Goal: Task Accomplishment & Management: Use online tool/utility

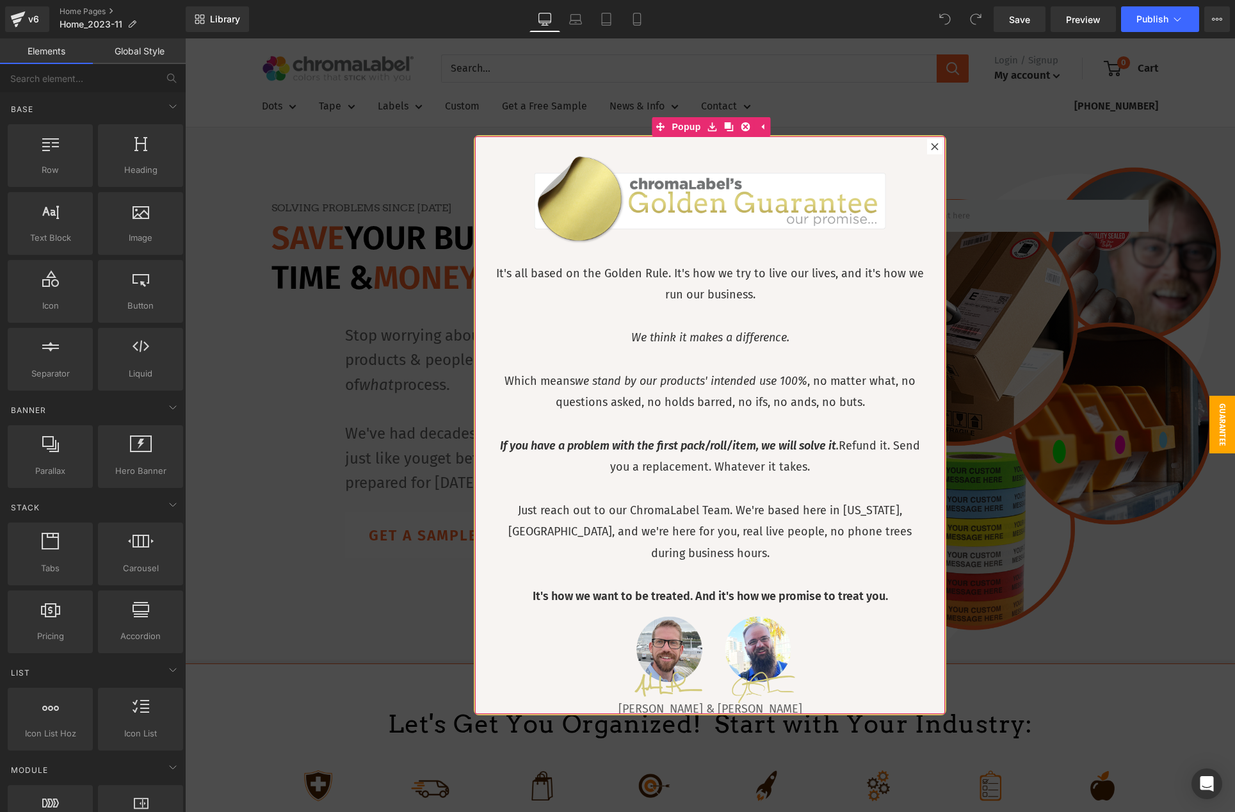
click at [936, 146] on icon at bounding box center [935, 147] width 8 height 8
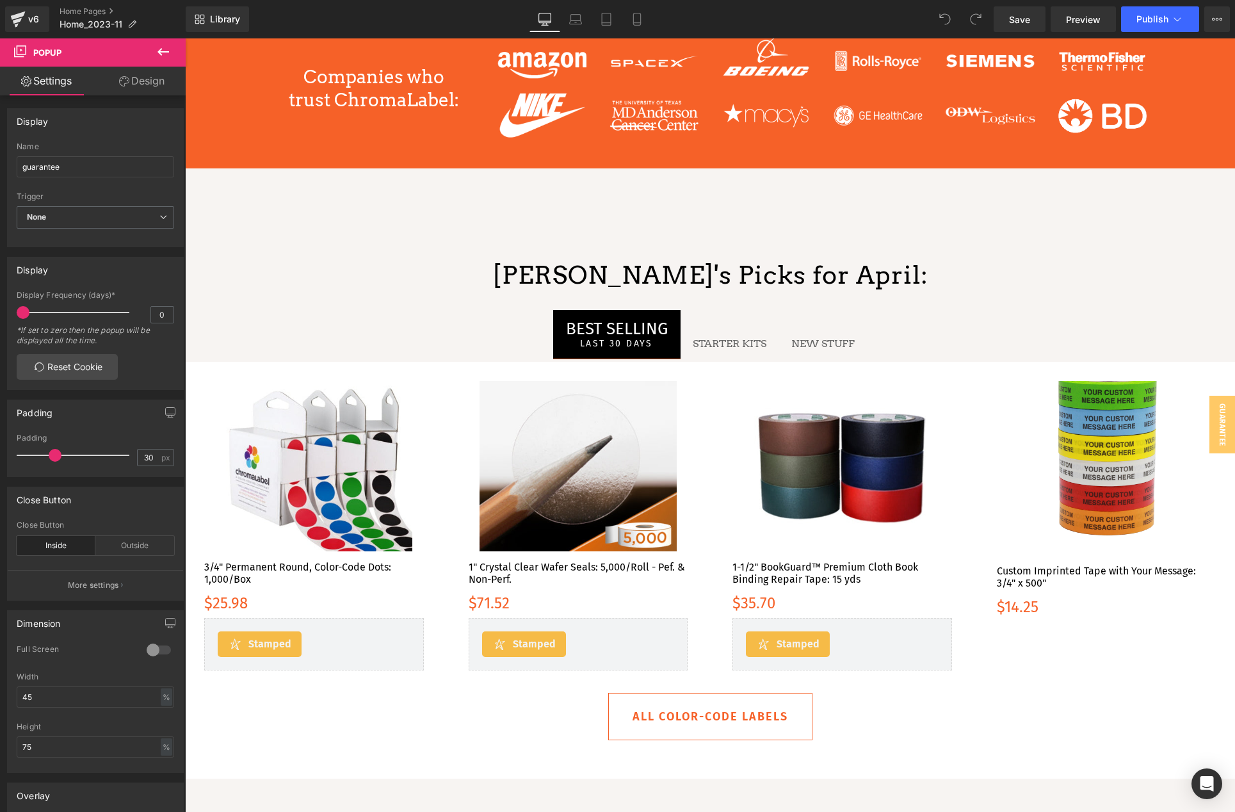
scroll to position [2002, 0]
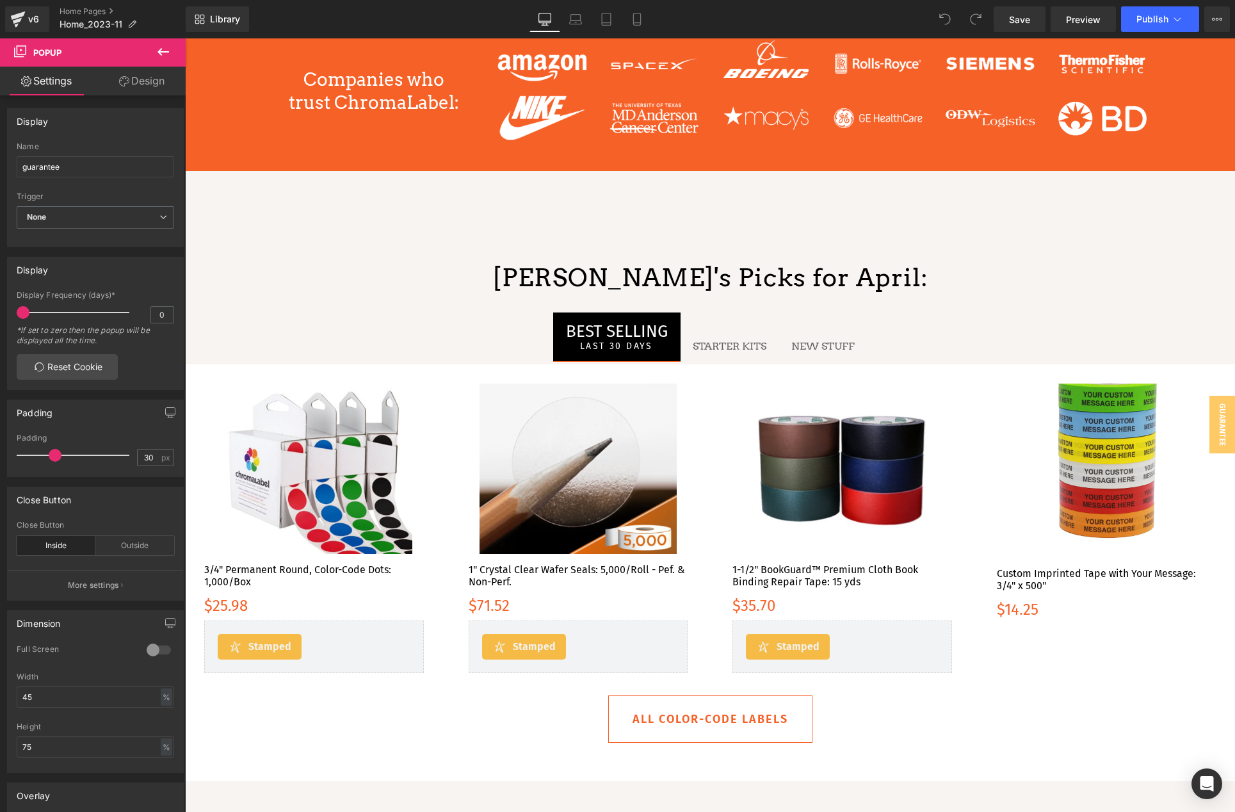
click at [779, 282] on p "[PERSON_NAME]'s Picks for April:" at bounding box center [710, 278] width 1050 height 30
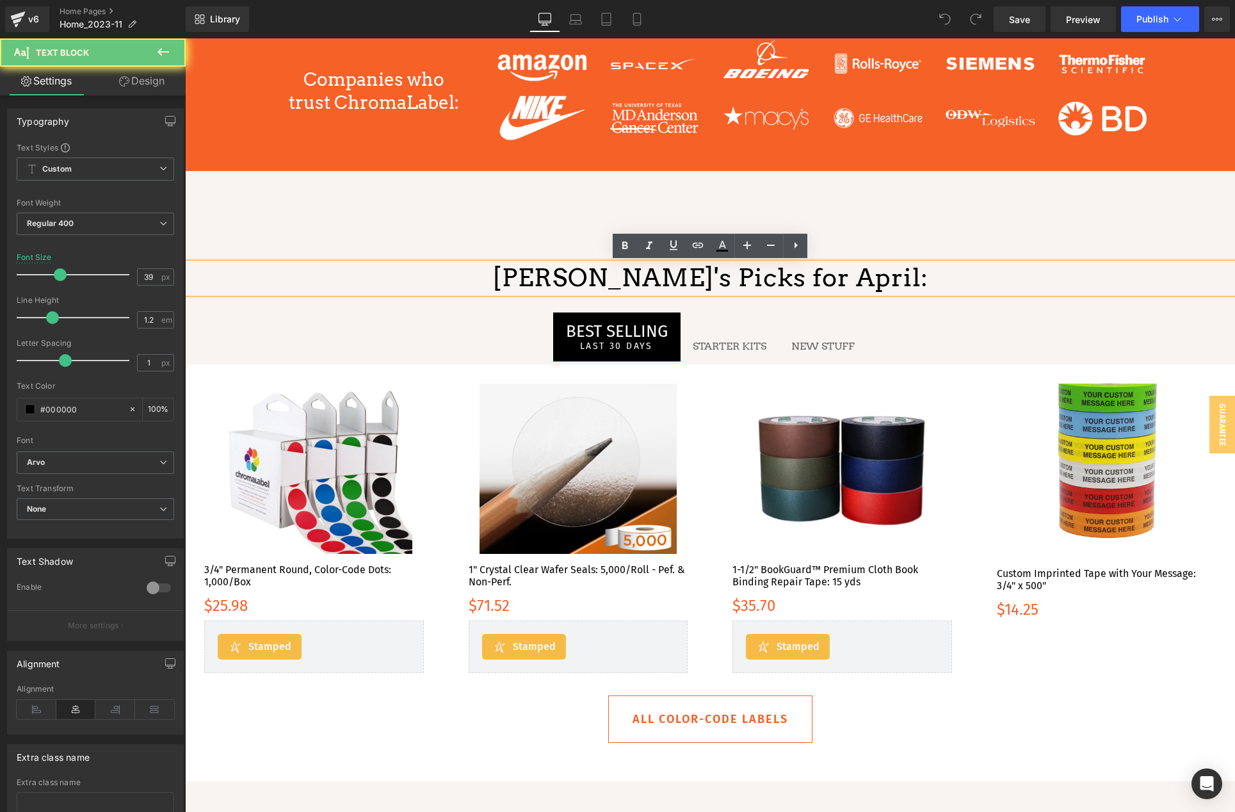
click at [796, 275] on p "[PERSON_NAME]'s Picks for April:" at bounding box center [710, 278] width 1050 height 30
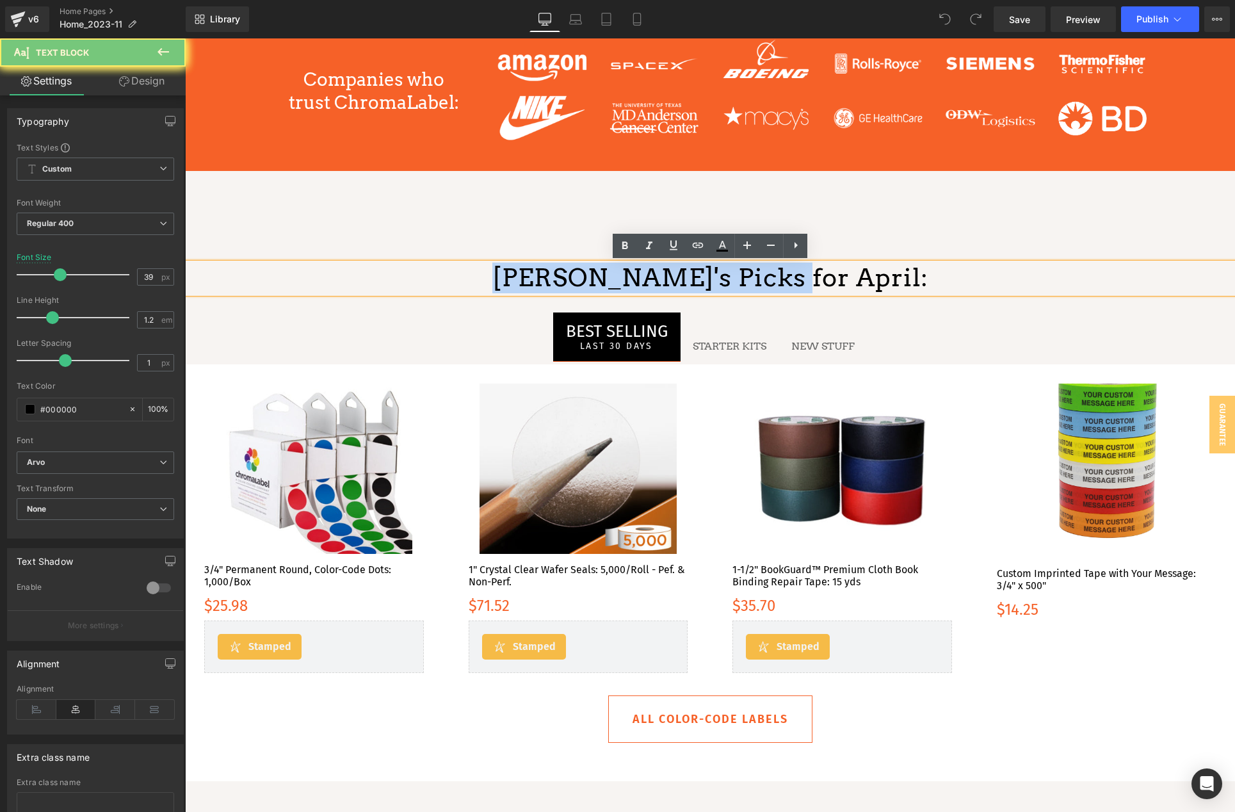
click at [796, 275] on p "[PERSON_NAME]'s Picks for April:" at bounding box center [710, 278] width 1050 height 30
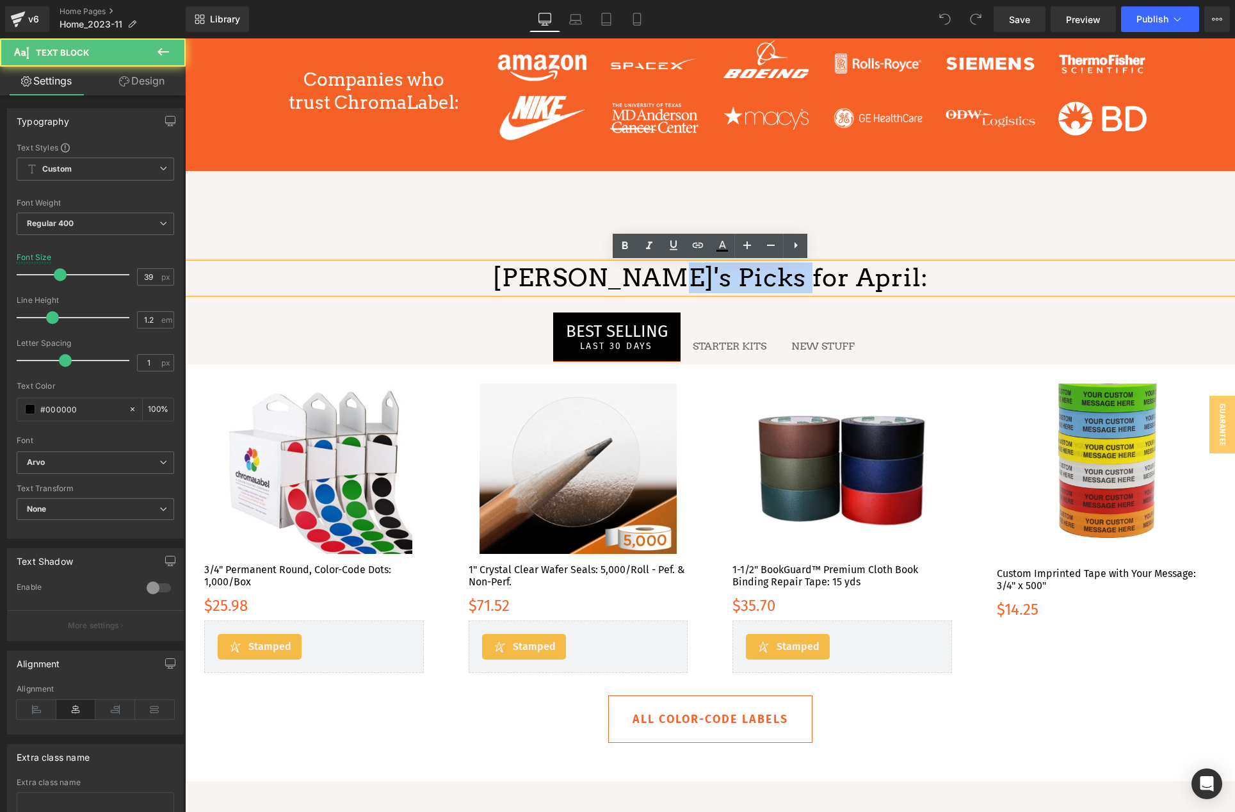
click at [712, 287] on p "[PERSON_NAME]'s Picks for April:" at bounding box center [710, 278] width 1050 height 30
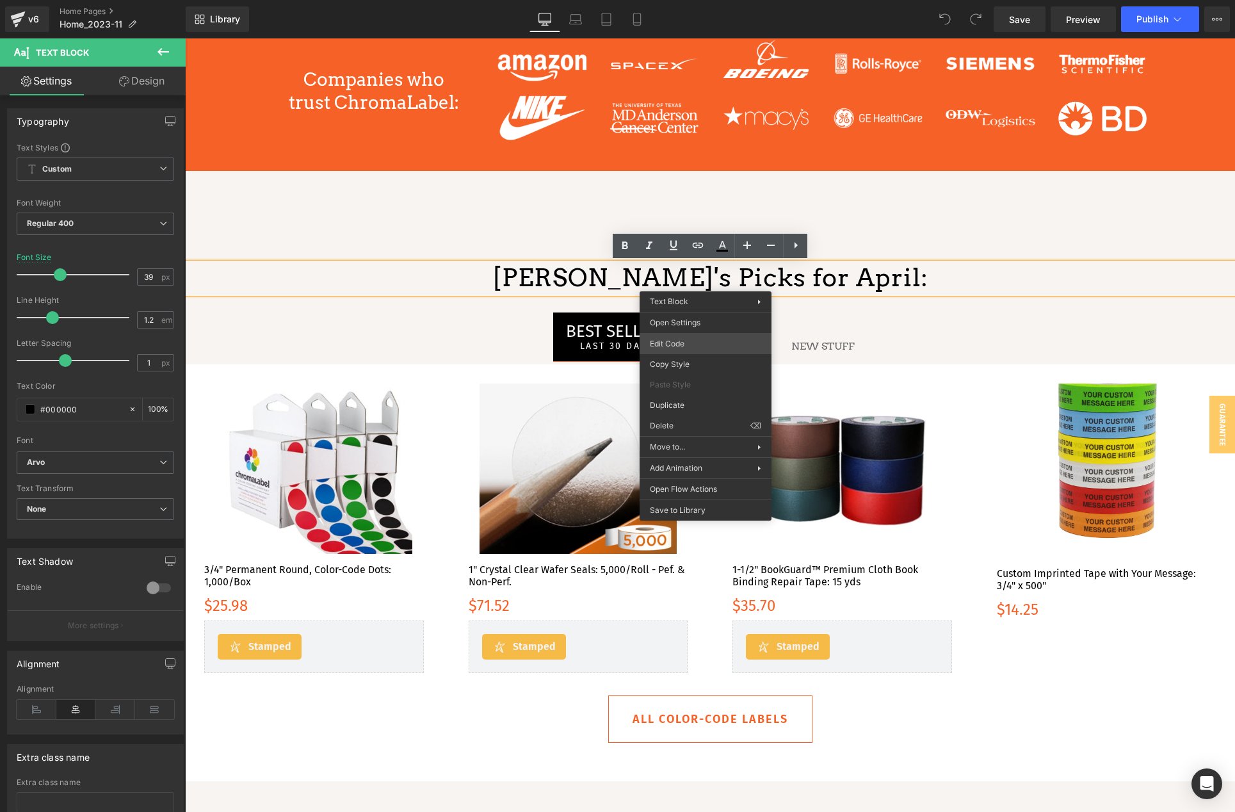
click at [693, 0] on div "You are previewing how the will restyle your page. You can not edit Elements in…" at bounding box center [617, 0] width 1235 height 0
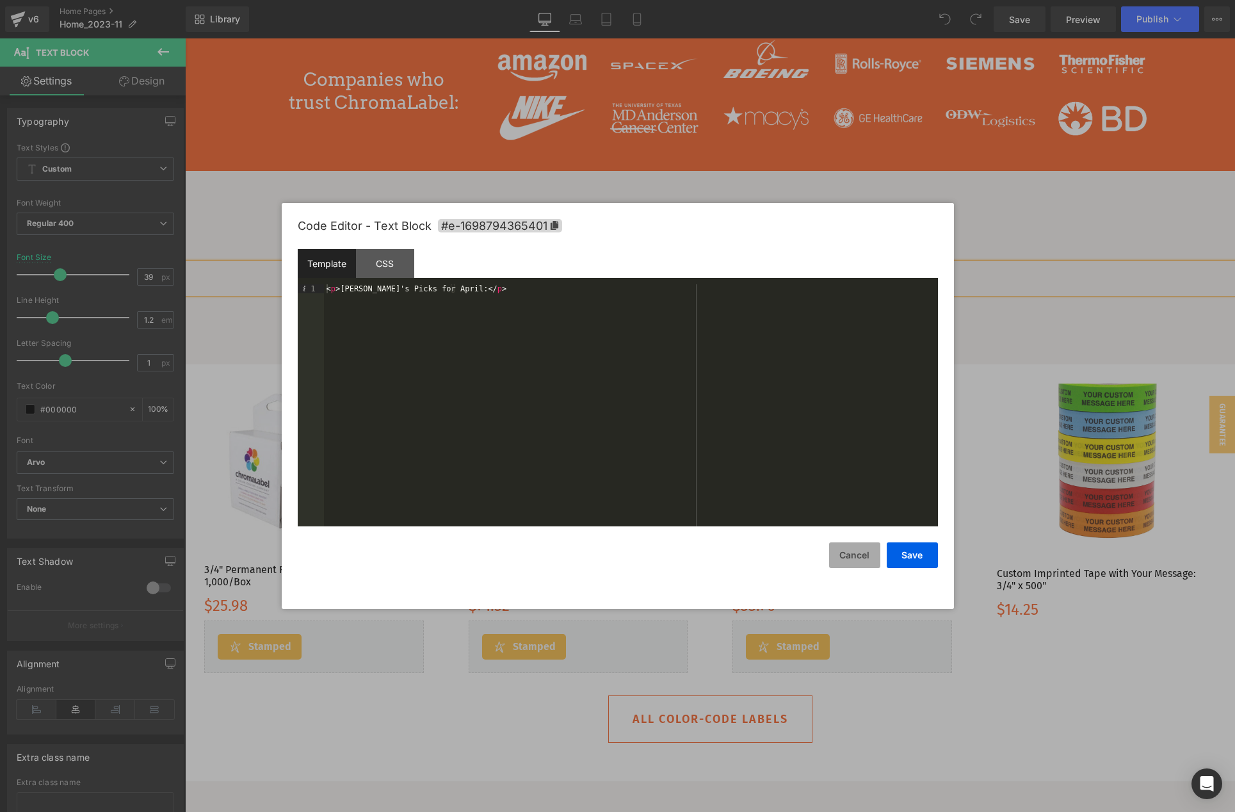
click at [862, 552] on button "Cancel" at bounding box center [854, 555] width 51 height 26
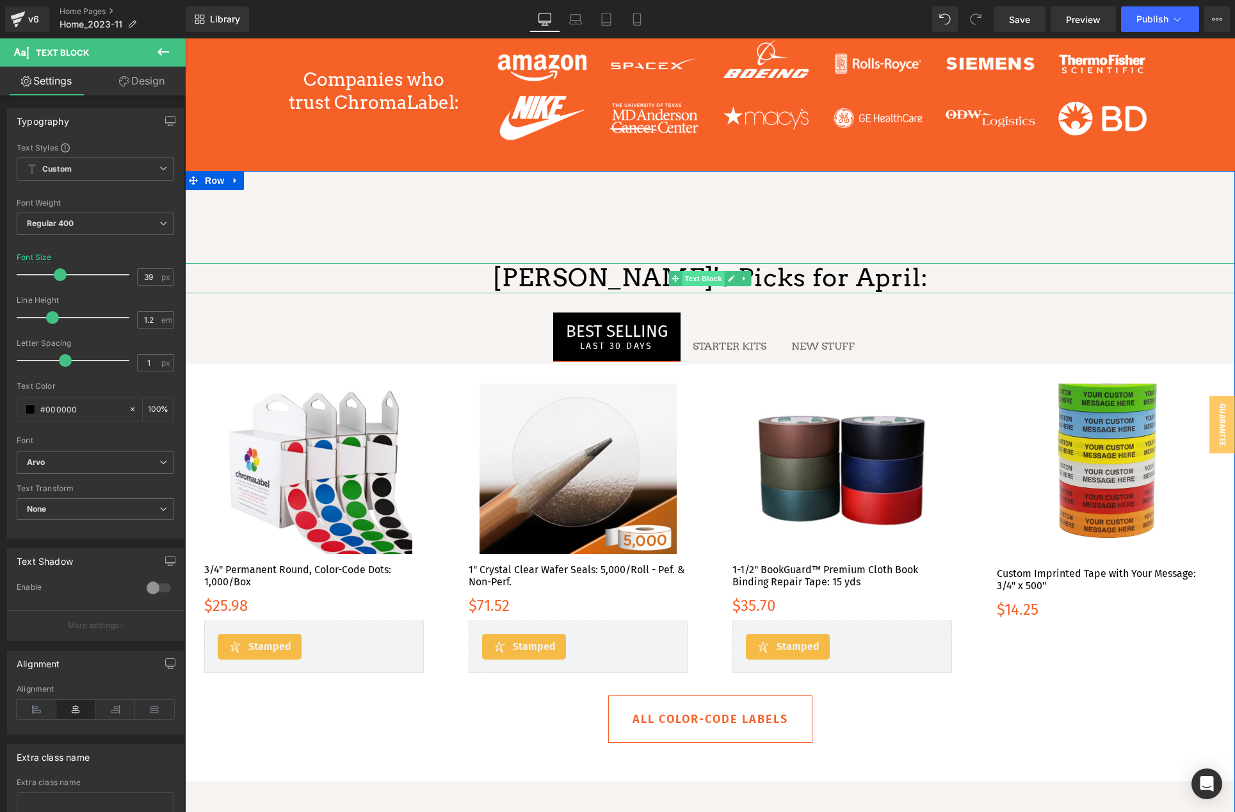
click at [710, 275] on span "Text Block" at bounding box center [703, 278] width 42 height 15
click at [728, 277] on icon at bounding box center [731, 279] width 7 height 8
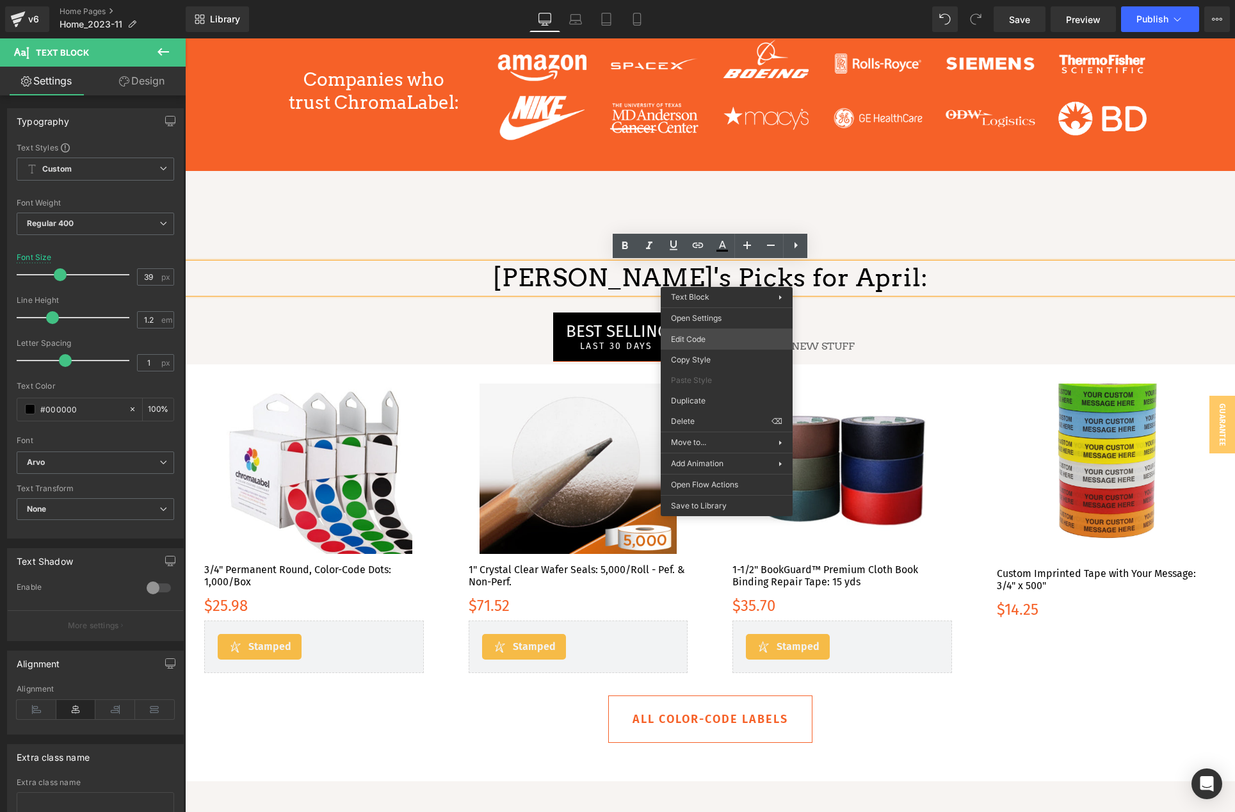
click at [723, 0] on div "Text Block You are previewing how the will restyle your page. You can not edit …" at bounding box center [617, 0] width 1235 height 0
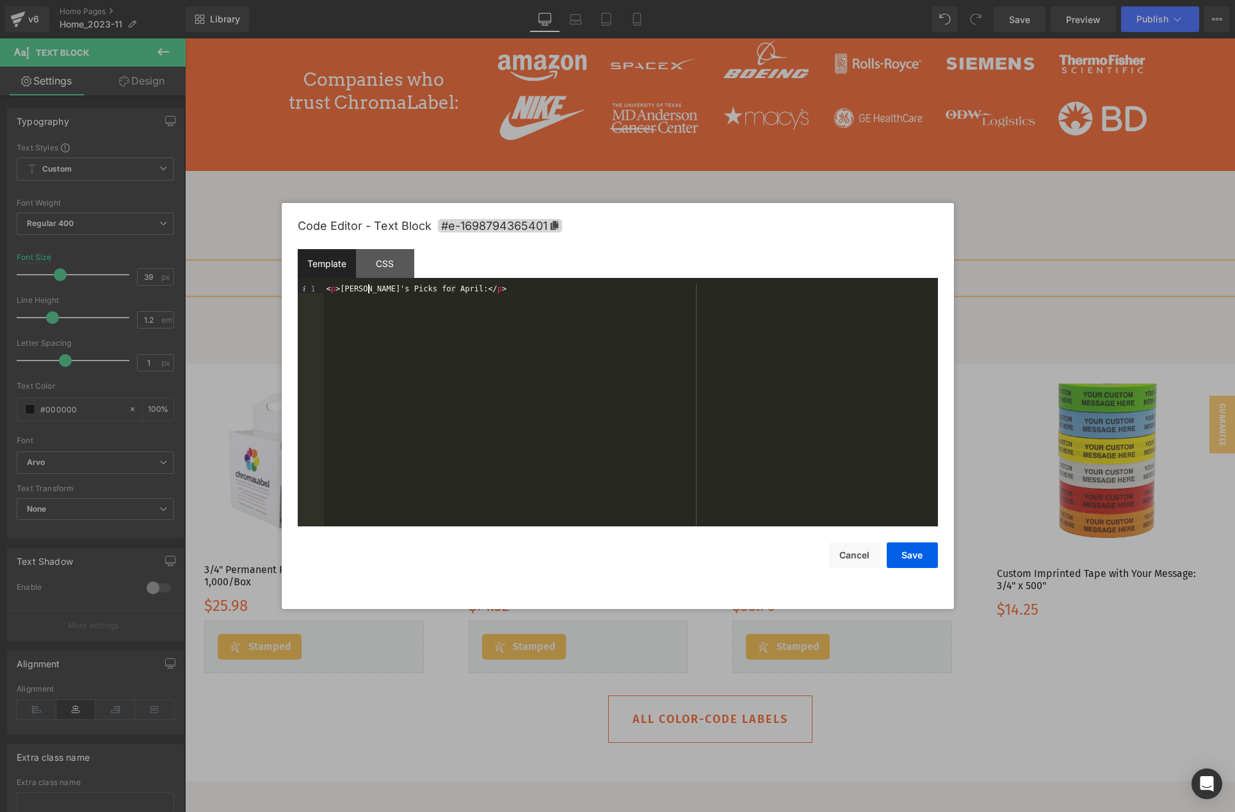
click at [370, 287] on div "< p > [PERSON_NAME]'s Picks for April: </ p >" at bounding box center [631, 414] width 614 height 260
click at [511, 307] on div "< p > [PERSON_NAME]'s Picks for April: </ p >" at bounding box center [631, 414] width 614 height 260
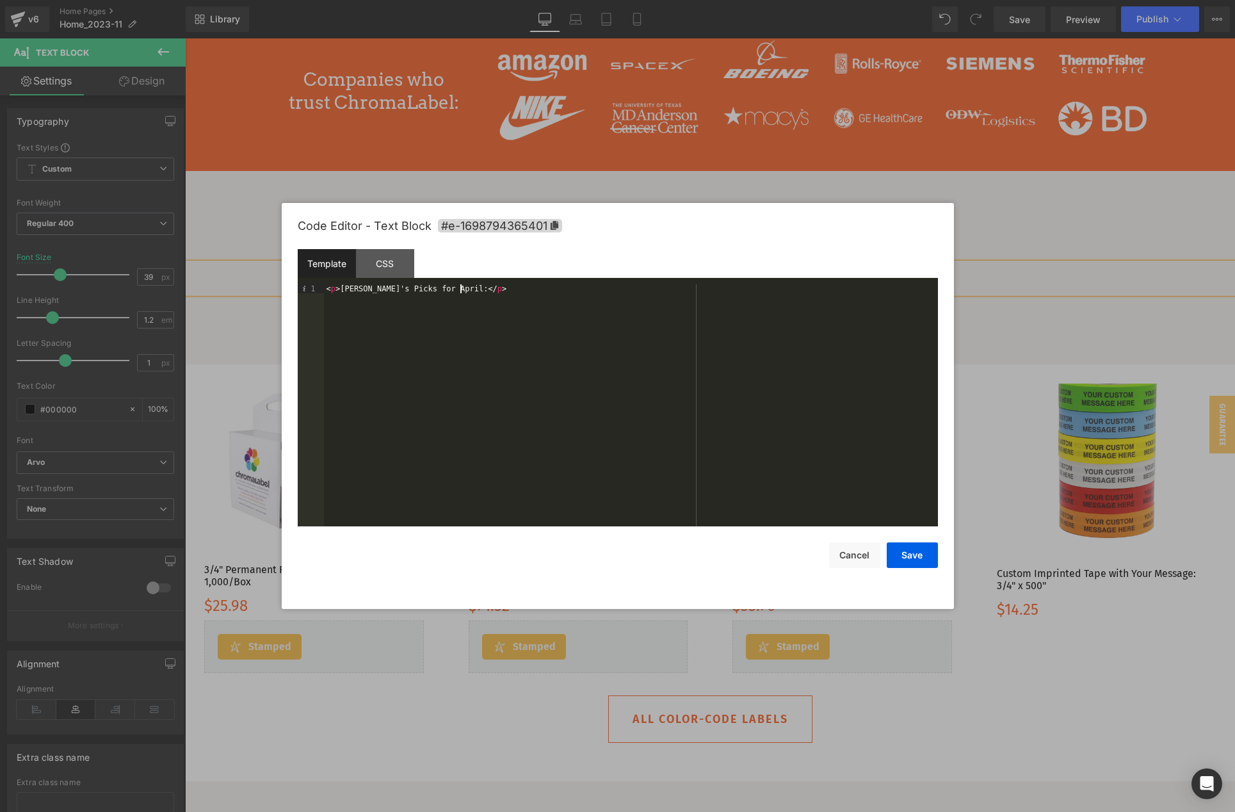
click at [511, 307] on div "< p > [PERSON_NAME]'s Picks for April: </ p >" at bounding box center [631, 414] width 614 height 260
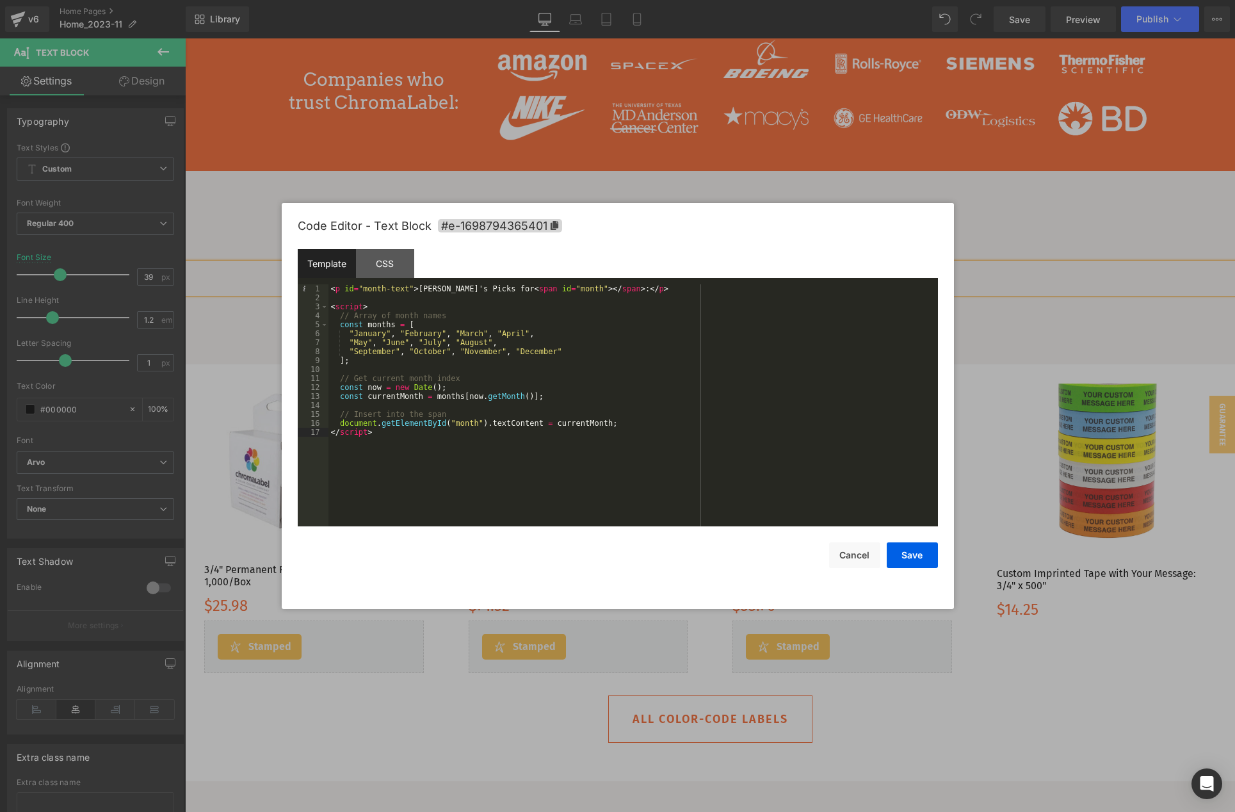
click at [606, 364] on div "< p id = "month-text" > [PERSON_NAME]'s Picks for < span id = "month" > </ span…" at bounding box center [633, 414] width 610 height 260
click at [364, 288] on div "< p id = "month-text" > [PERSON_NAME]'s Picks for < span id = "month" > </ span…" at bounding box center [633, 414] width 610 height 260
drag, startPoint x: 363, startPoint y: 287, endPoint x: 423, endPoint y: 286, distance: 60.2
click at [423, 286] on div "< p id = "calmonth-text" > [PERSON_NAME]'s Picks for < span id = "month" > </ s…" at bounding box center [633, 414] width 610 height 260
click at [589, 371] on div "< p id = "month-text" > [PERSON_NAME]'s Picks for < span id = "month" > </ span…" at bounding box center [633, 414] width 610 height 260
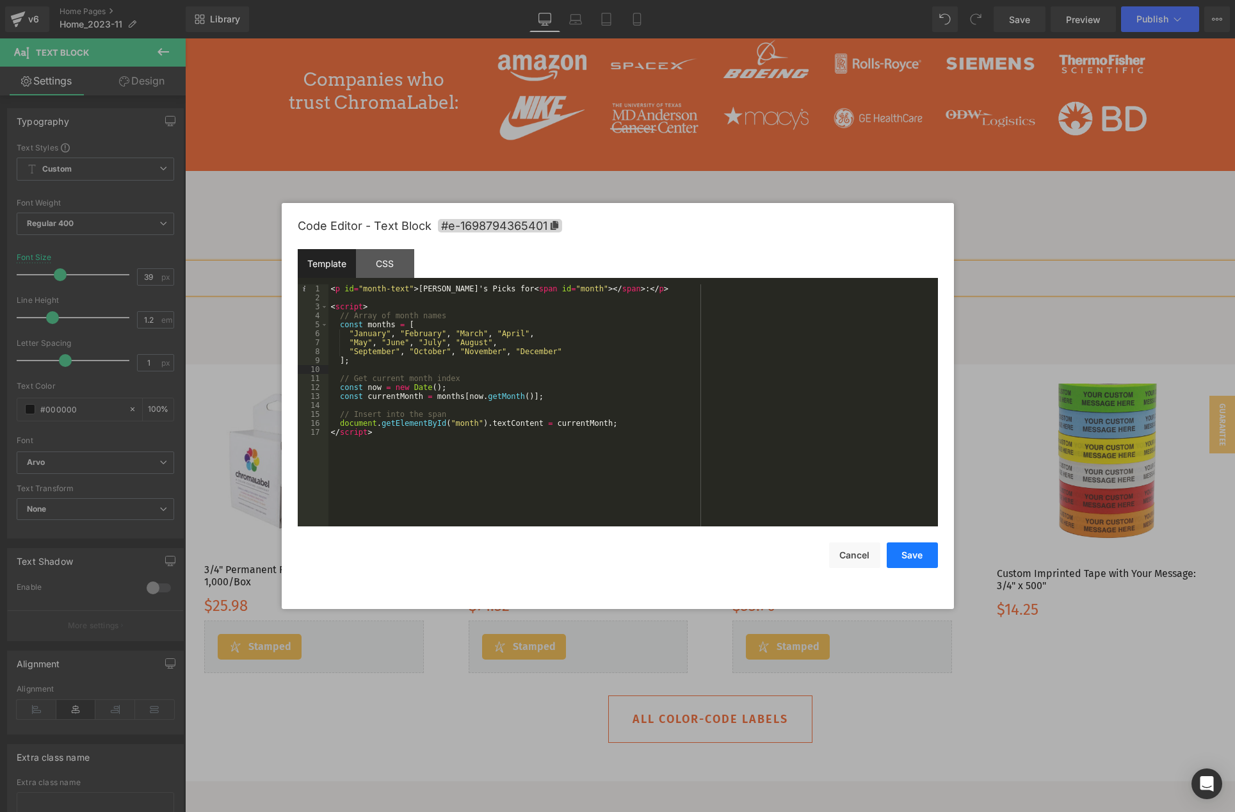
click at [907, 557] on button "Save" at bounding box center [912, 555] width 51 height 26
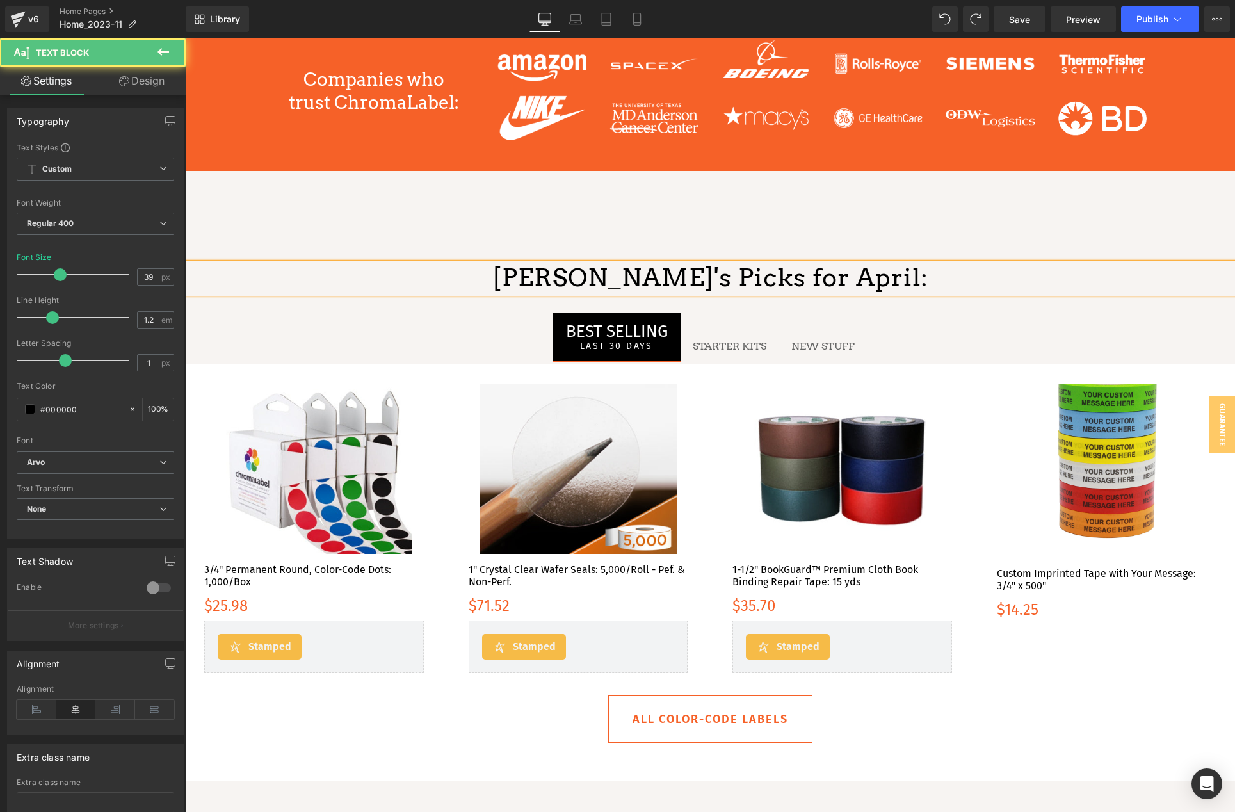
click at [748, 273] on p "[PERSON_NAME]'s Picks for April:" at bounding box center [710, 278] width 1050 height 30
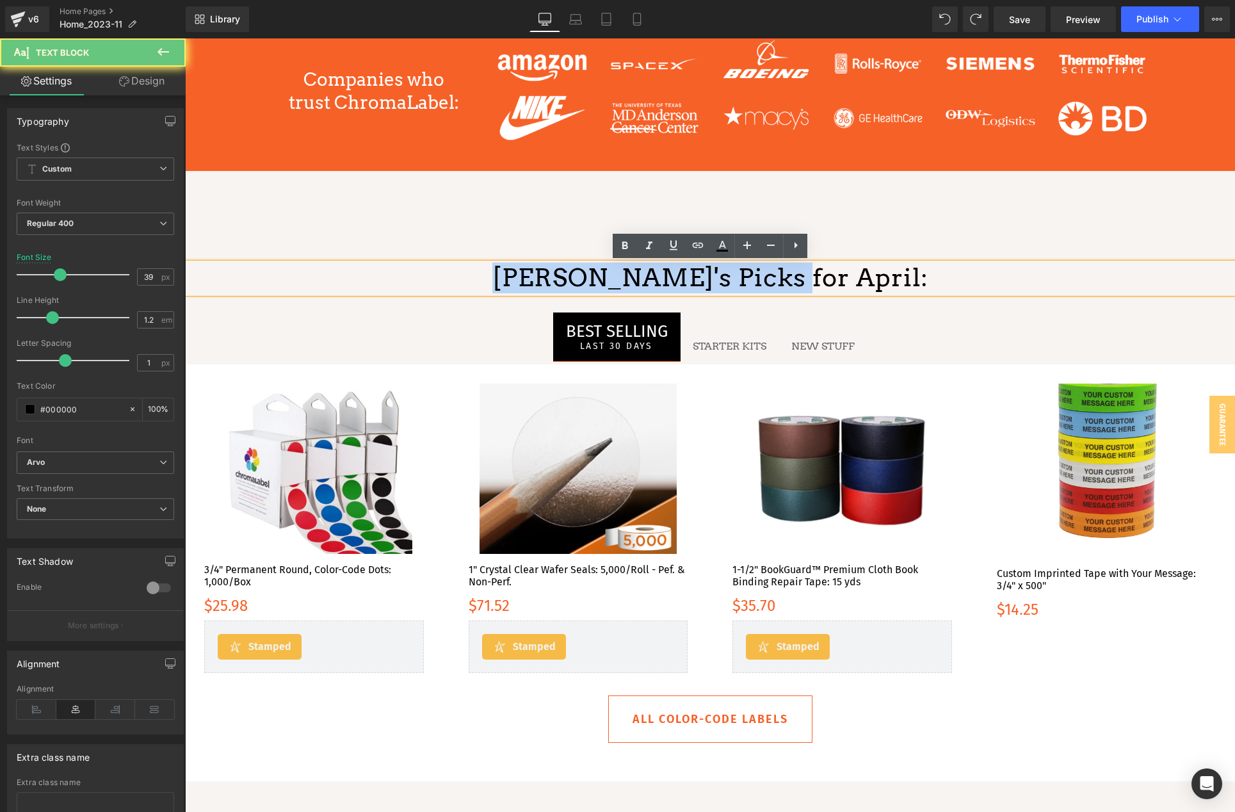
click at [748, 273] on p "[PERSON_NAME]'s Picks for April:" at bounding box center [710, 278] width 1050 height 30
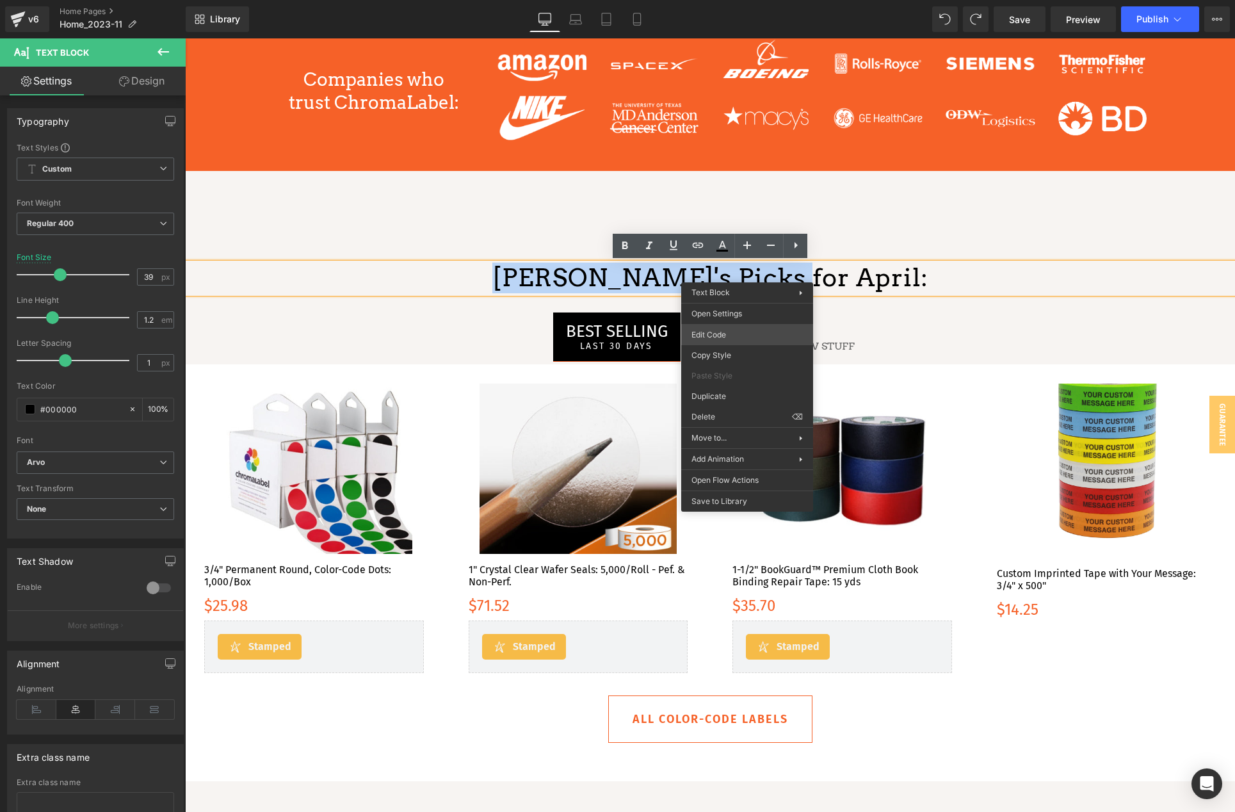
click at [729, 0] on div "Text Block You are previewing how the will restyle your page. You can not edit …" at bounding box center [617, 0] width 1235 height 0
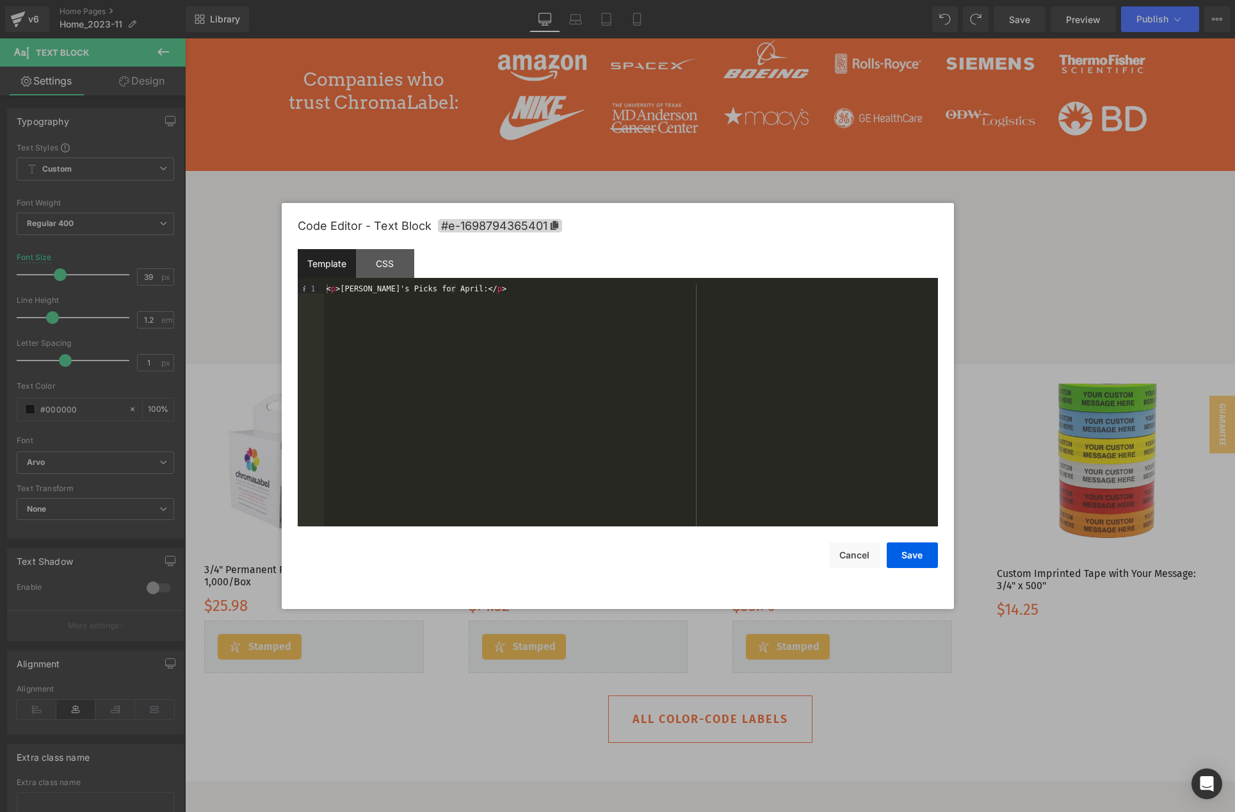
click at [477, 308] on div "< p > [PERSON_NAME]'s Picks for April: </ p >" at bounding box center [631, 414] width 614 height 260
click at [855, 556] on button "Cancel" at bounding box center [854, 555] width 51 height 26
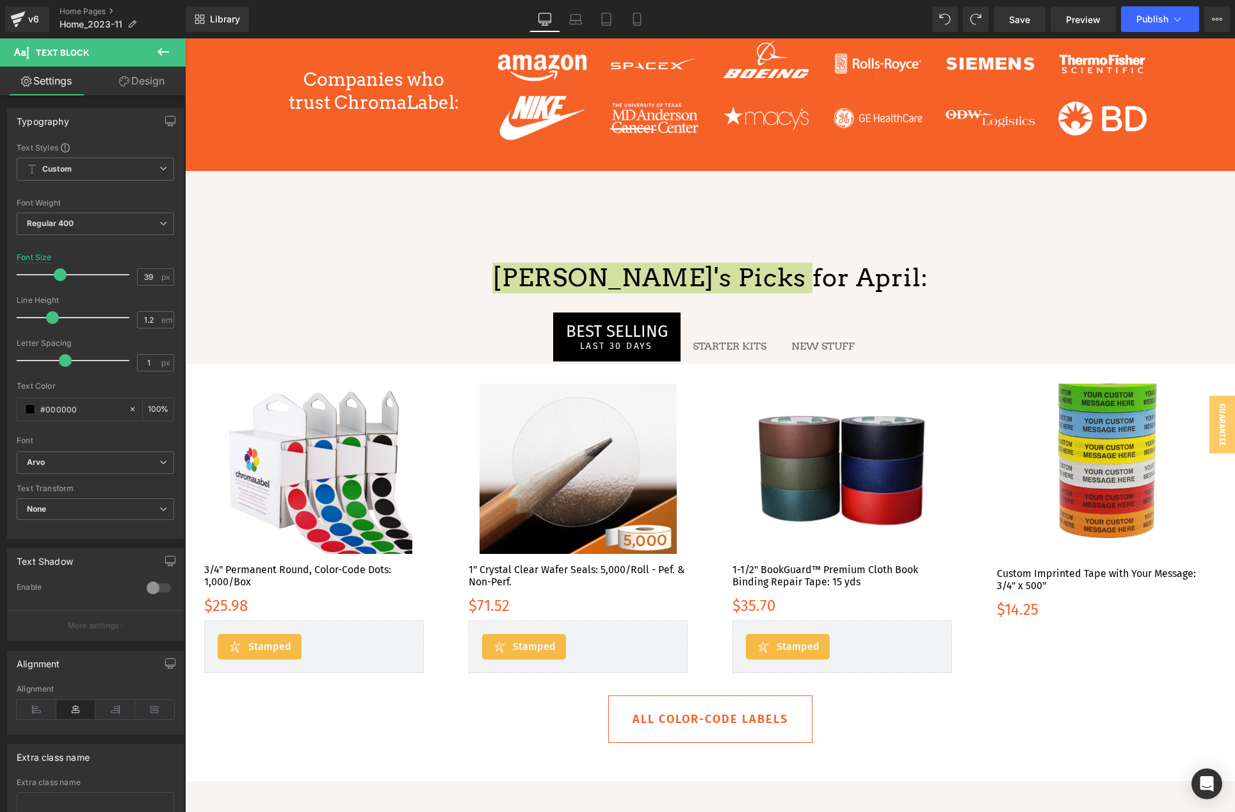
click at [166, 45] on icon at bounding box center [163, 51] width 15 height 15
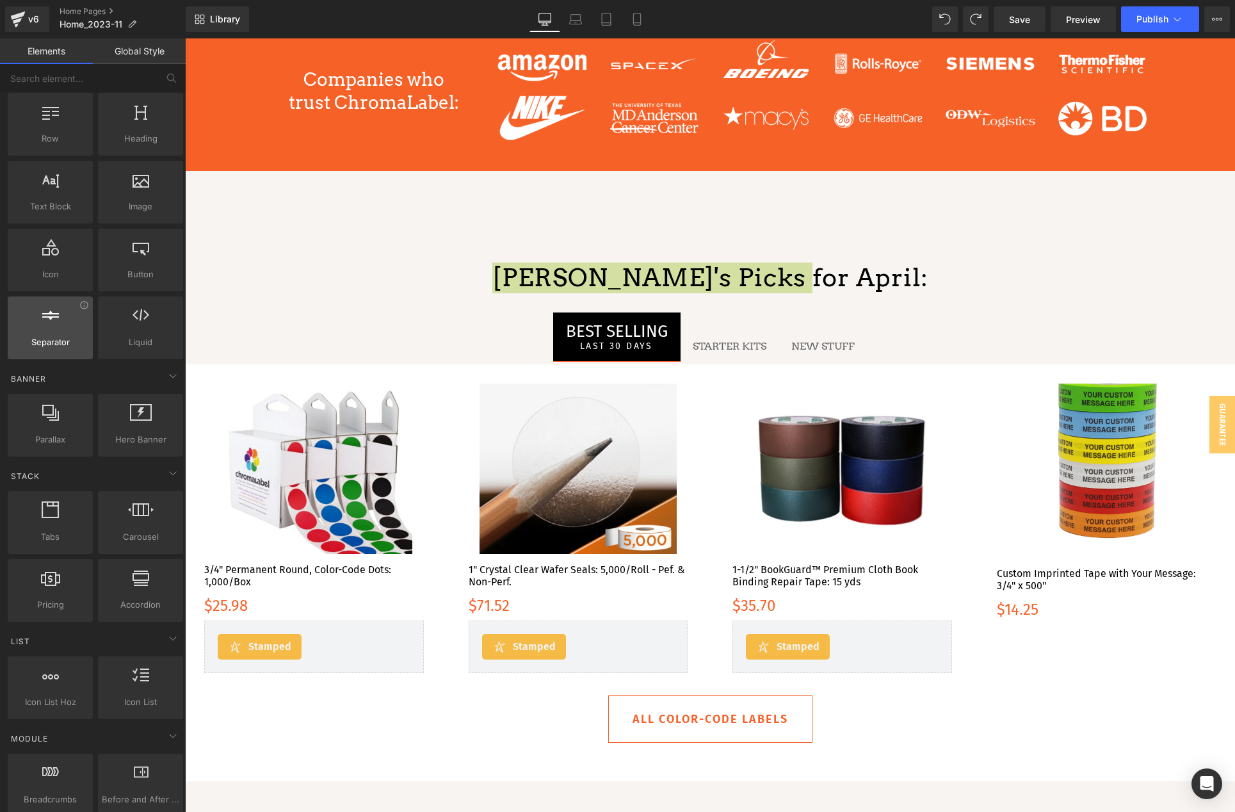
scroll to position [0, 0]
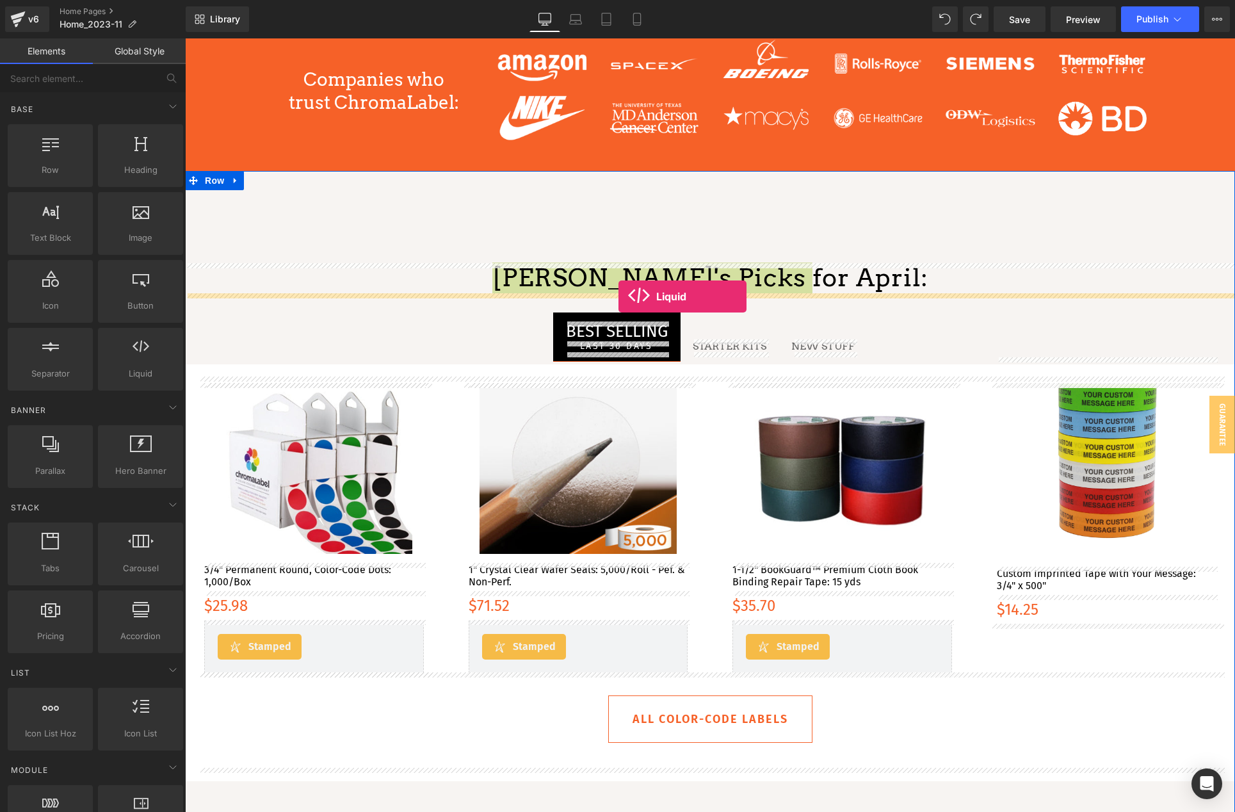
drag, startPoint x: 338, startPoint y: 391, endPoint x: 619, endPoint y: 296, distance: 296.0
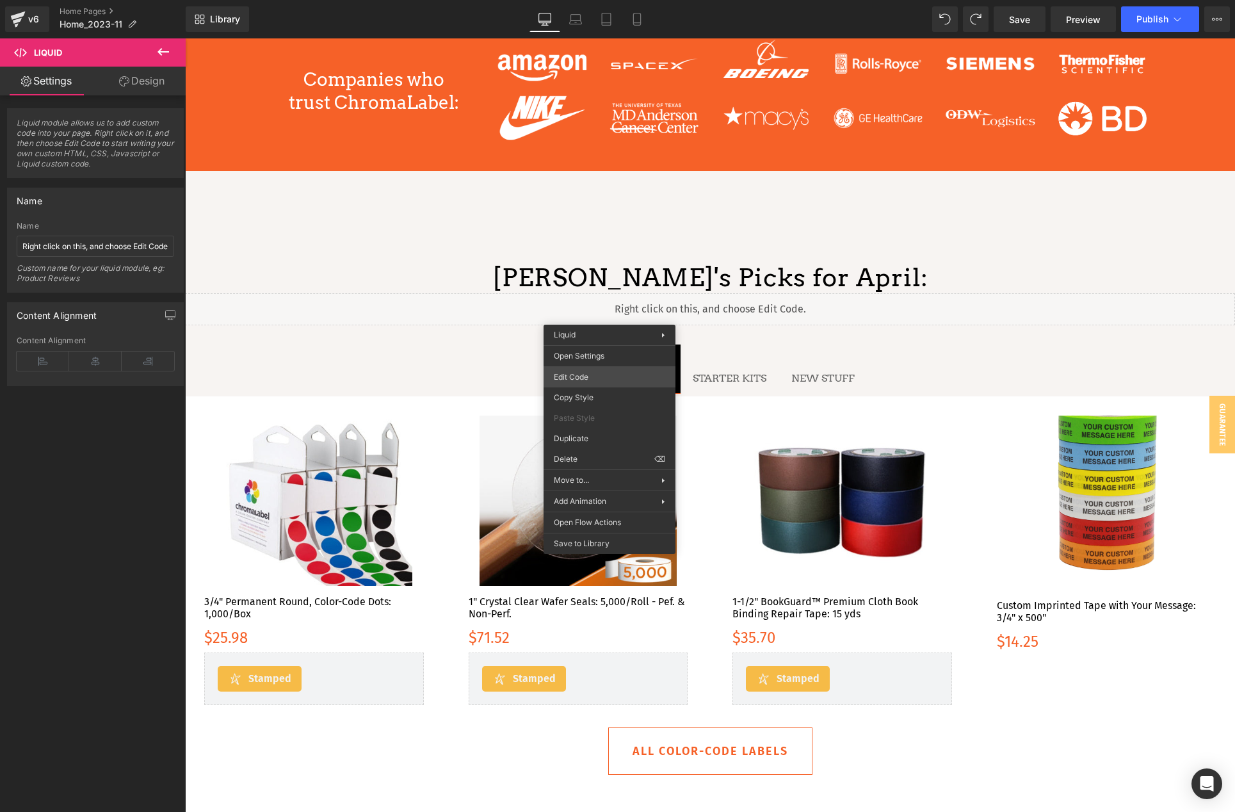
click at [595, 0] on div "Liquid You are previewing how the will restyle your page. You can not edit Elem…" at bounding box center [617, 0] width 1235 height 0
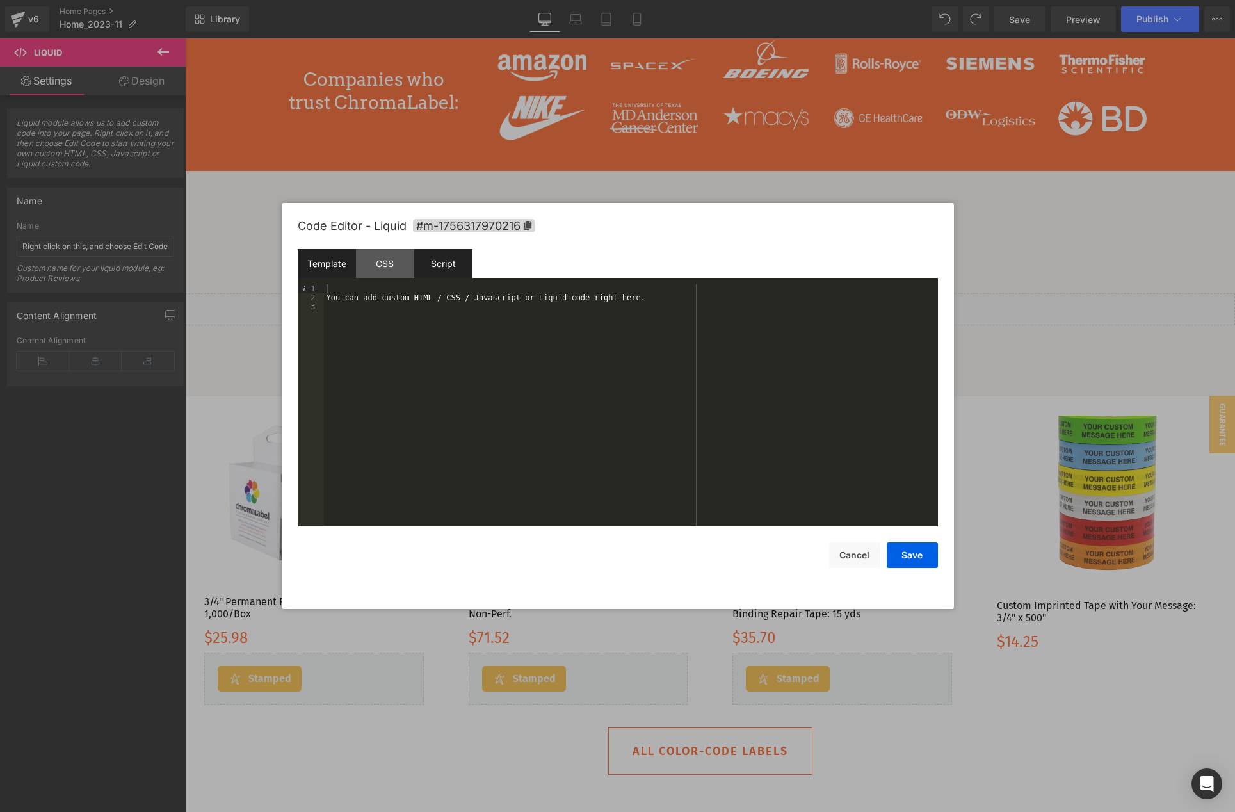
click at [0, 0] on div "Script" at bounding box center [0, 0] width 0 height 0
click at [525, 318] on div "( function ( jQuery ) { // var $module = jQuery('#m-1756317970216').children('.…" at bounding box center [631, 414] width 614 height 260
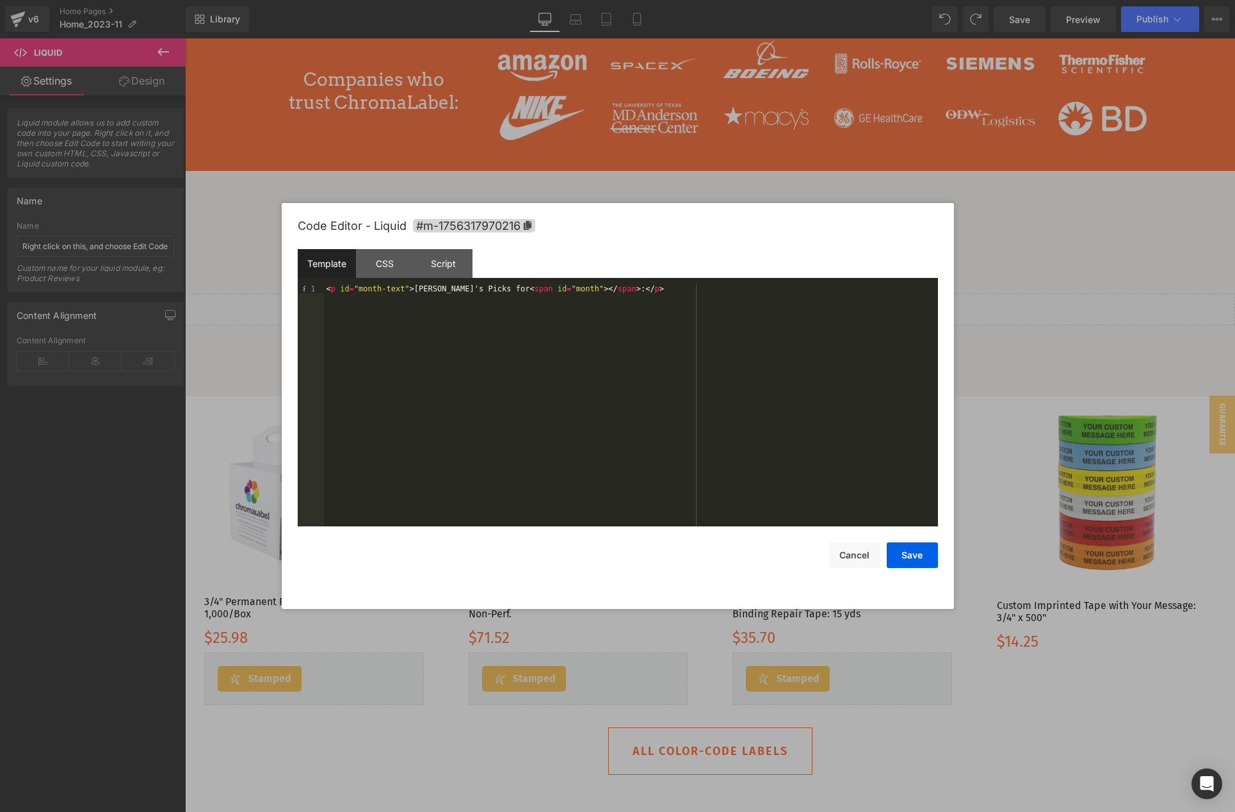
click at [0, 0] on div "Code Editor - Liquid #m-1756317970216 Template CSS Script Data 1 < p id = "mont…" at bounding box center [0, 0] width 0 height 0
click at [752, 0] on div "Liquid You are previewing how the will restyle your page. You can not edit Elem…" at bounding box center [617, 0] width 1235 height 0
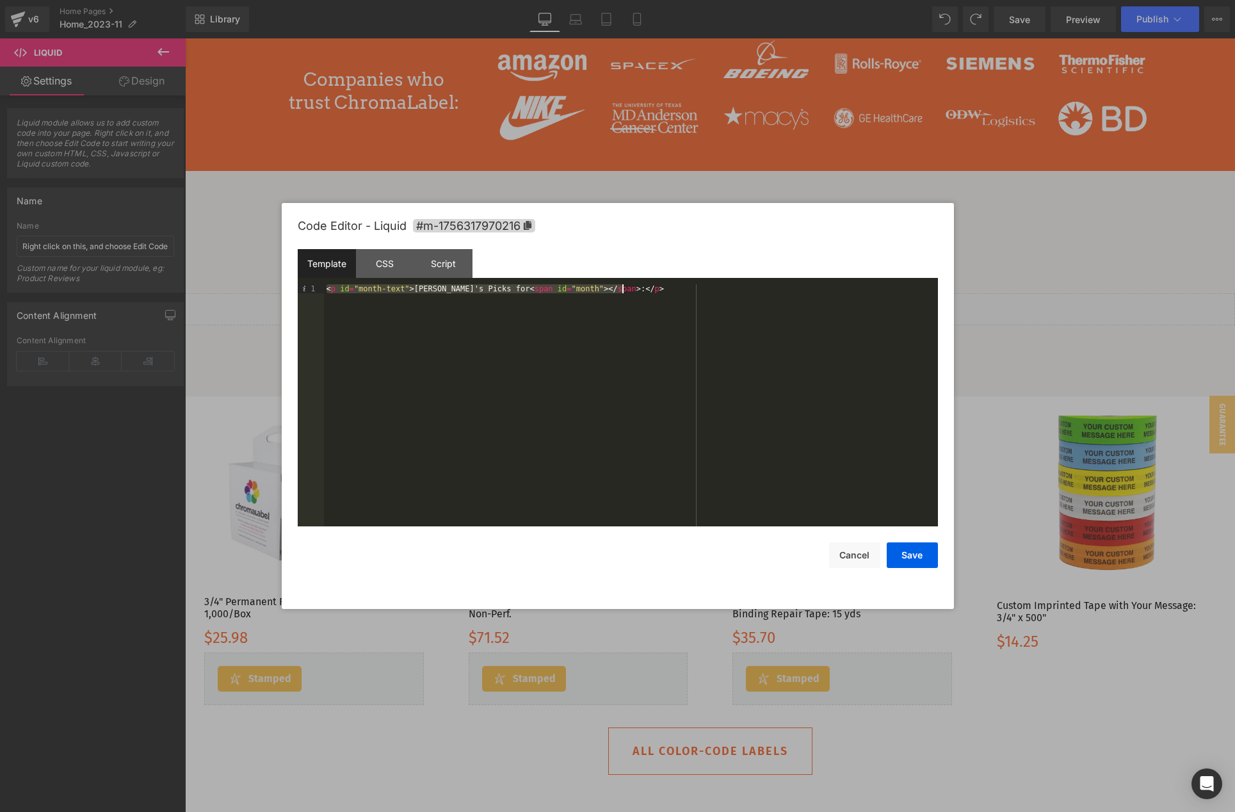
drag, startPoint x: 414, startPoint y: 287, endPoint x: 489, endPoint y: 286, distance: 74.9
click at [0, 0] on button "Save" at bounding box center [0, 0] width 0 height 0
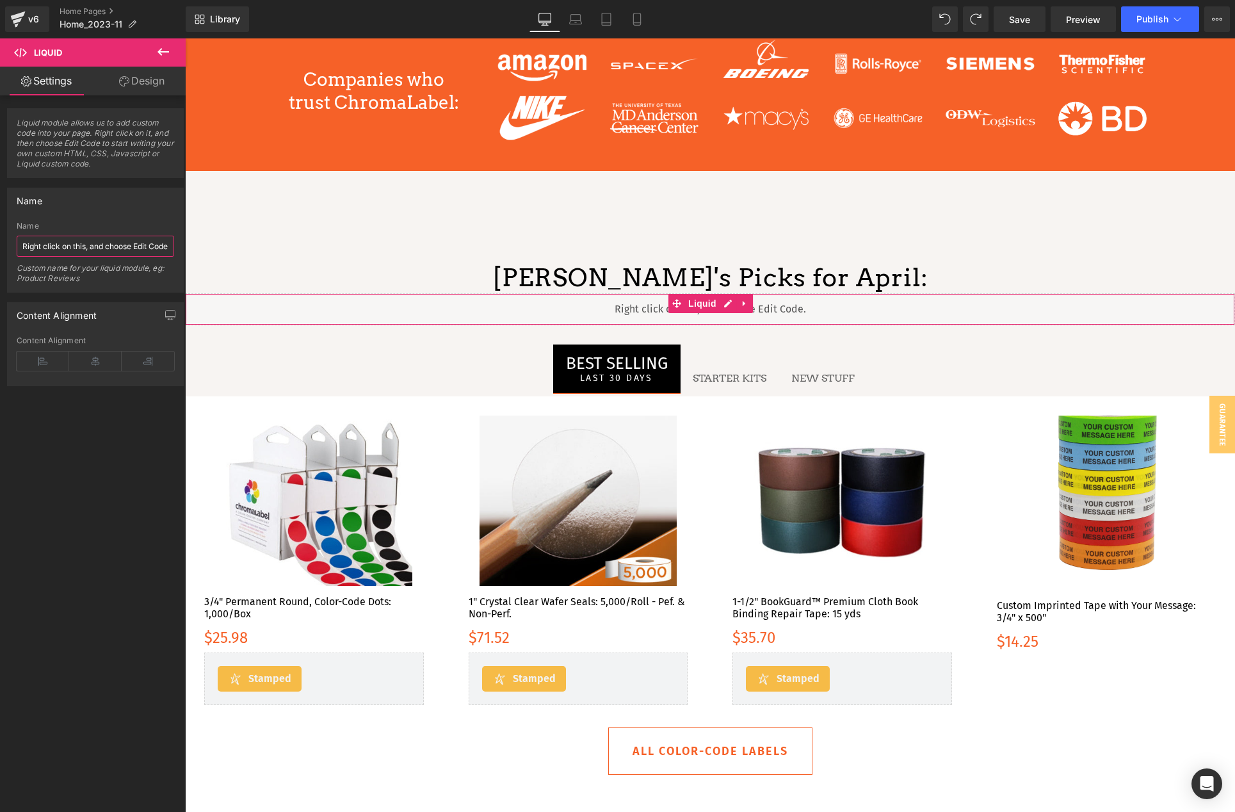
click at [65, 247] on input "Right click on this, and choose Edit Code." at bounding box center [96, 246] width 158 height 21
paste input "[PERSON_NAME]'s Picks for"
type input "[PERSON_NAME]'s Picks for"
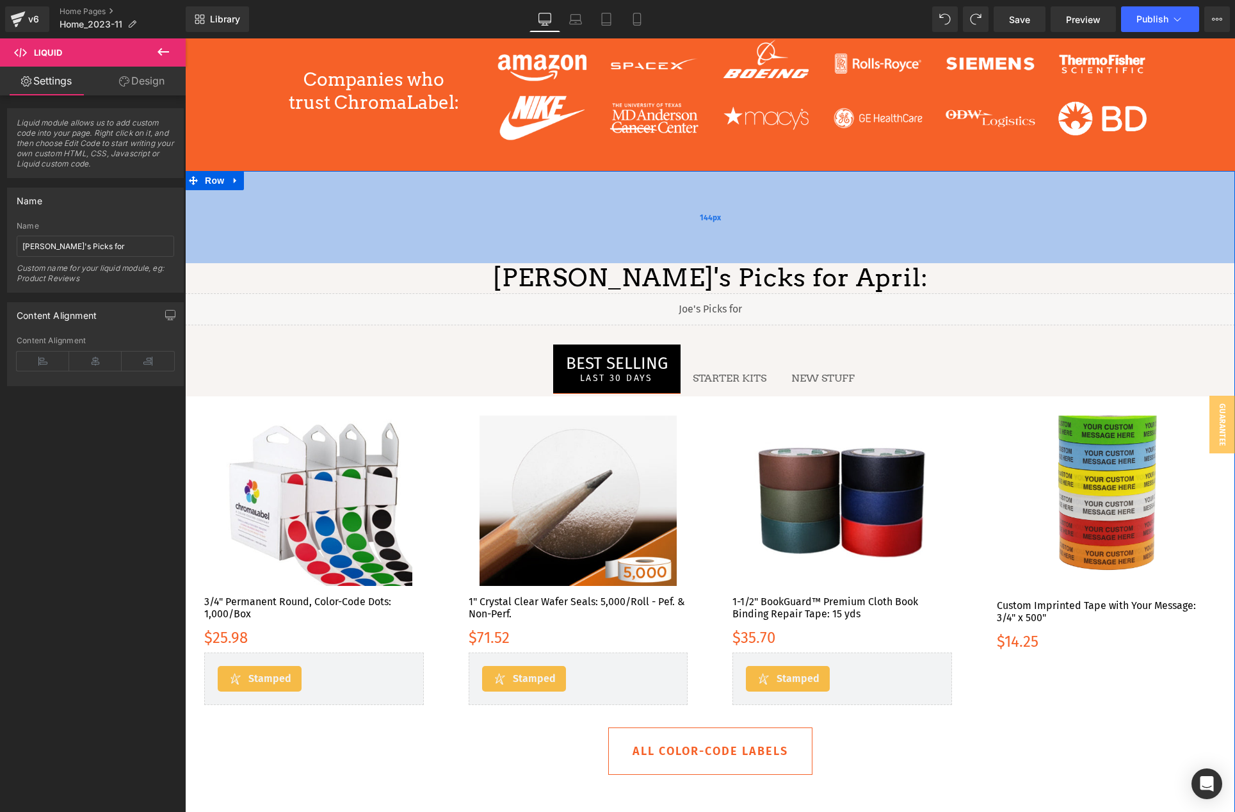
click at [492, 260] on div "144px" at bounding box center [710, 217] width 1050 height 92
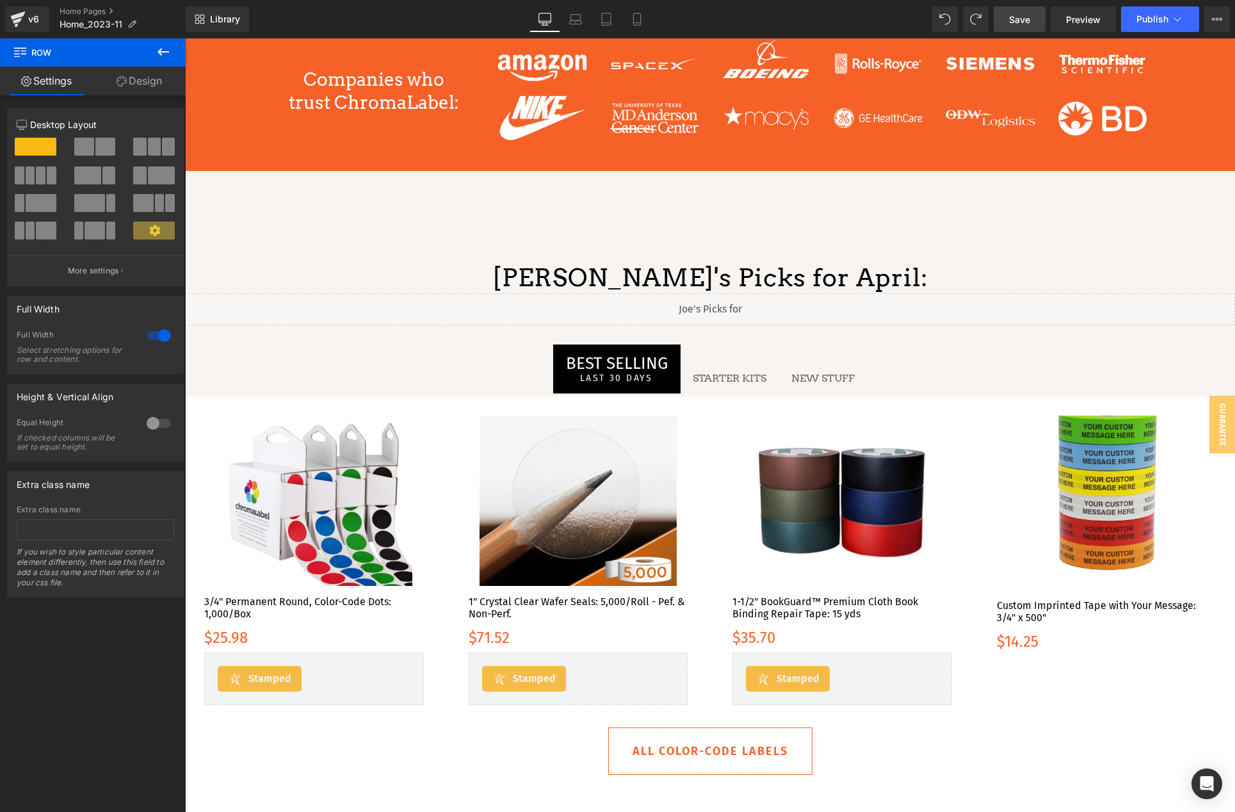
click at [1021, 17] on span "Save" at bounding box center [1019, 19] width 21 height 13
click at [1078, 17] on span "Preview" at bounding box center [1083, 19] width 35 height 13
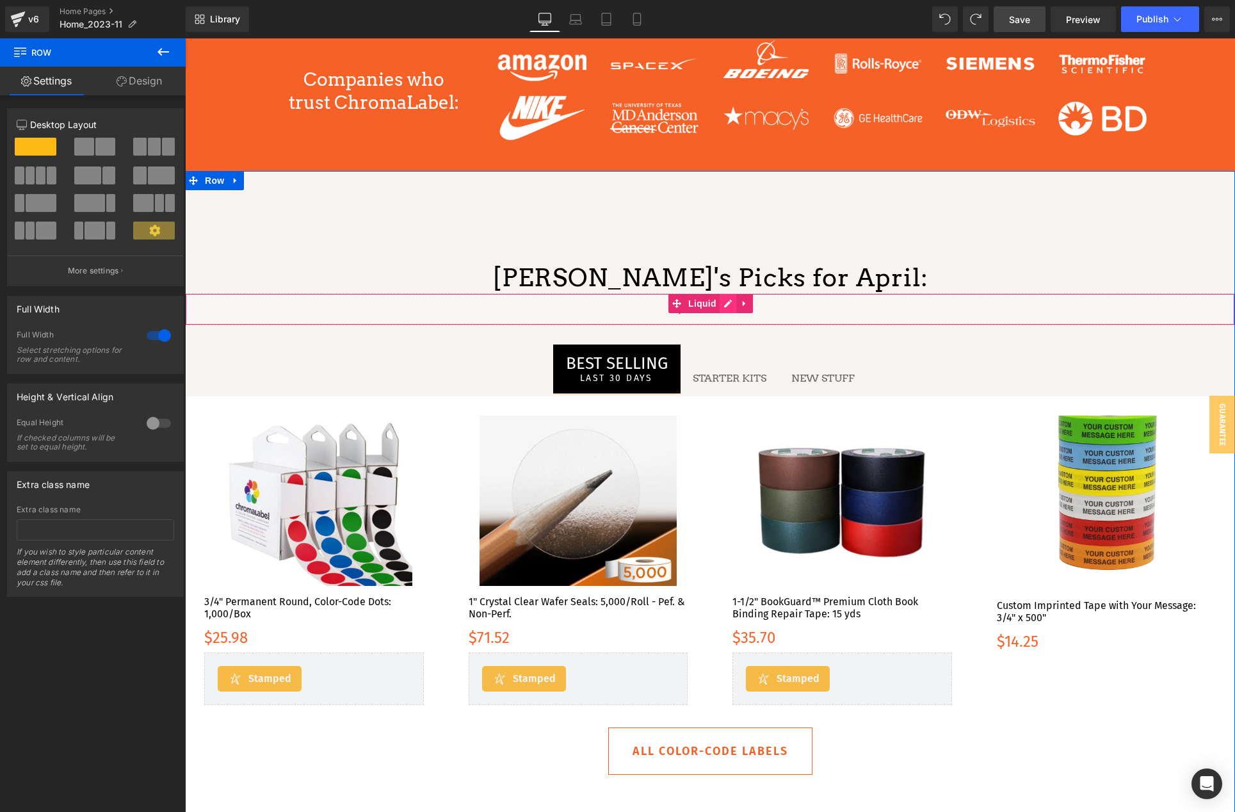
click at [725, 303] on div "Liquid" at bounding box center [710, 309] width 1050 height 32
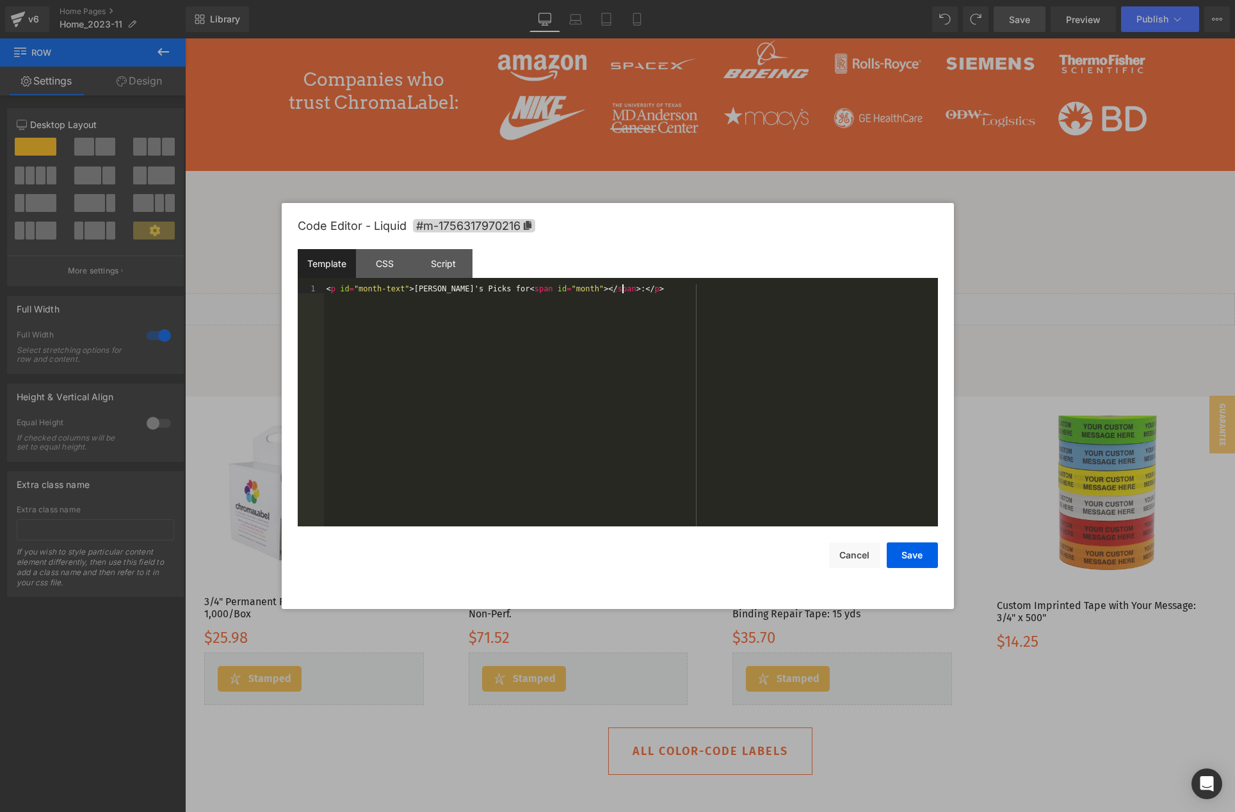
click at [0, 0] on div "< p id = "month-text" > [PERSON_NAME]'s Picks for < span id = "month" > </ span…" at bounding box center [0, 0] width 0 height 0
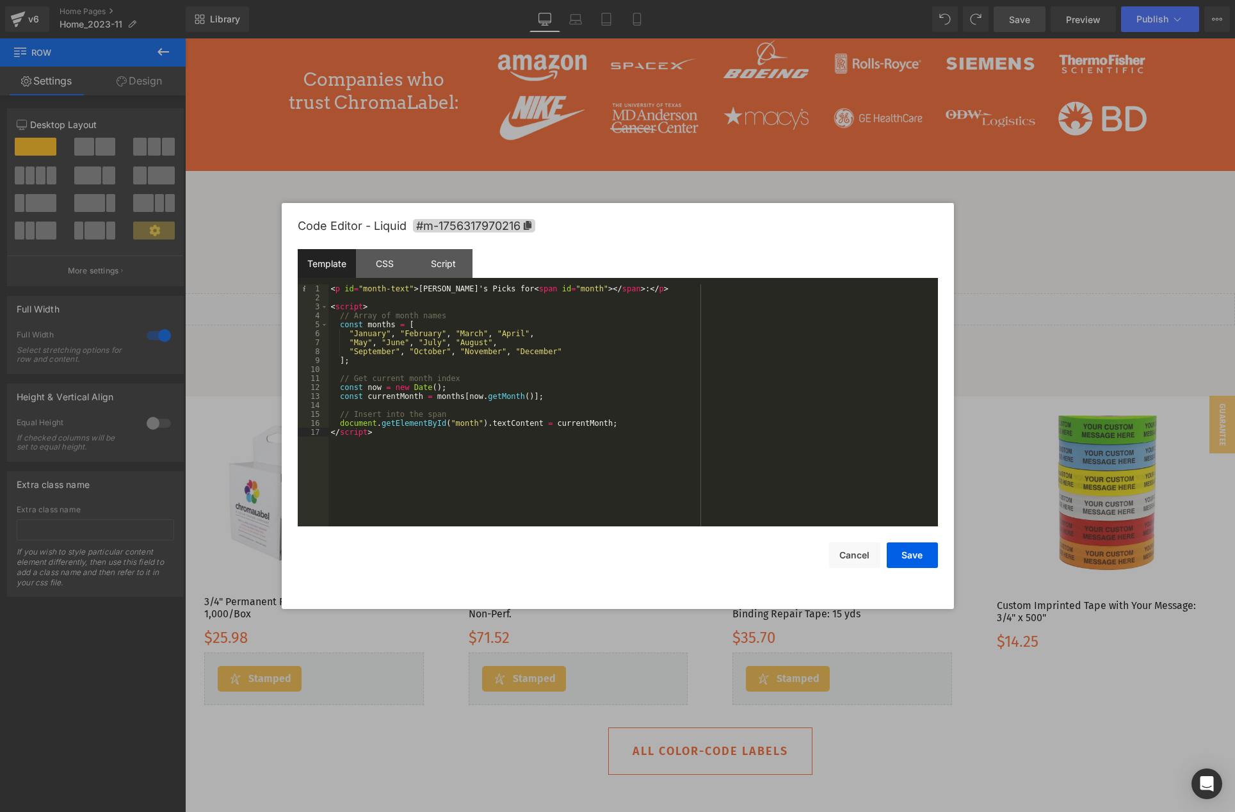
click at [0, 0] on div "< p id = "month-text" > [PERSON_NAME]'s Picks for < span id = "month" > </ span…" at bounding box center [0, 0] width 0 height 0
click at [0, 0] on div "Script" at bounding box center [0, 0] width 0 height 0
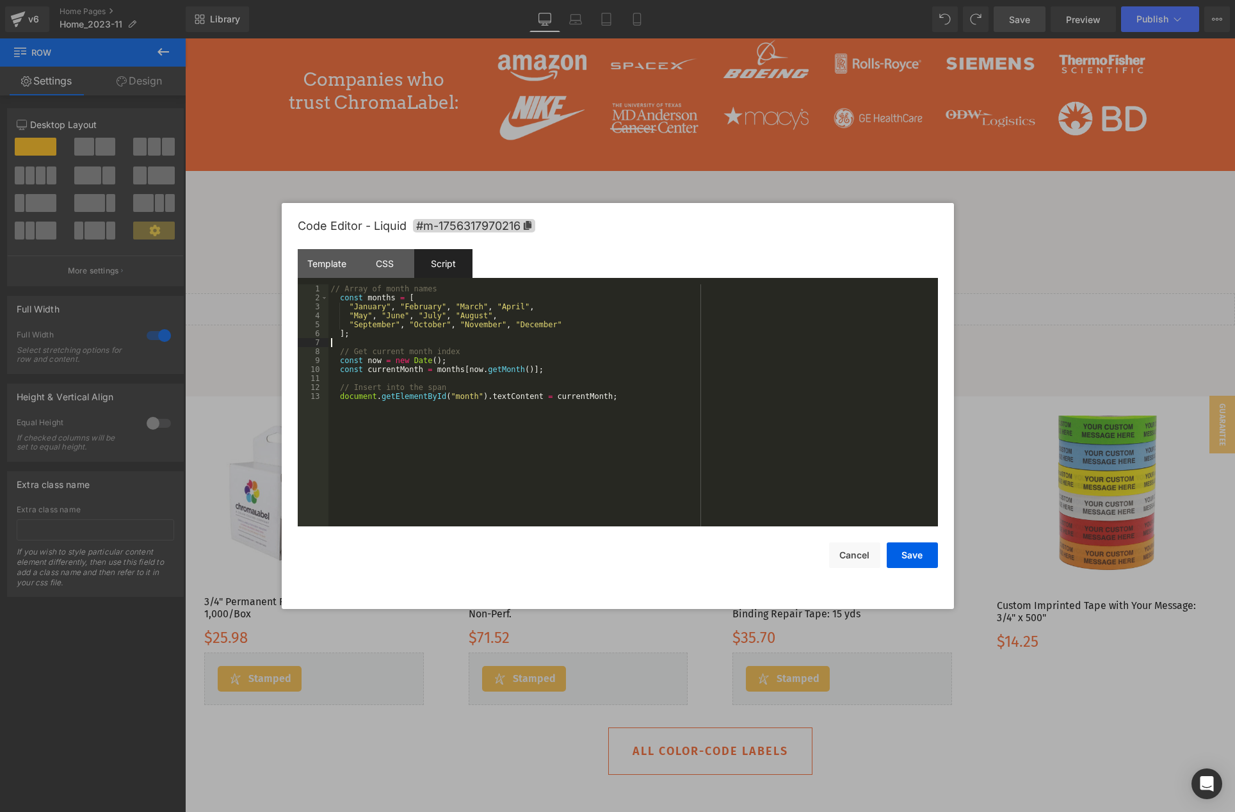
click at [0, 0] on div "// Array of month names const months = [ "January" , "February" , "March" , "Ap…" at bounding box center [0, 0] width 0 height 0
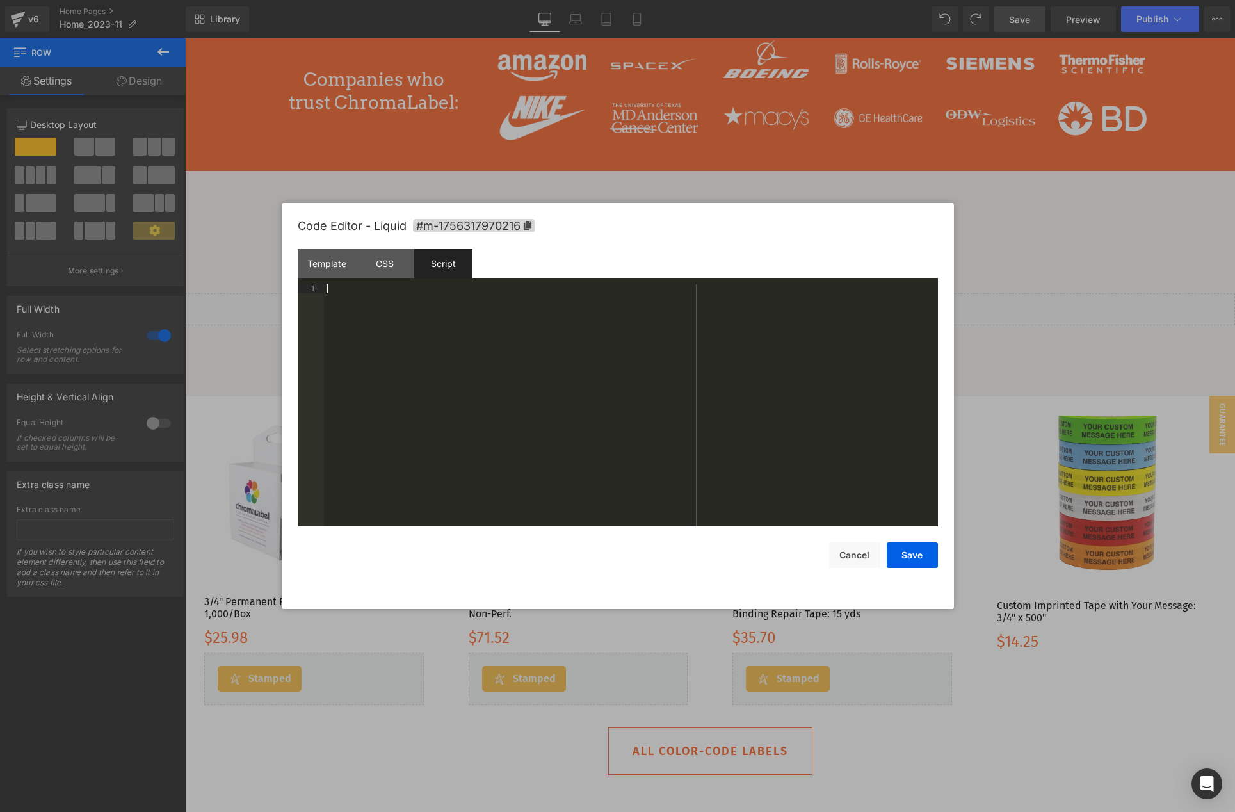
click at [0, 0] on div at bounding box center [0, 0] width 0 height 0
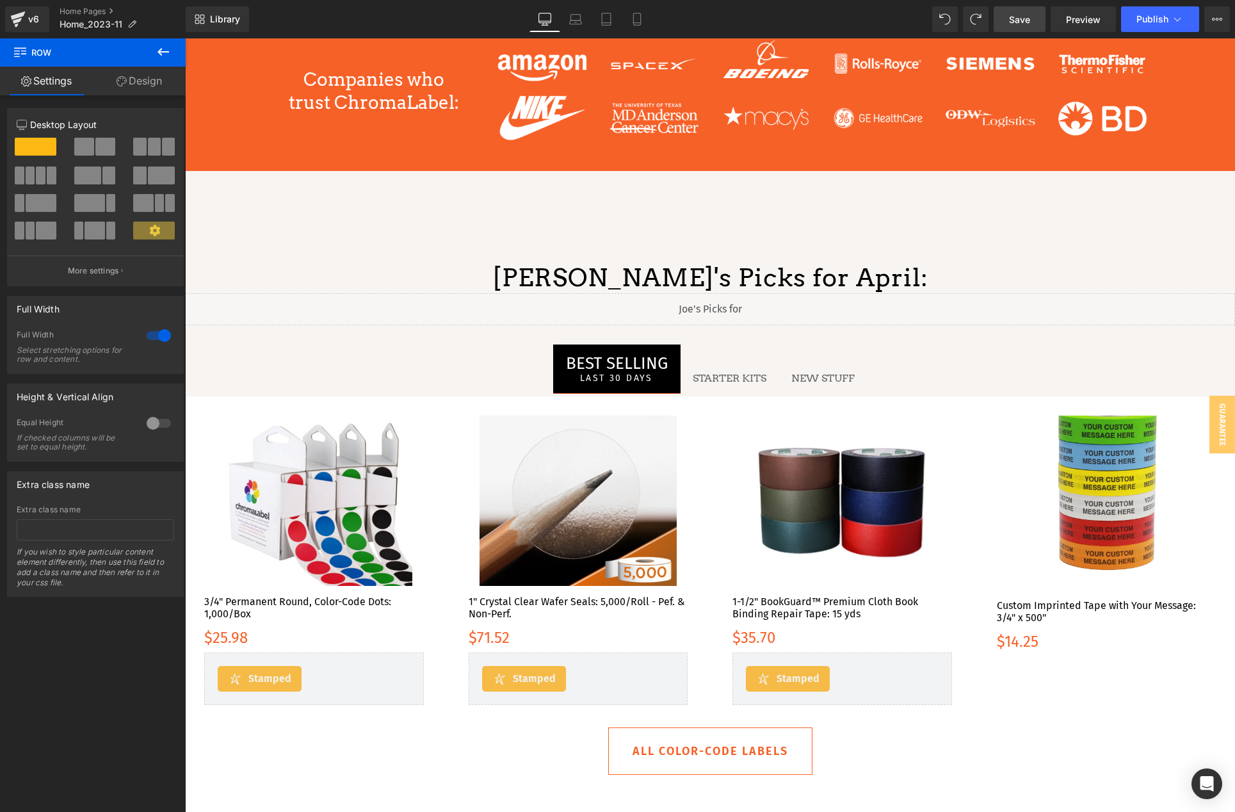
click at [1030, 19] on span "Save" at bounding box center [1019, 19] width 21 height 13
click at [1073, 14] on span "Preview" at bounding box center [1083, 19] width 35 height 13
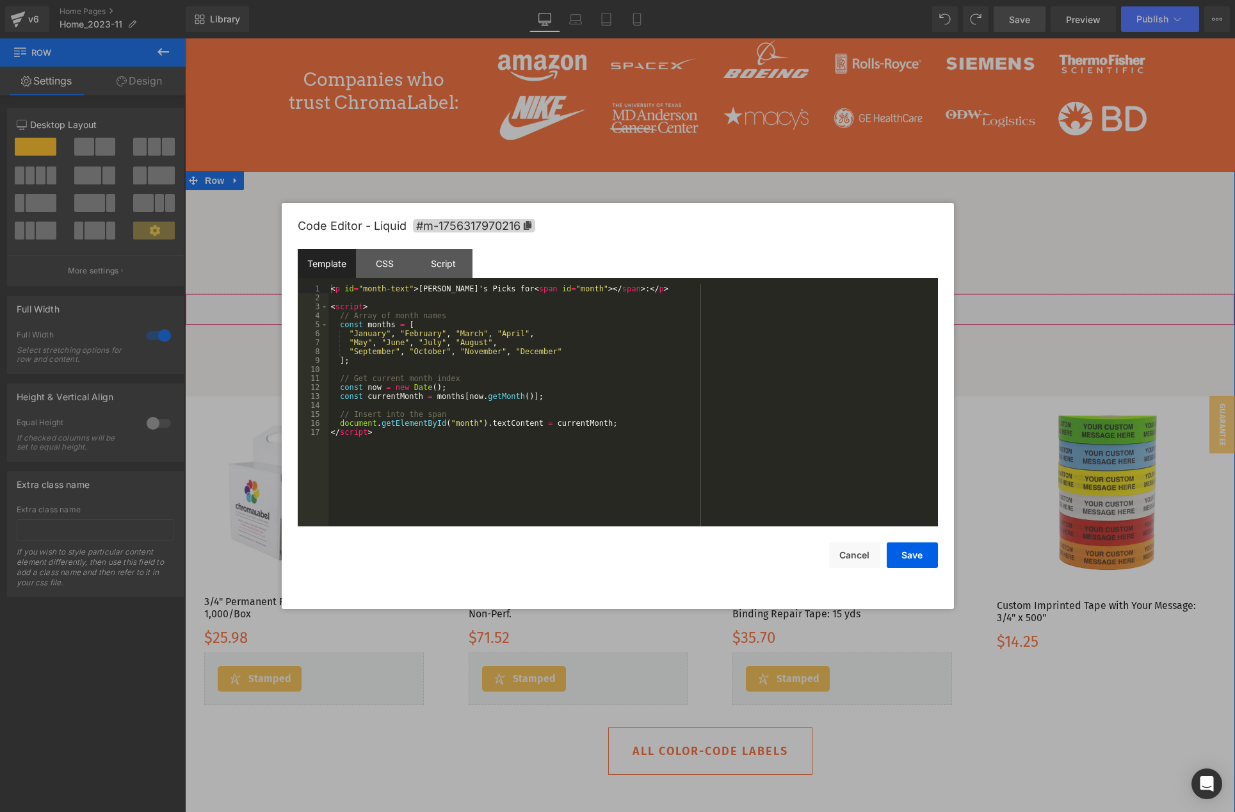
click at [725, 305] on div "Liquid" at bounding box center [710, 309] width 1050 height 32
click at [0, 0] on div "< p id = "month-text" > [PERSON_NAME]'s Picks for < span id = "month" > </ span…" at bounding box center [0, 0] width 0 height 0
click at [0, 0] on div "Script" at bounding box center [0, 0] width 0 height 0
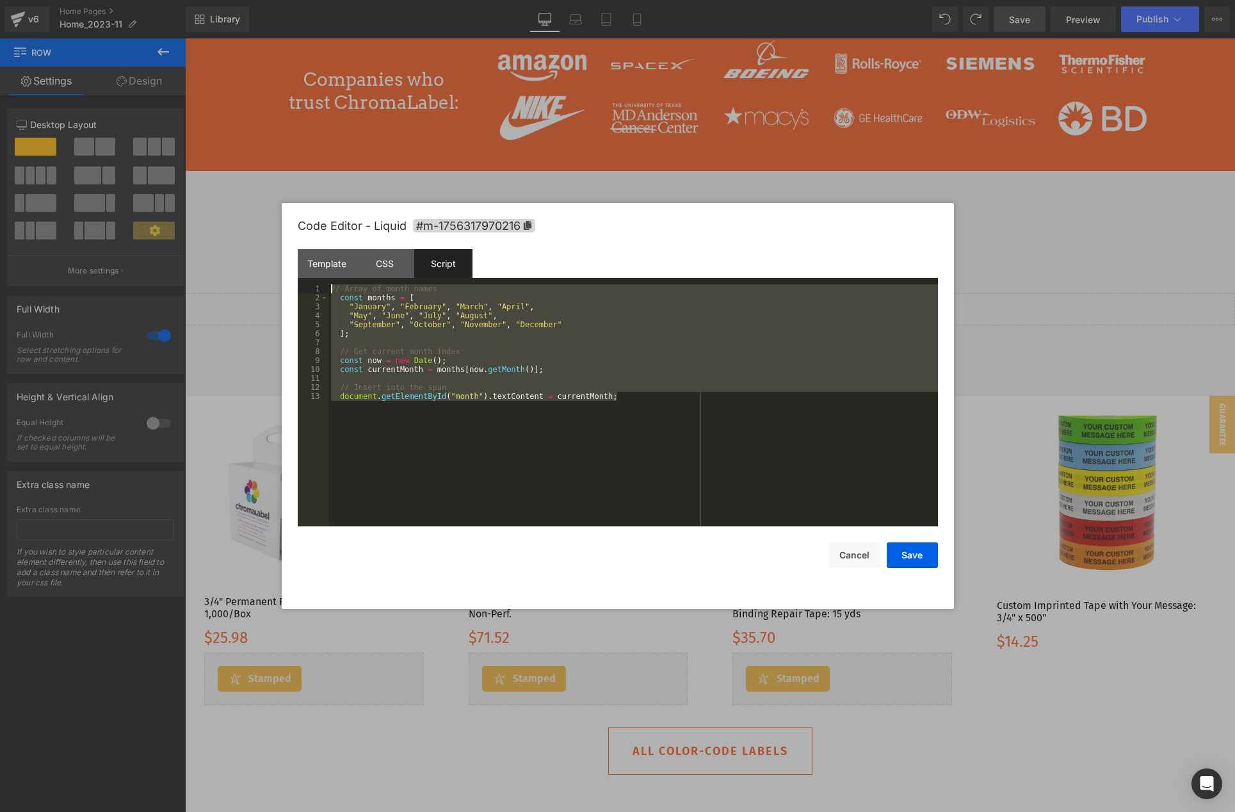
drag, startPoint x: 639, startPoint y: 391, endPoint x: 260, endPoint y: 255, distance: 402.6
click at [260, 255] on body "Liquid You are previewing how the will restyle your page. You can not edit Elem…" at bounding box center [617, 406] width 1235 height 812
click at [0, 0] on button "Cancel" at bounding box center [0, 0] width 0 height 0
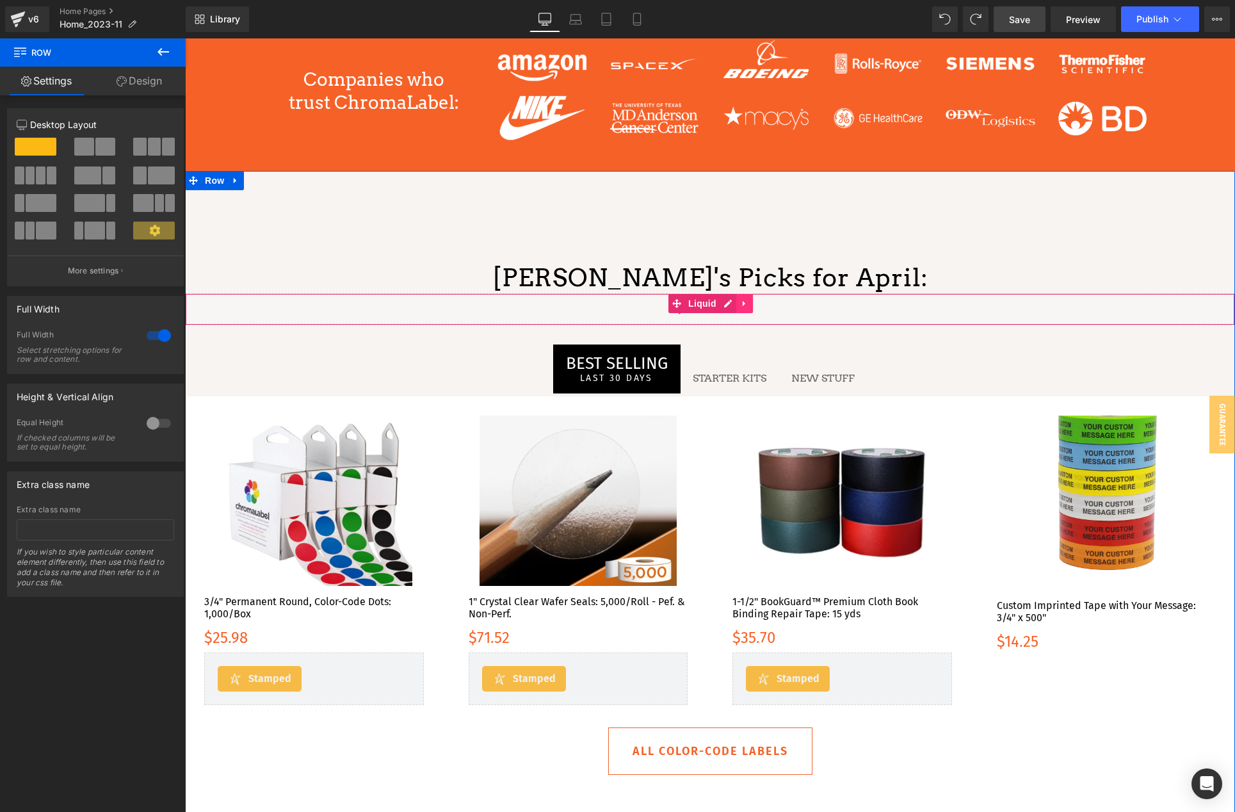
click at [744, 308] on link at bounding box center [744, 303] width 17 height 19
click at [754, 302] on icon at bounding box center [753, 303] width 9 height 9
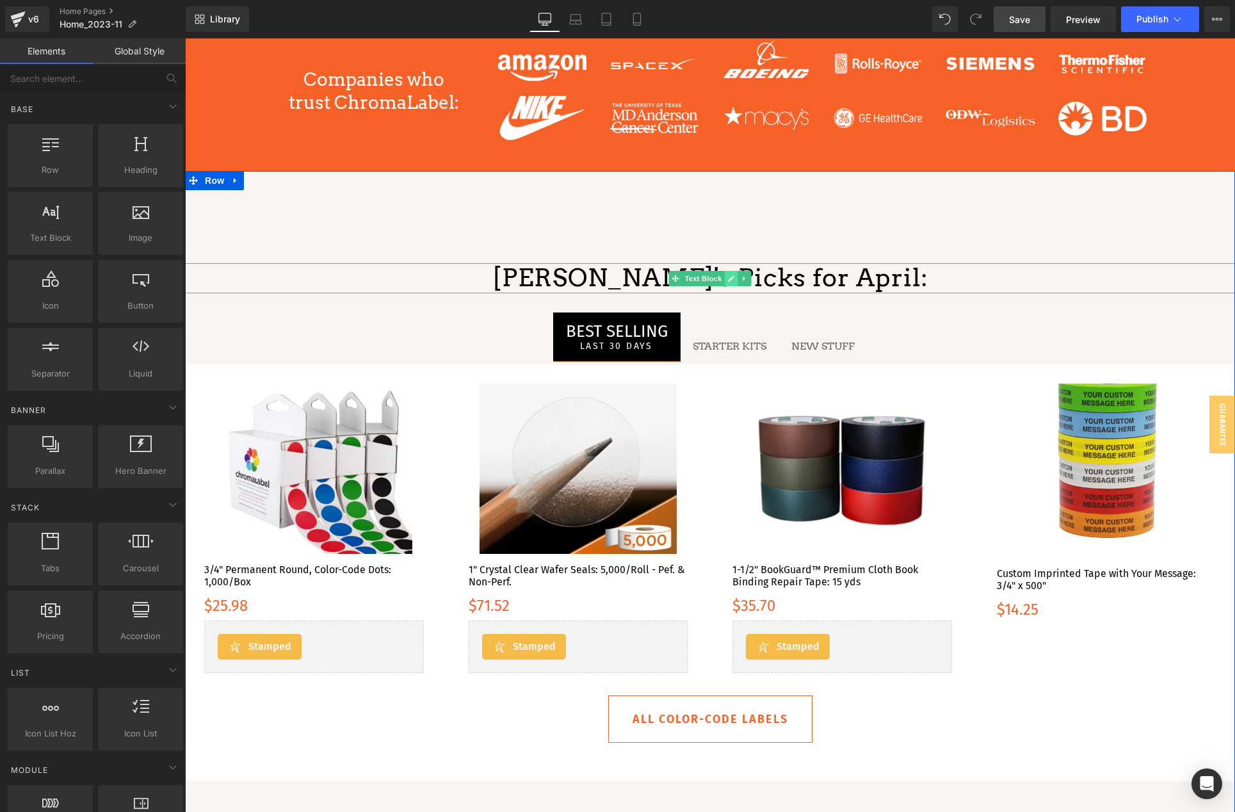
click at [728, 278] on icon at bounding box center [731, 279] width 7 height 8
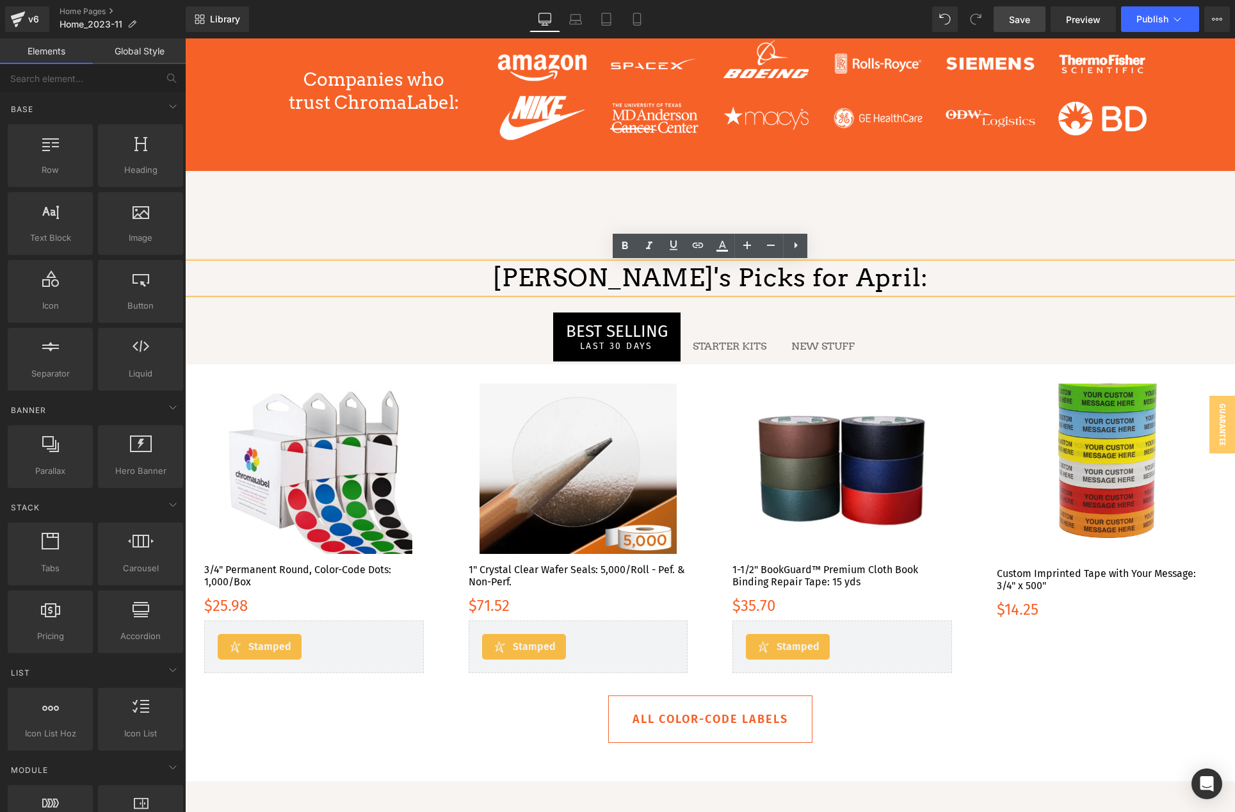
click at [785, 282] on p "[PERSON_NAME]'s Picks for April:" at bounding box center [710, 278] width 1050 height 30
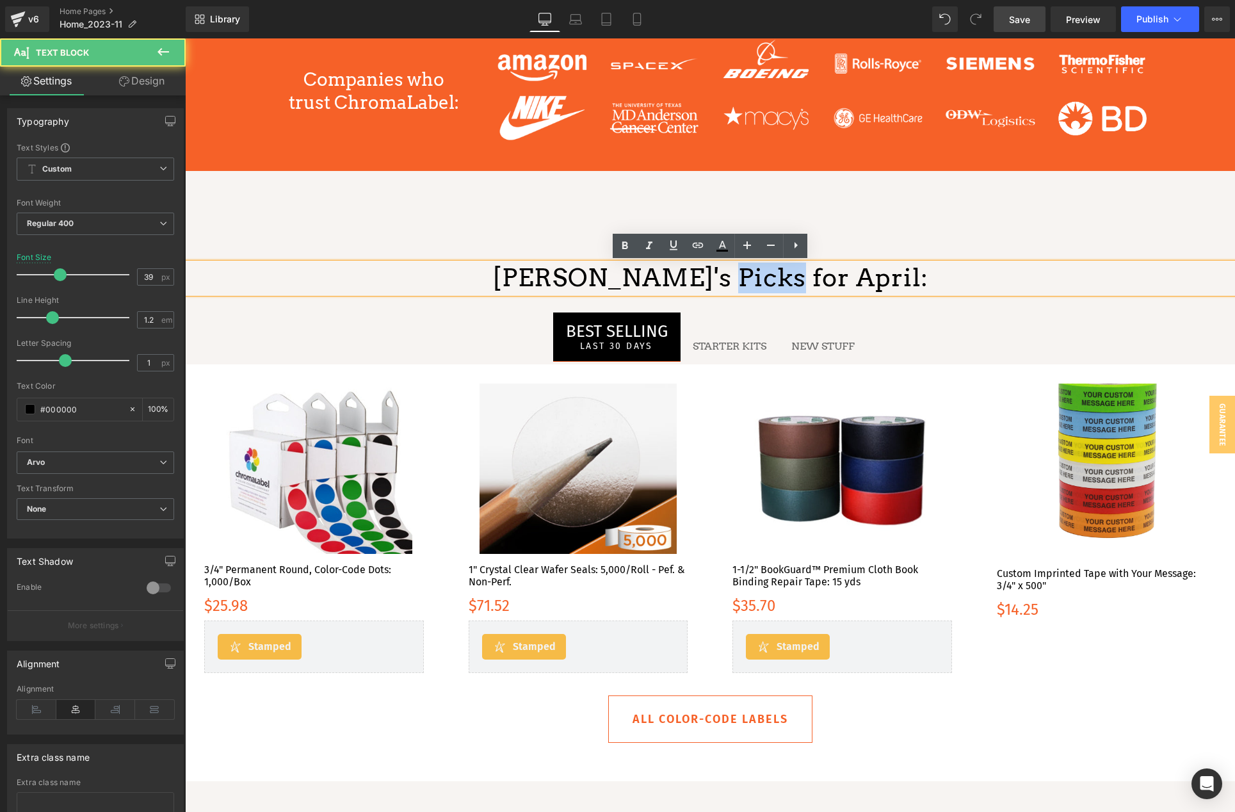
click at [785, 282] on p "[PERSON_NAME]'s Picks for April:" at bounding box center [710, 278] width 1050 height 30
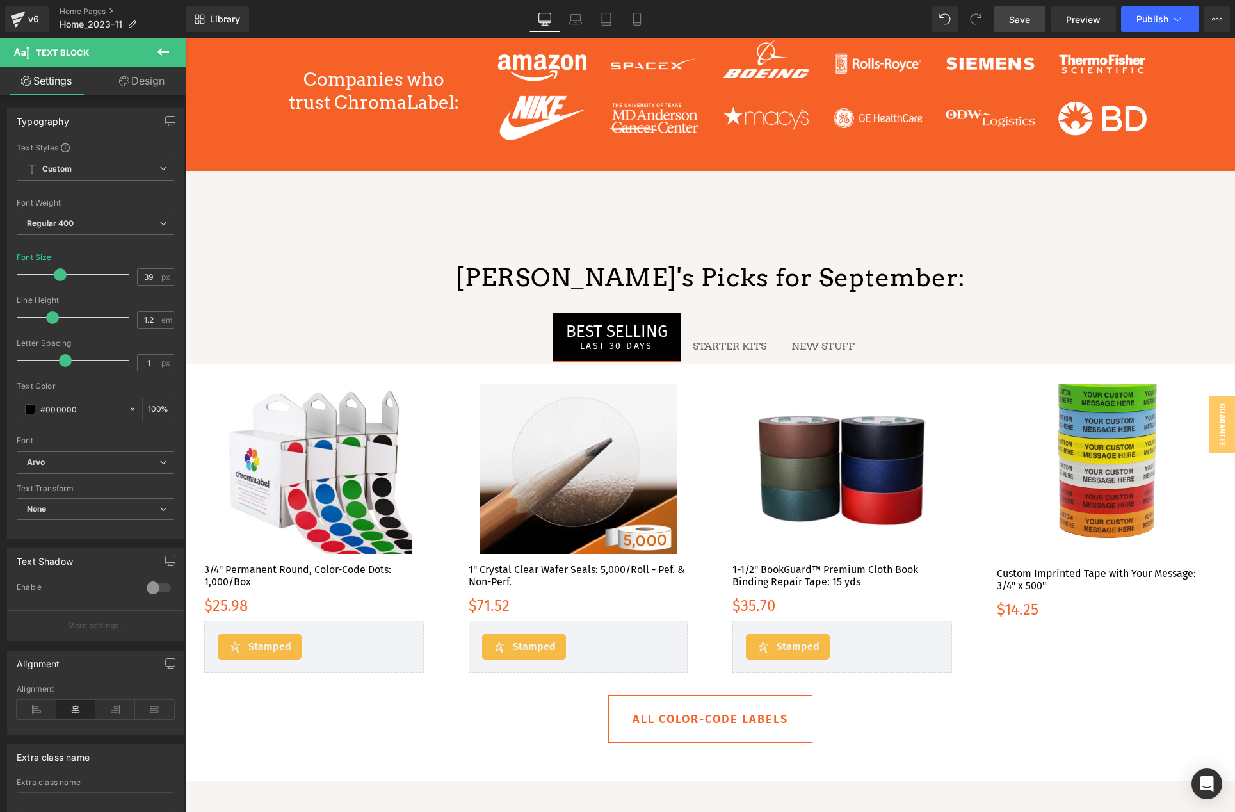
click at [1022, 17] on span "Save" at bounding box center [1019, 19] width 21 height 13
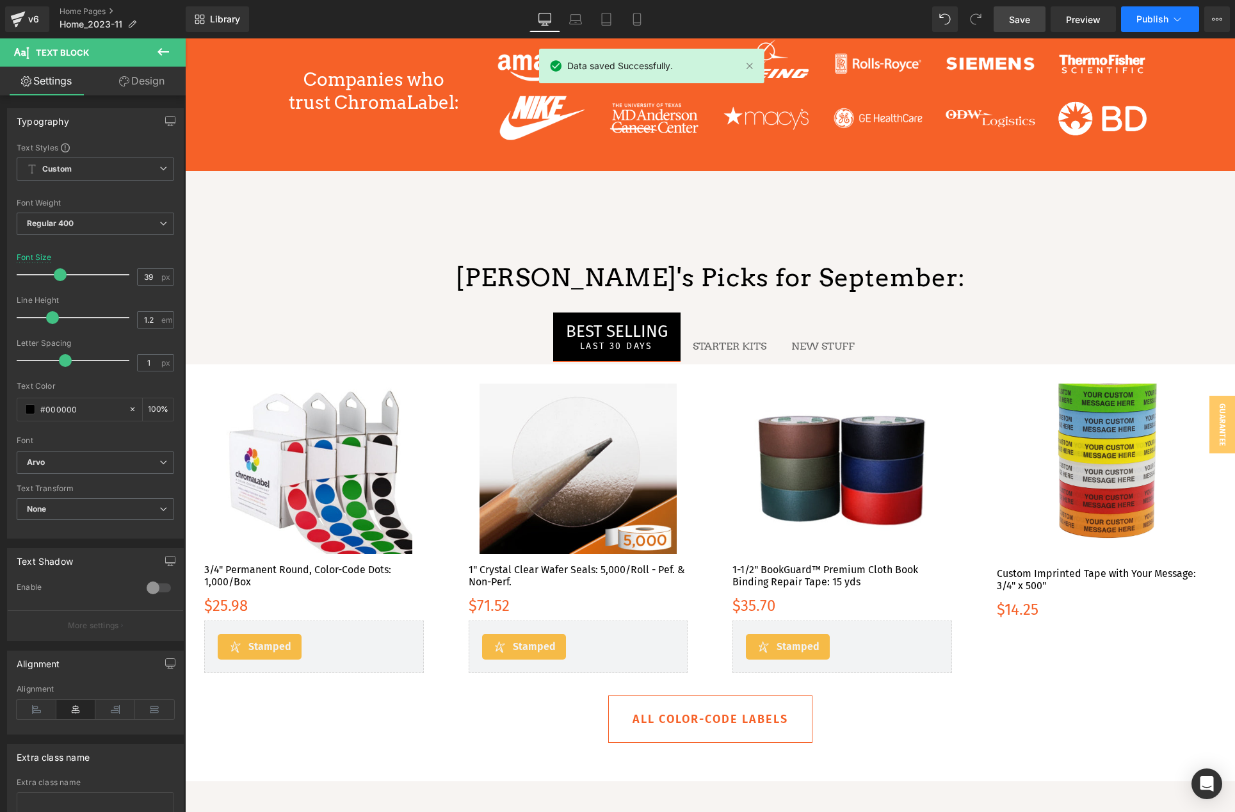
click at [1154, 14] on span "Publish" at bounding box center [1153, 19] width 32 height 10
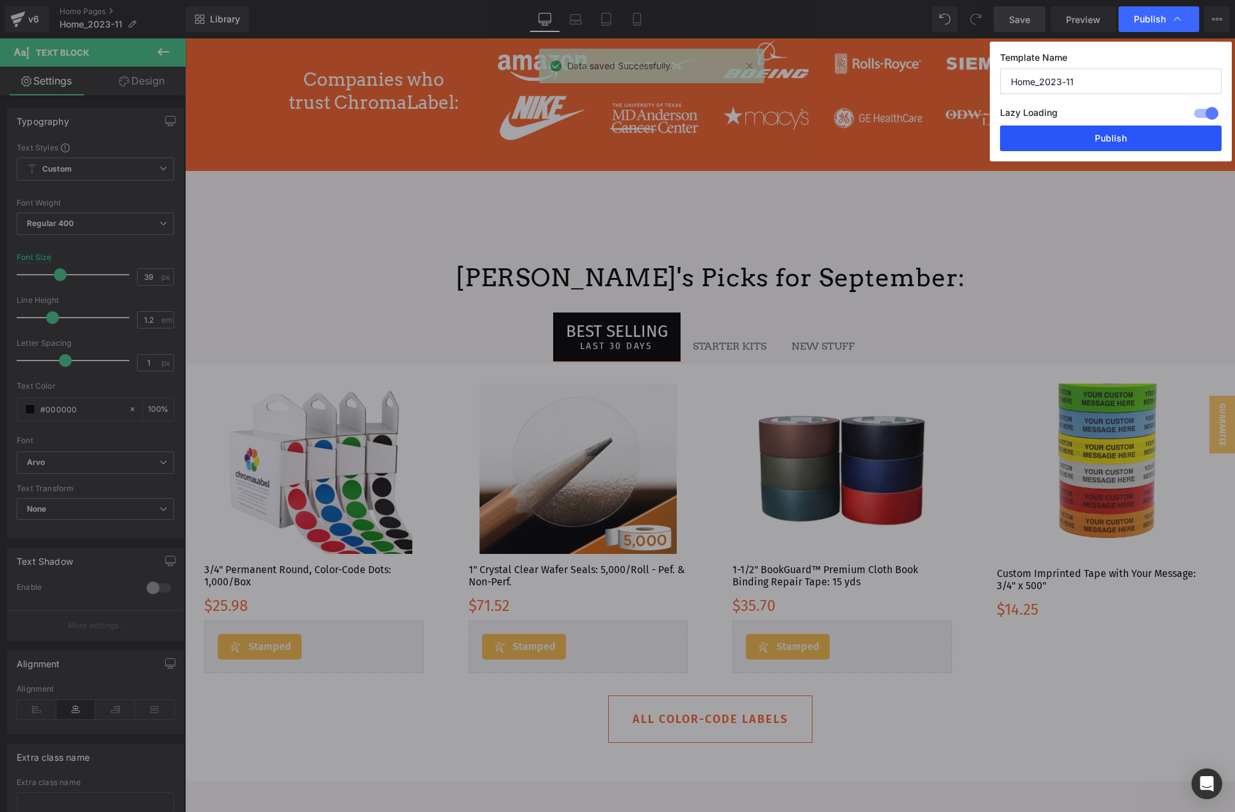
drag, startPoint x: 1111, startPoint y: 140, endPoint x: 747, endPoint y: 7, distance: 387.3
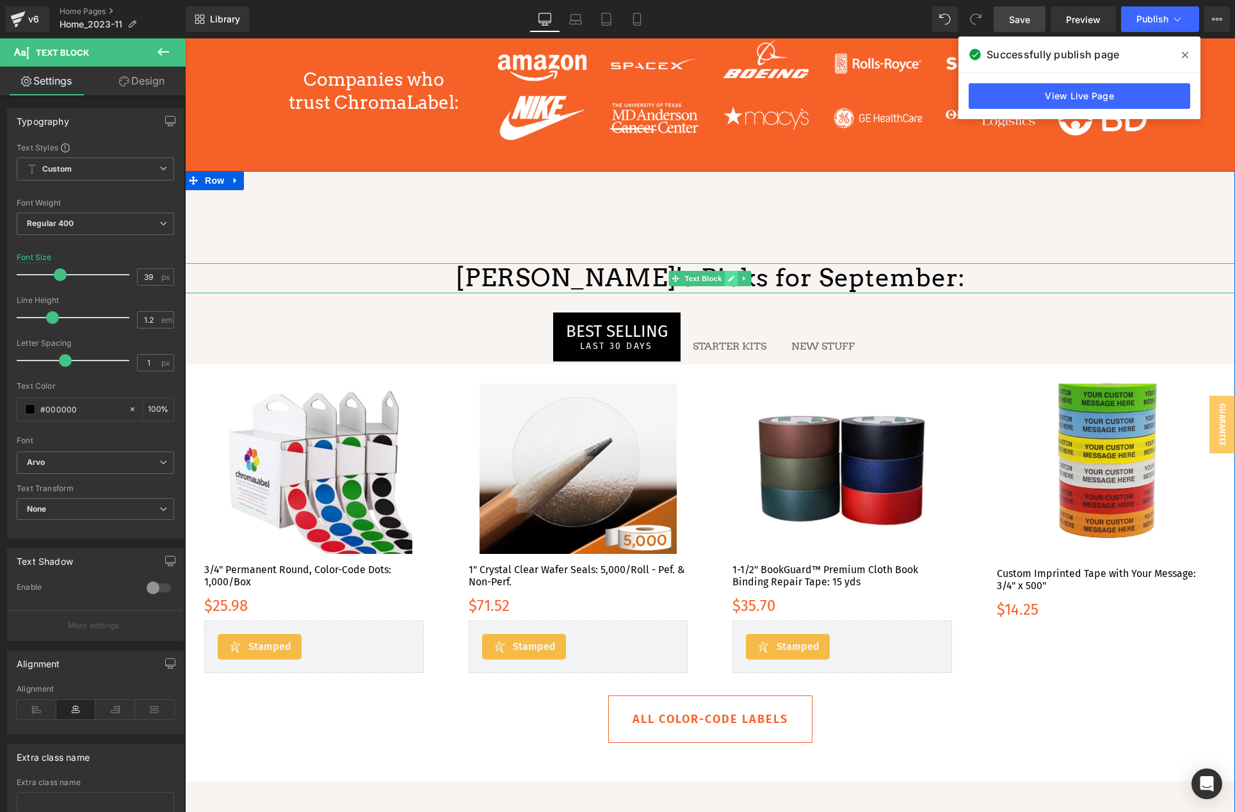
click at [728, 278] on icon at bounding box center [731, 279] width 7 height 8
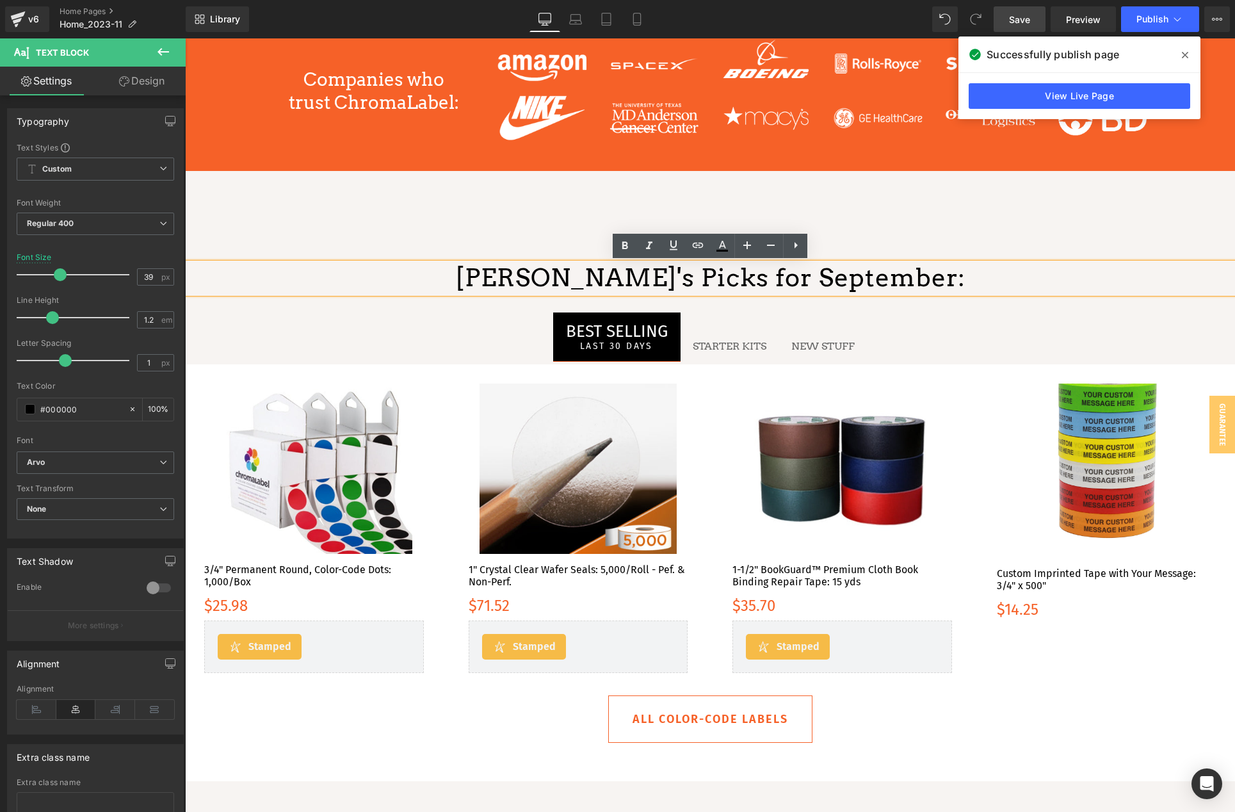
click at [556, 202] on div "[PERSON_NAME]'s Picks for September: Text Block BEST SELLING Text Block LAST 30…" at bounding box center [710, 507] width 1050 height 672
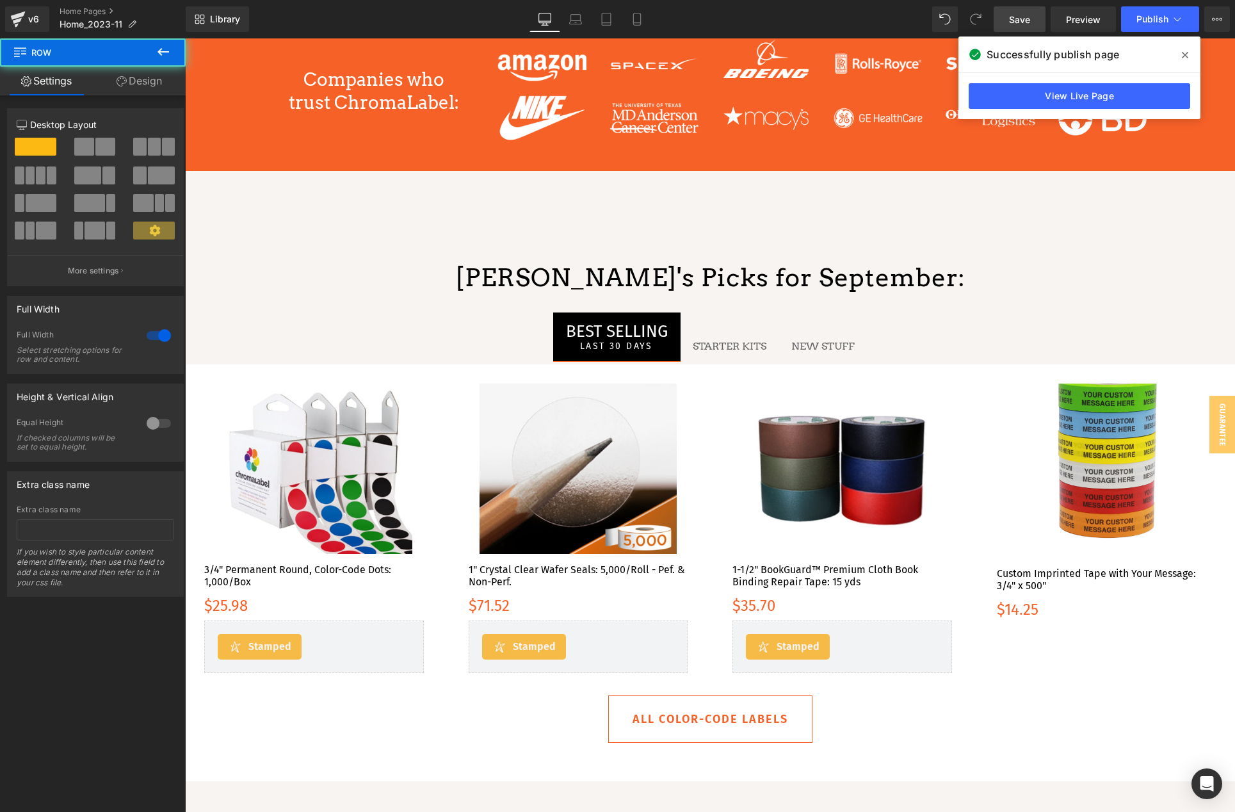
click at [167, 51] on icon at bounding box center [163, 51] width 15 height 15
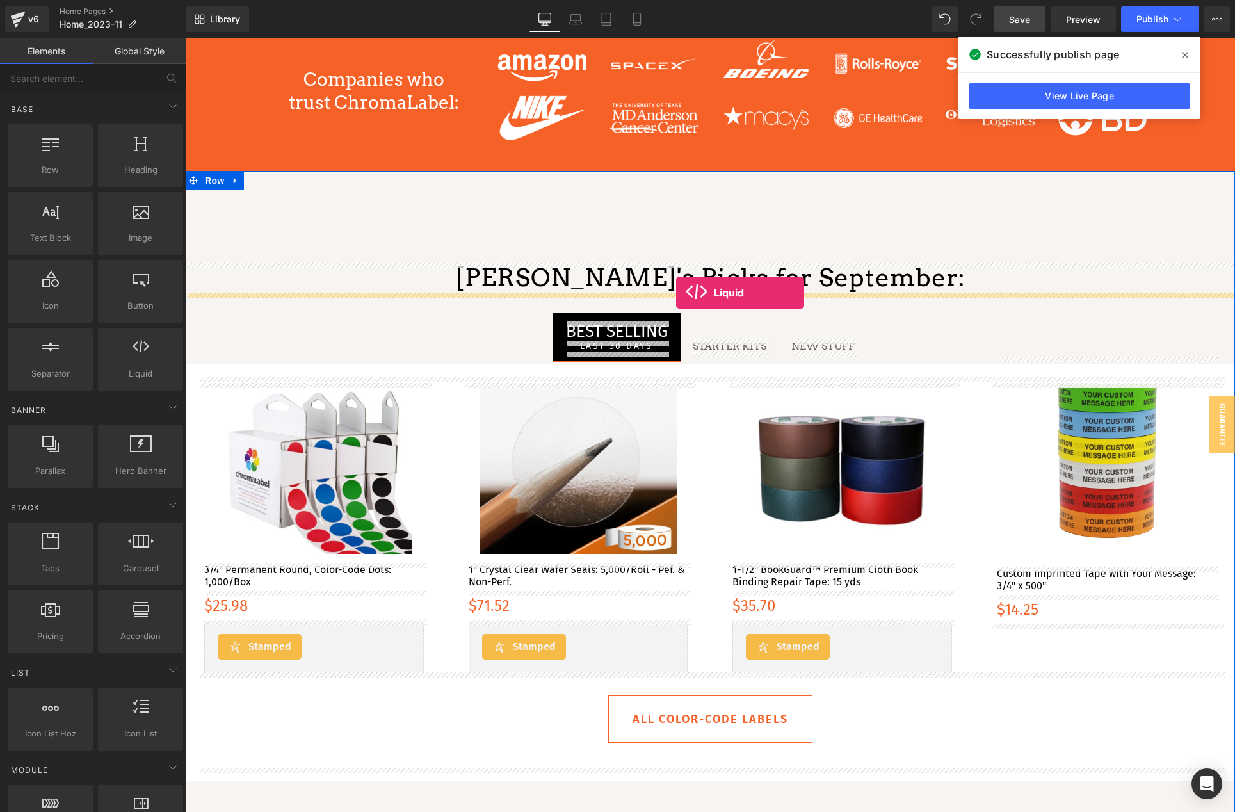
drag, startPoint x: 188, startPoint y: 345, endPoint x: 676, endPoint y: 293, distance: 490.7
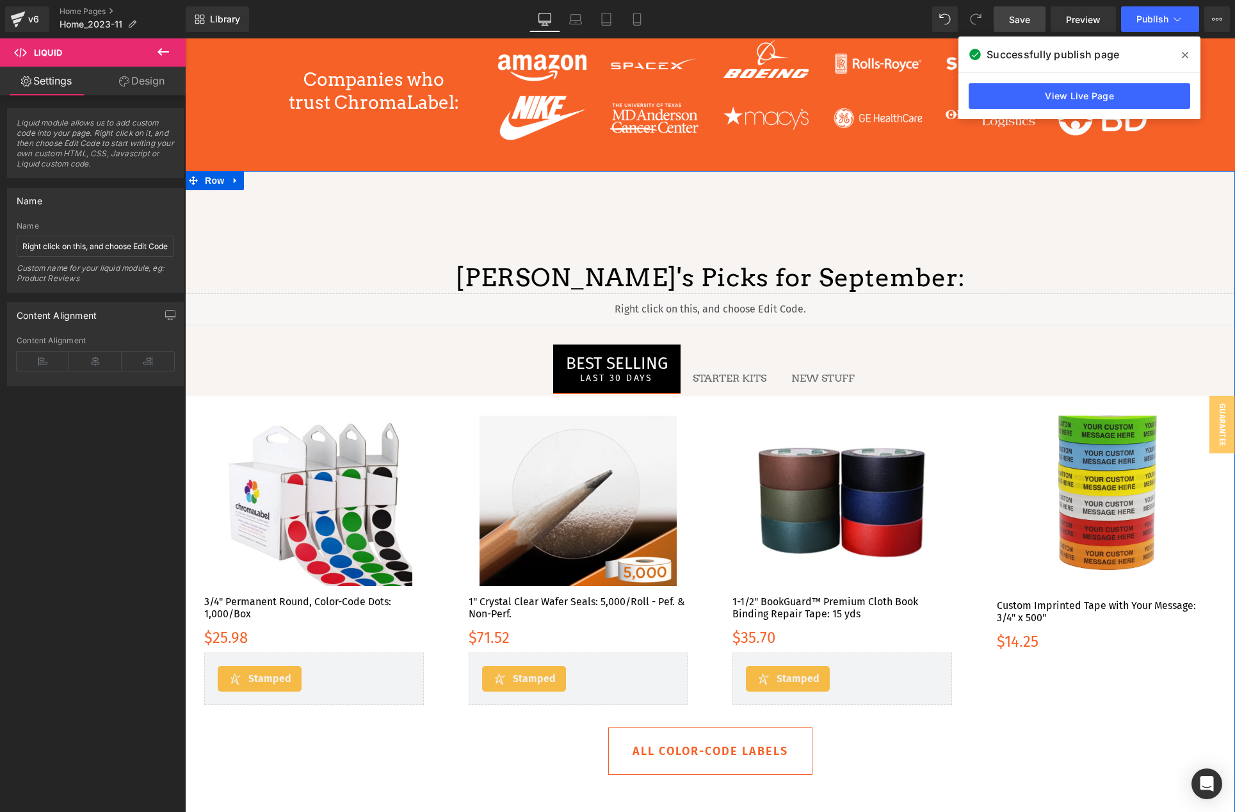
click at [725, 298] on div "Liquid" at bounding box center [710, 309] width 1050 height 32
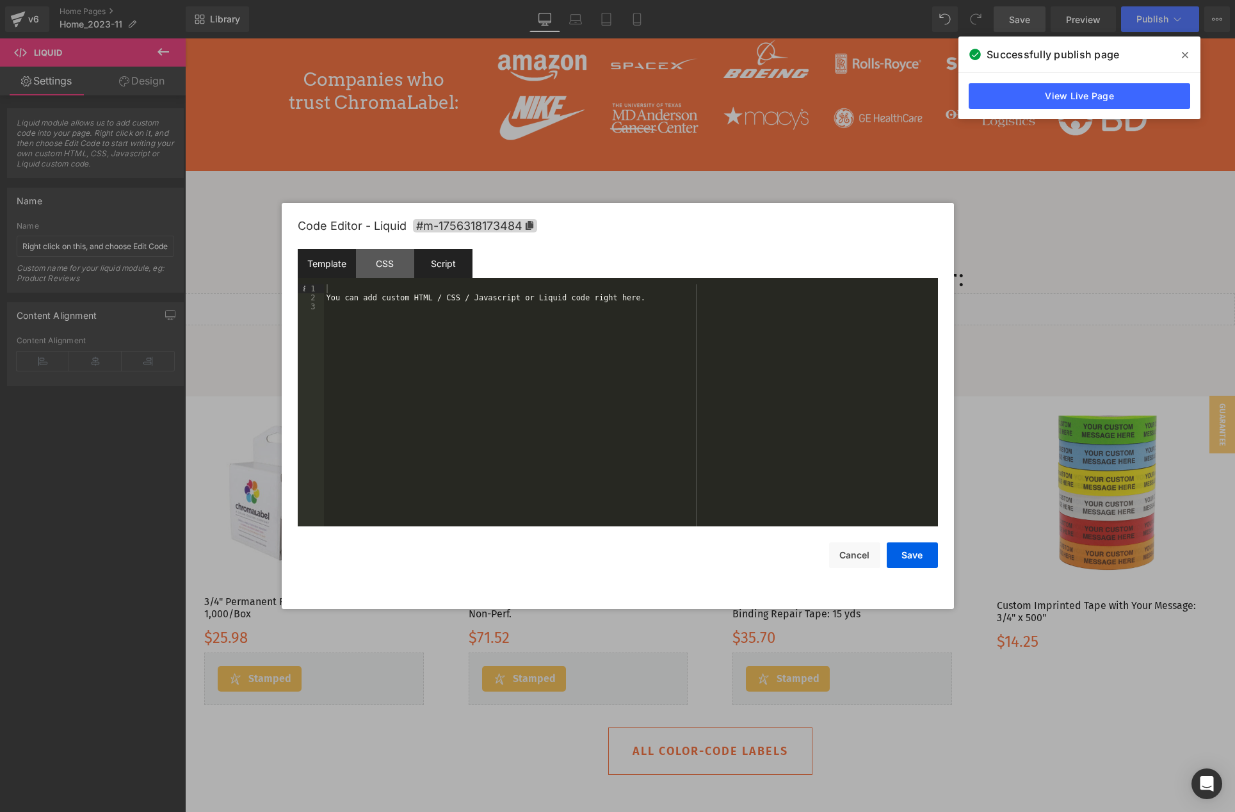
click at [0, 0] on div "Script" at bounding box center [0, 0] width 0 height 0
click at [0, 0] on div "( function ( jQuery ) { // var $module = jQuery('#m-1756318173484').children('.…" at bounding box center [0, 0] width 0 height 0
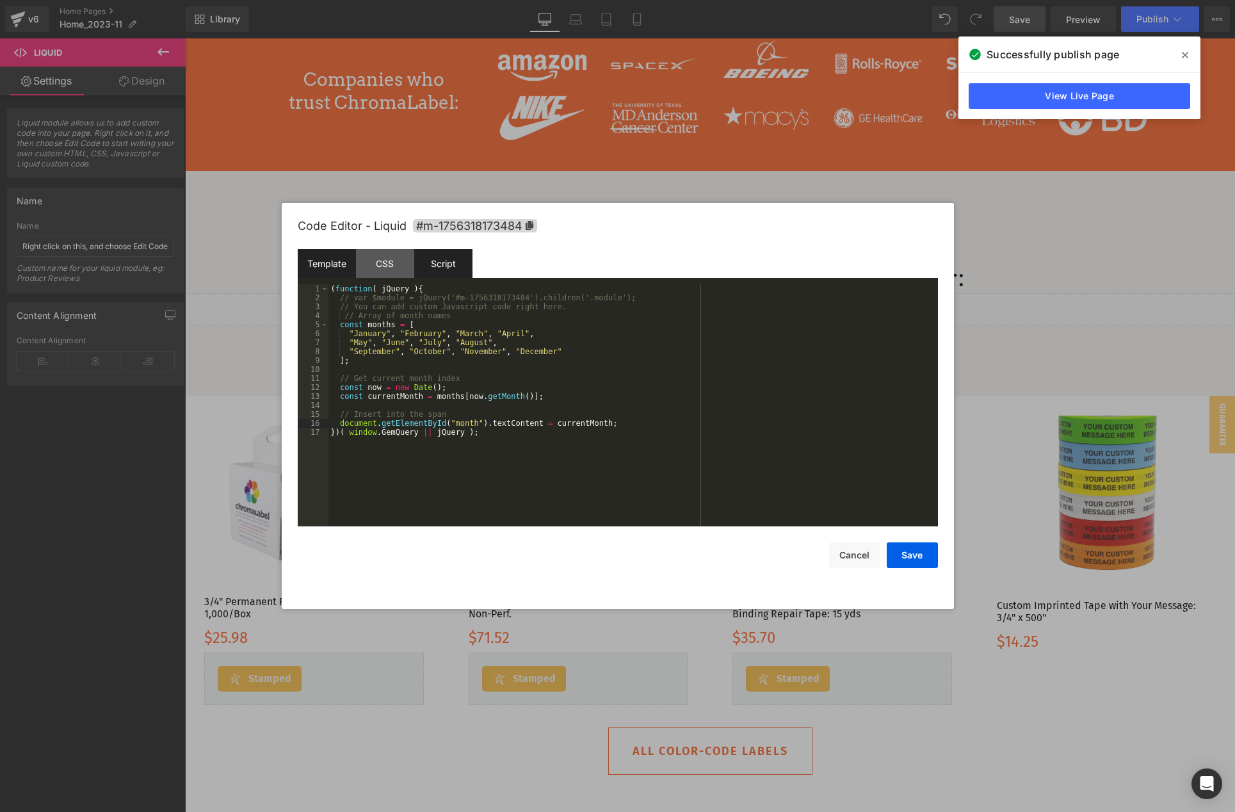
click at [0, 0] on div "Template" at bounding box center [0, 0] width 0 height 0
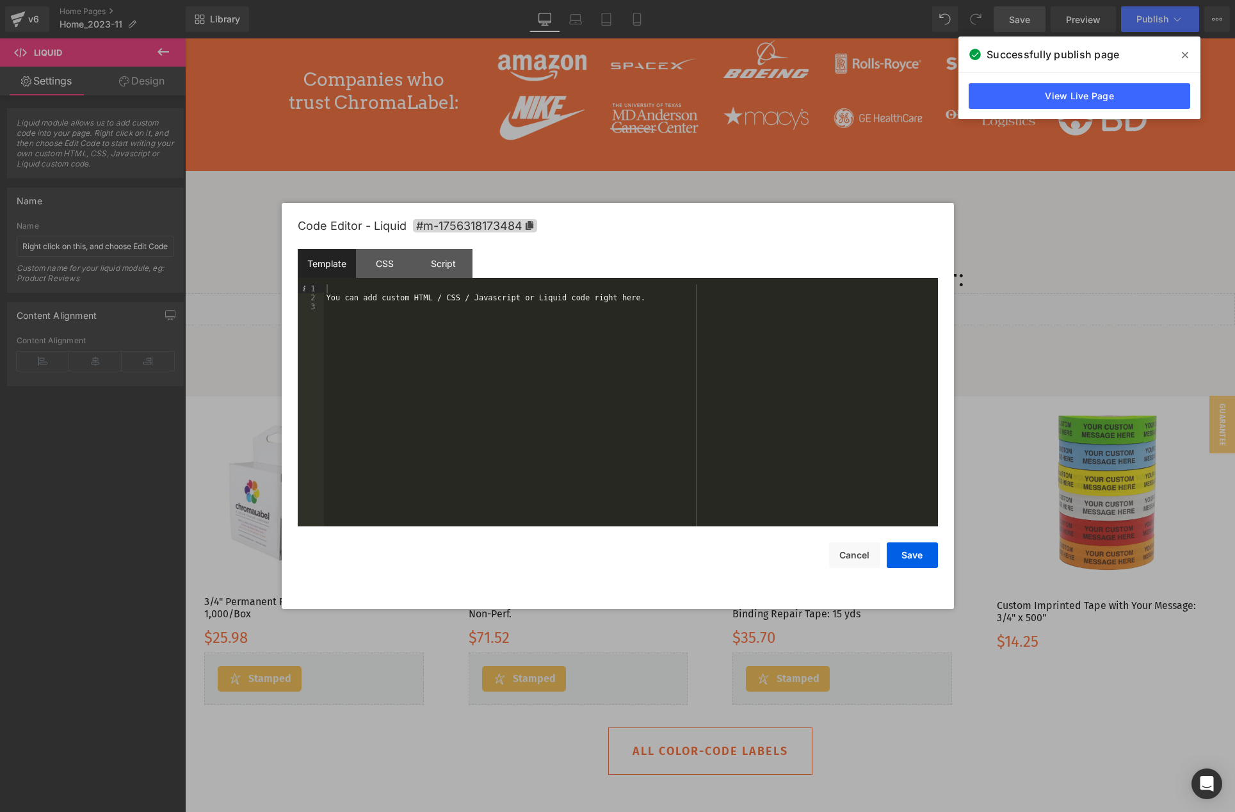
click at [342, 297] on div "You can add custom HTML / CSS / Javascript or Liquid code right here." at bounding box center [631, 414] width 614 height 260
click at [0, 0] on div "CSS" at bounding box center [0, 0] width 0 height 0
click at [0, 0] on div "Template" at bounding box center [0, 0] width 0 height 0
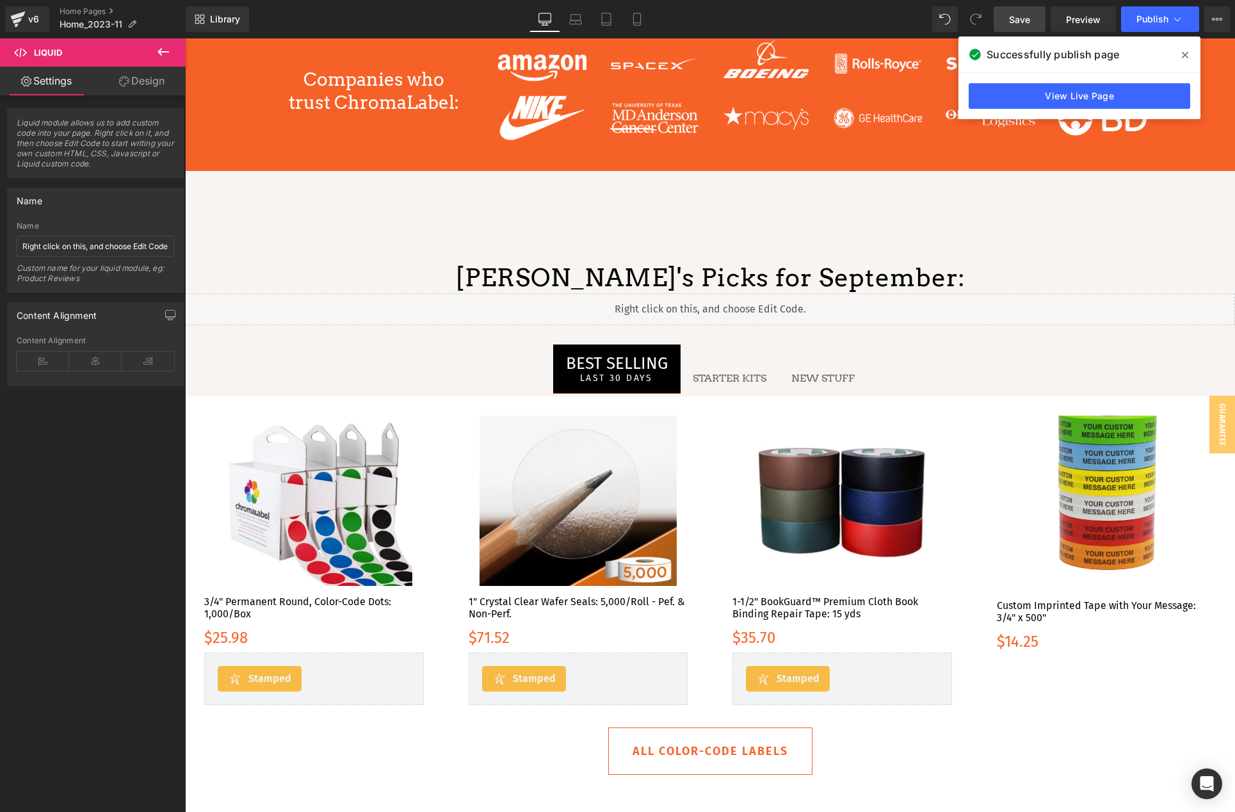
click at [1030, 13] on span "Save" at bounding box center [1019, 19] width 21 height 13
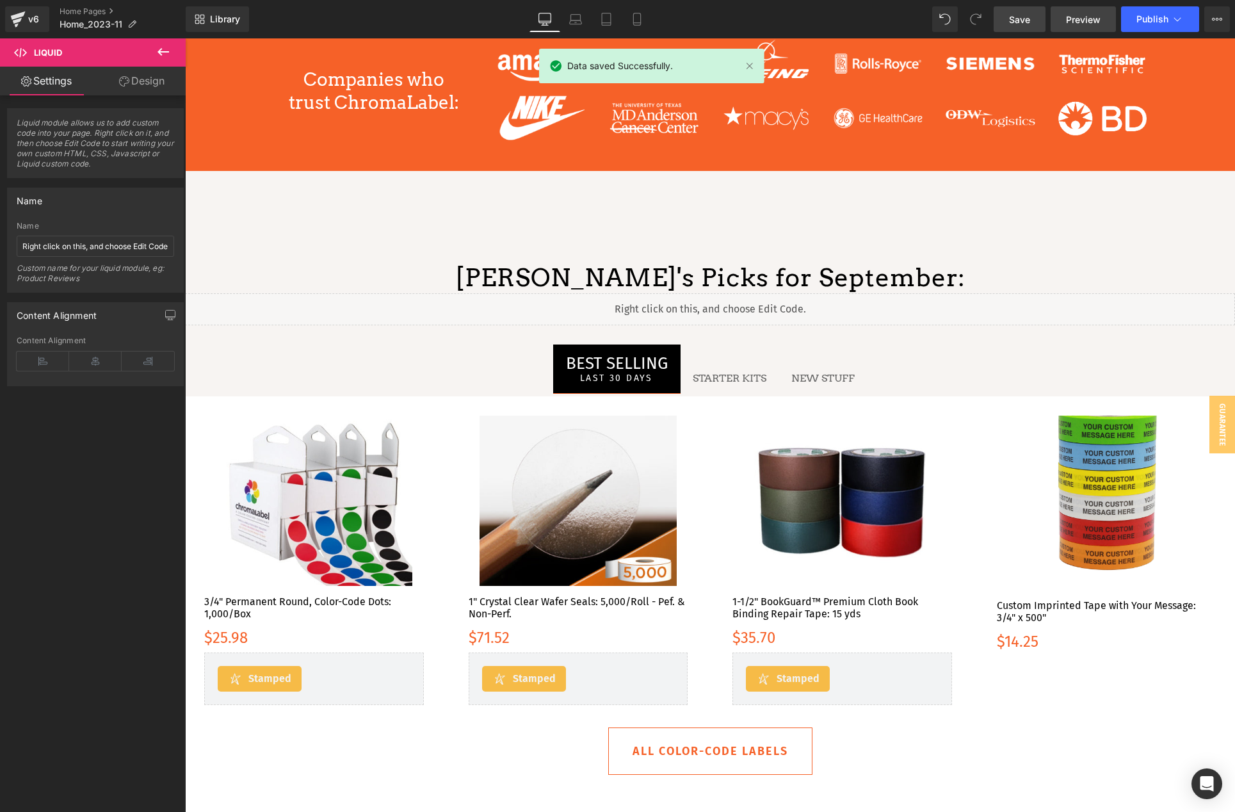
click at [1073, 14] on span "Preview" at bounding box center [1083, 19] width 35 height 13
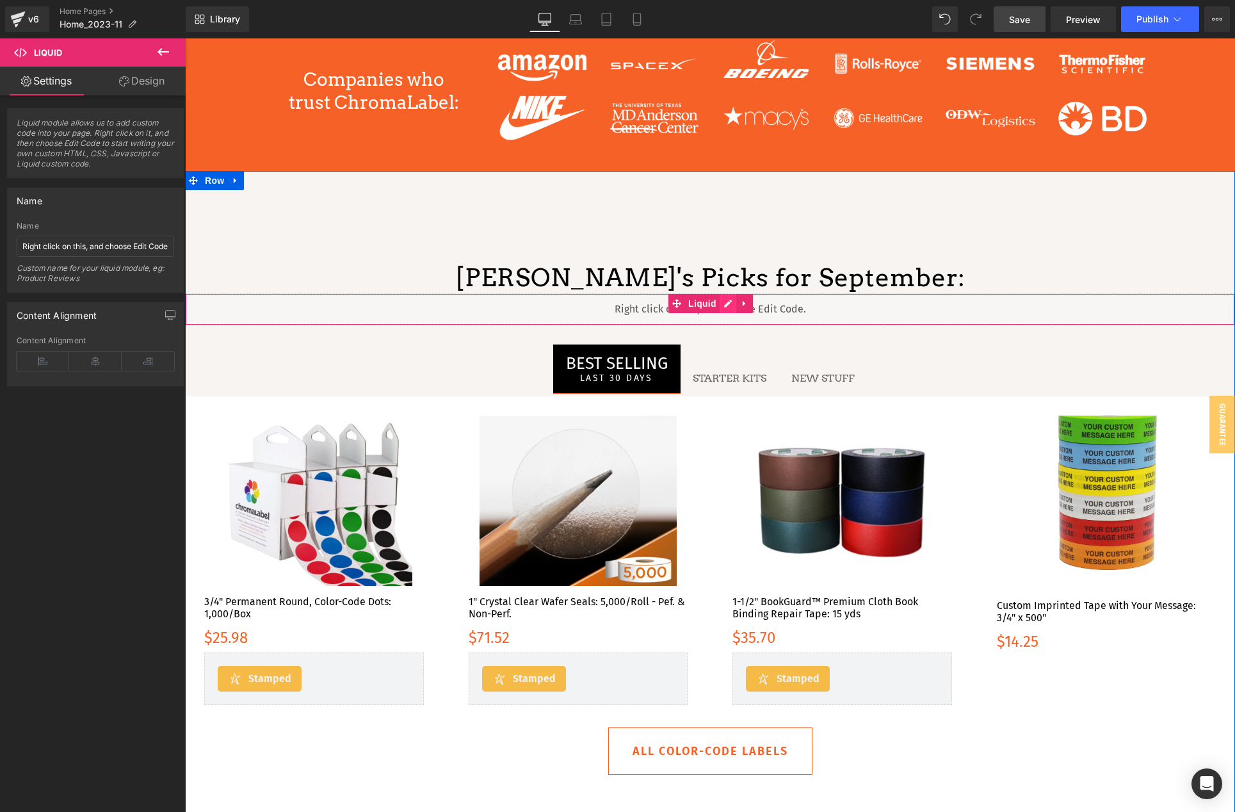
click at [721, 306] on div "Liquid" at bounding box center [710, 309] width 1050 height 32
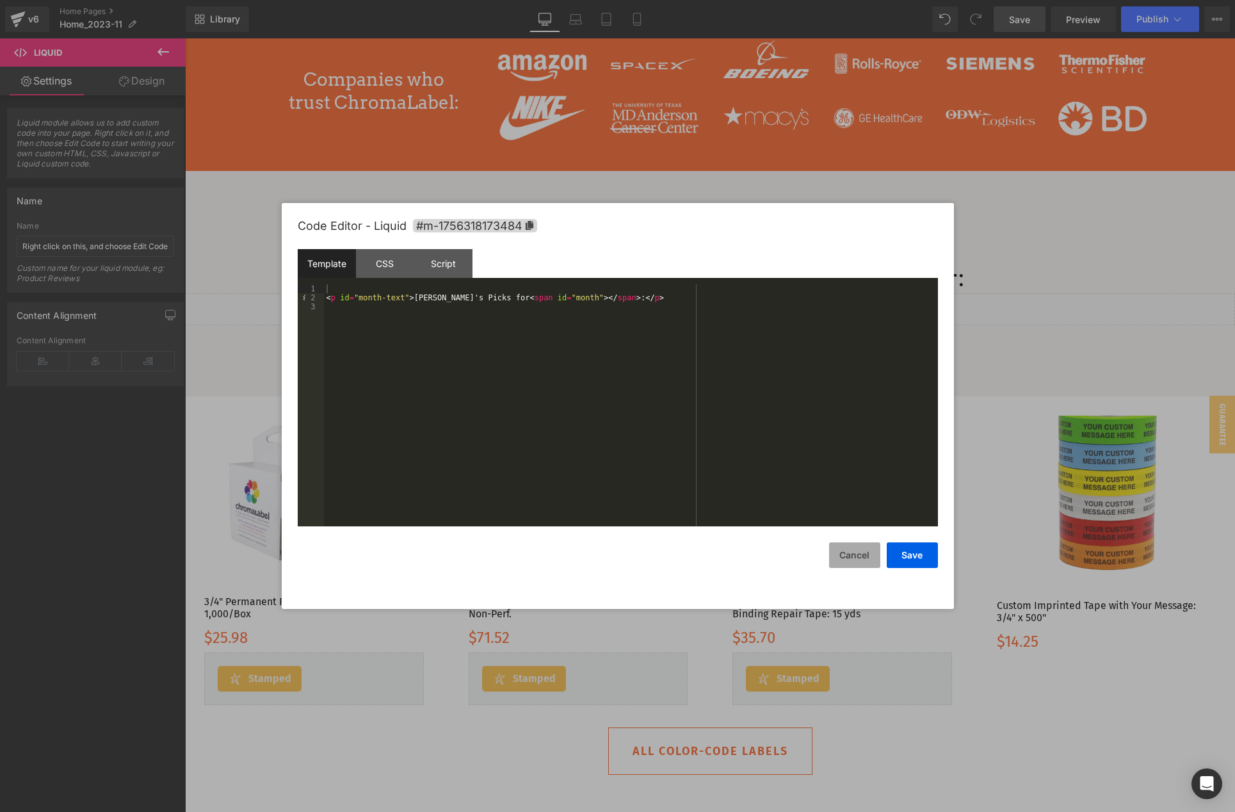
click at [0, 0] on button "Cancel" at bounding box center [0, 0] width 0 height 0
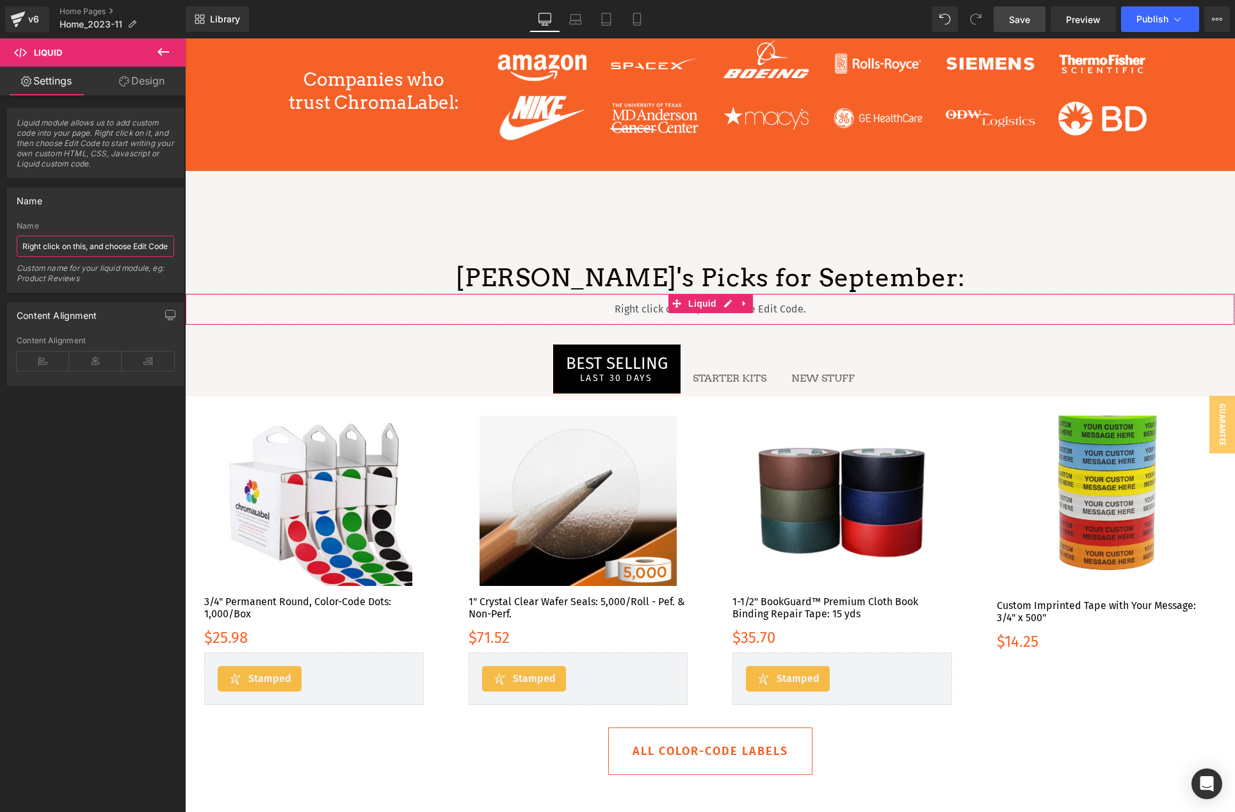
click at [67, 249] on input "Right click on this, and choose Edit Code." at bounding box center [96, 246] width 158 height 21
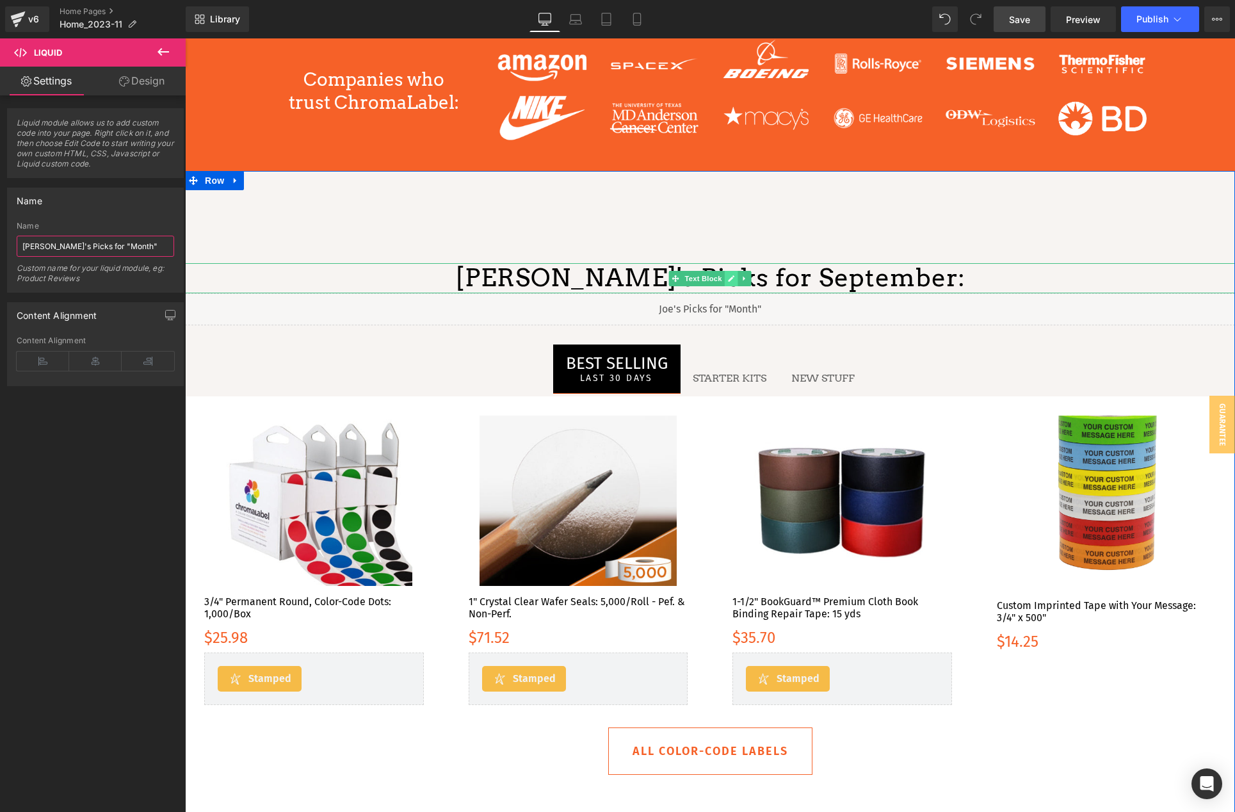
type input "[PERSON_NAME]'s Picks for "Month""
click at [730, 278] on icon at bounding box center [731, 278] width 6 height 6
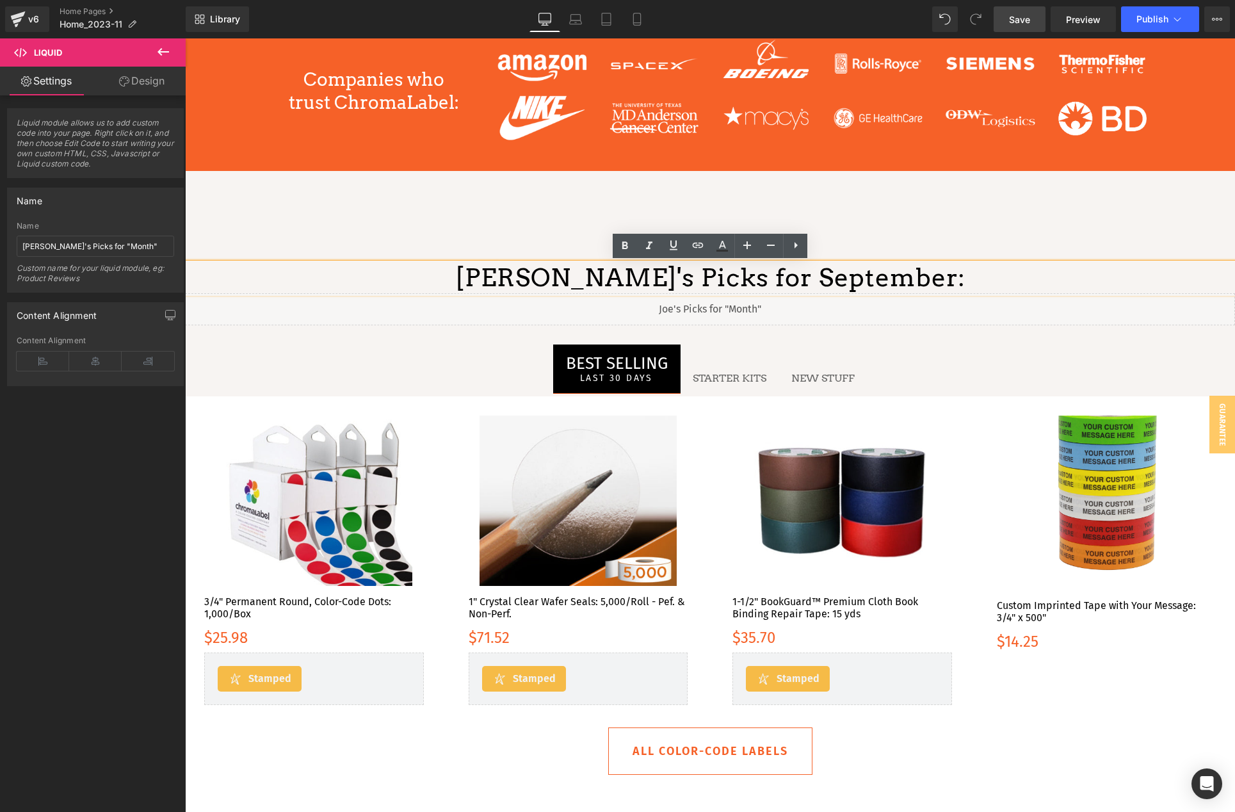
click at [666, 279] on p "[PERSON_NAME]'s Picks for September:" at bounding box center [710, 278] width 1050 height 30
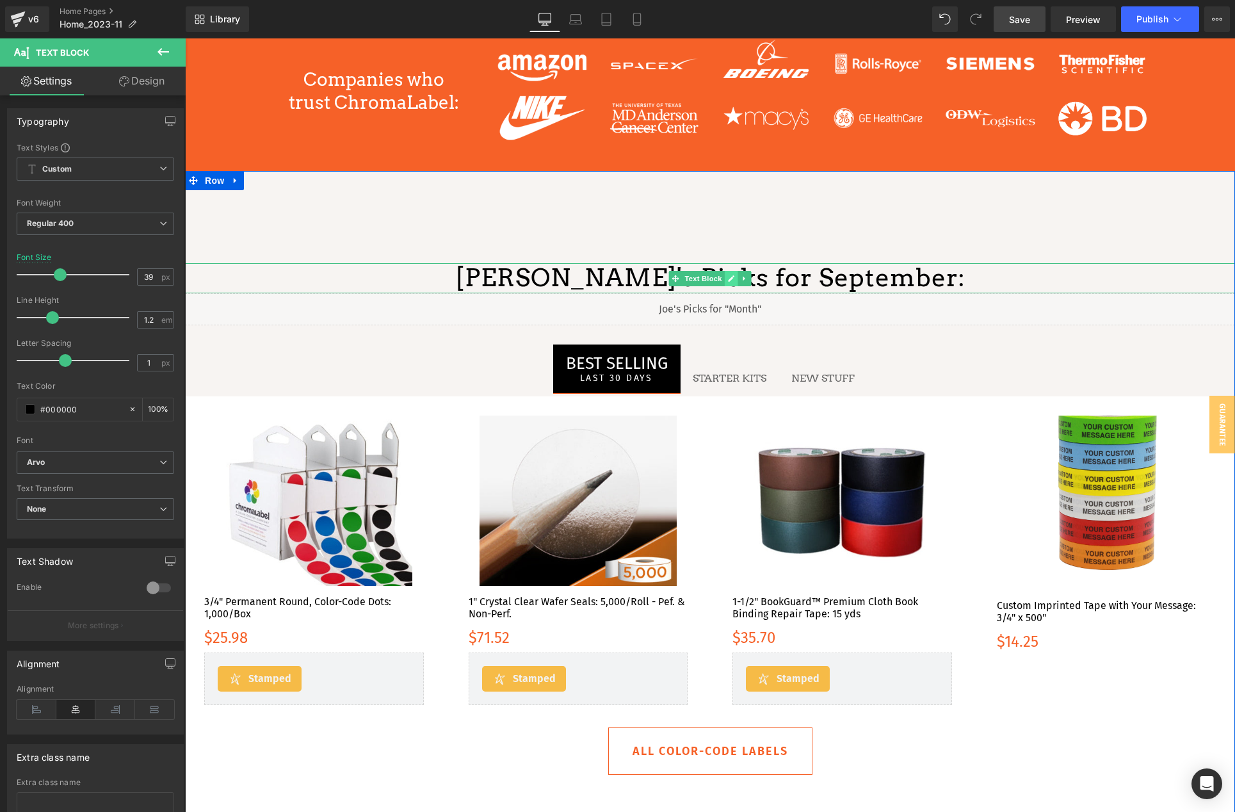
click at [728, 277] on icon at bounding box center [731, 279] width 7 height 8
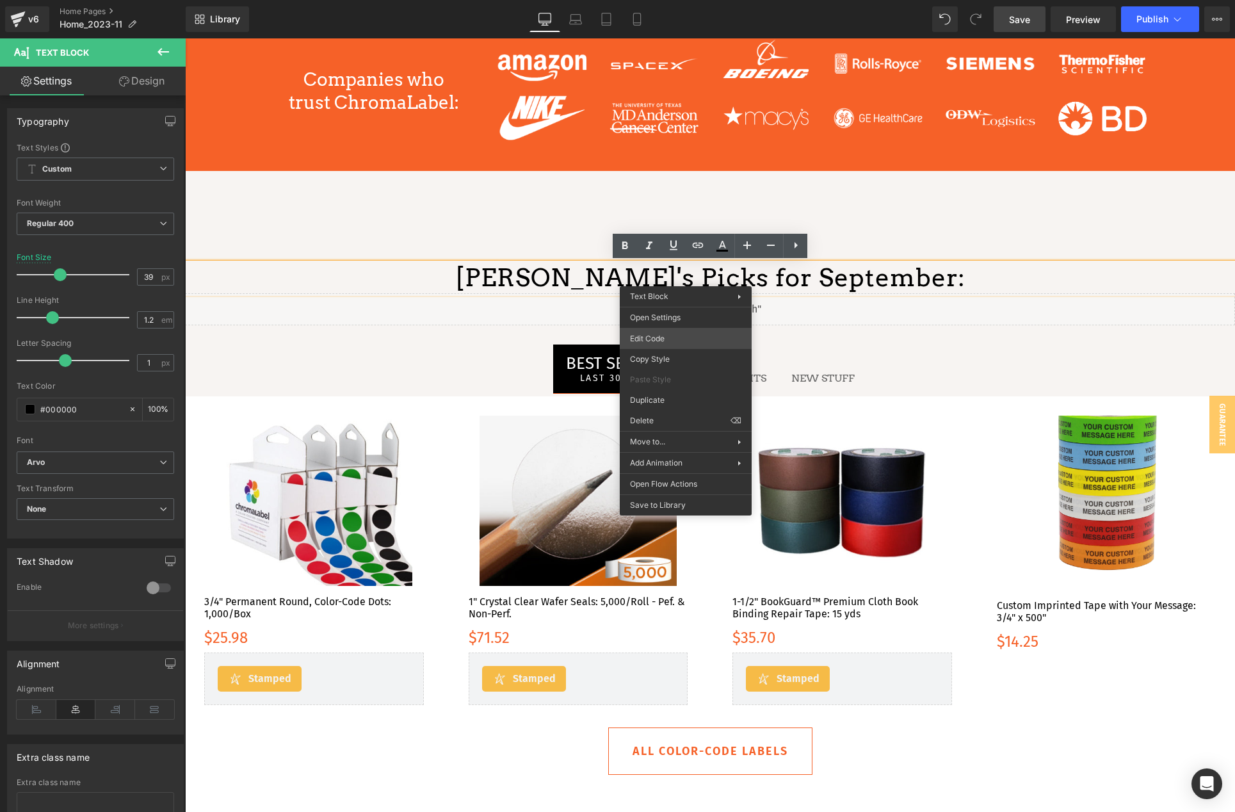
click at [696, 0] on div "Liquid You are previewing how the will restyle your page. You can not edit Elem…" at bounding box center [617, 0] width 1235 height 0
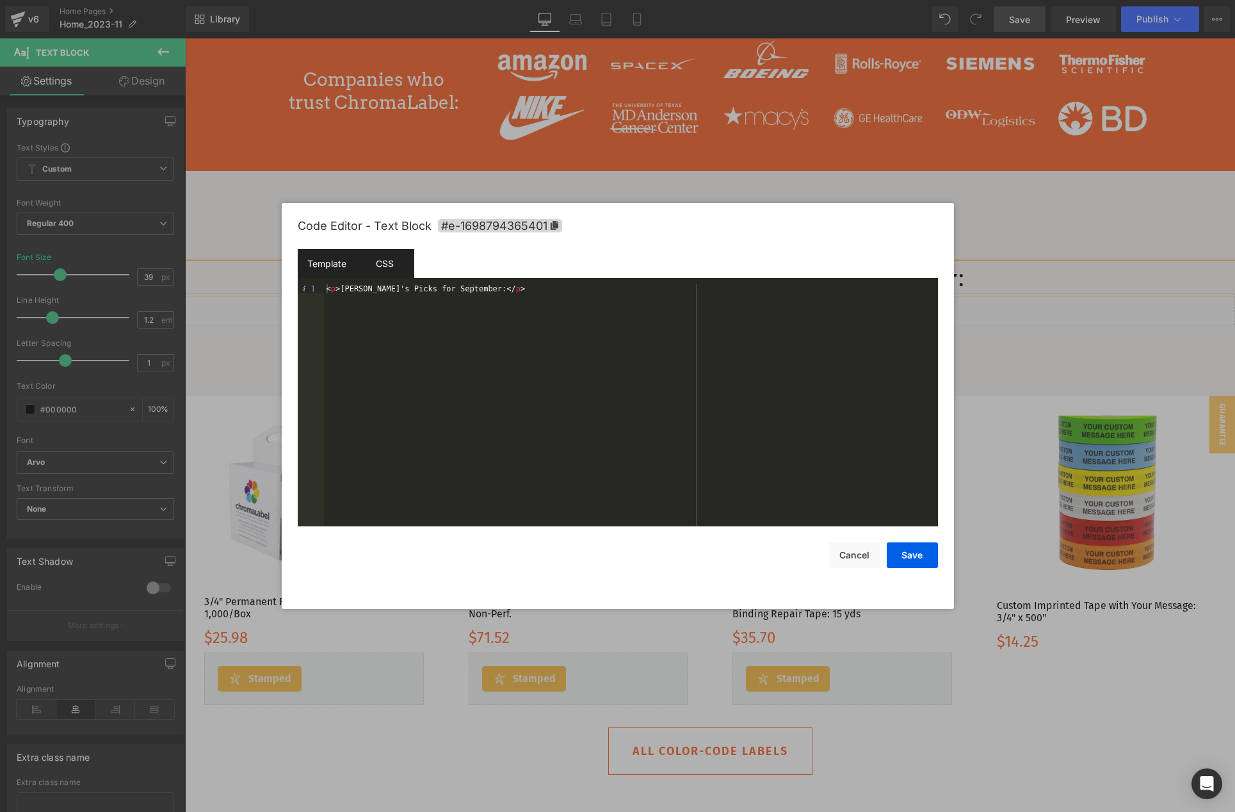
click at [405, 273] on div "CSS" at bounding box center [385, 263] width 58 height 29
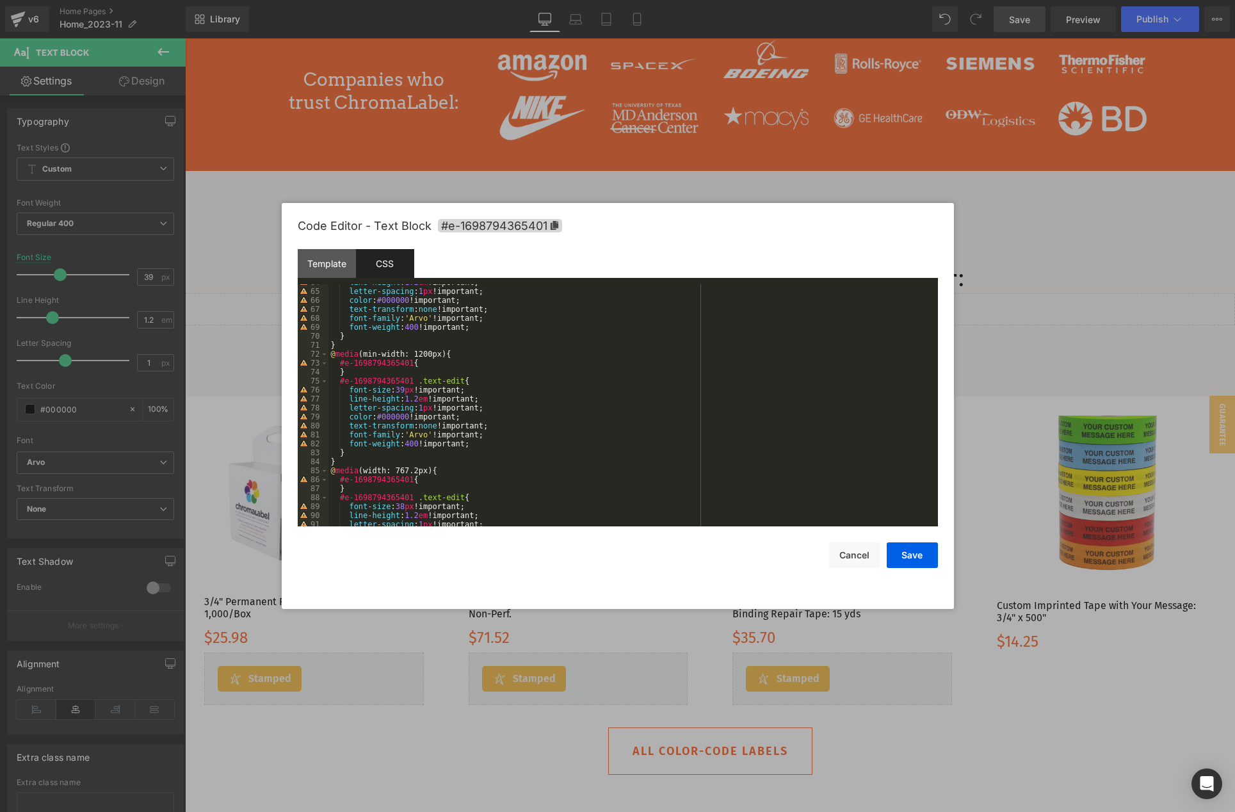
scroll to position [636, 0]
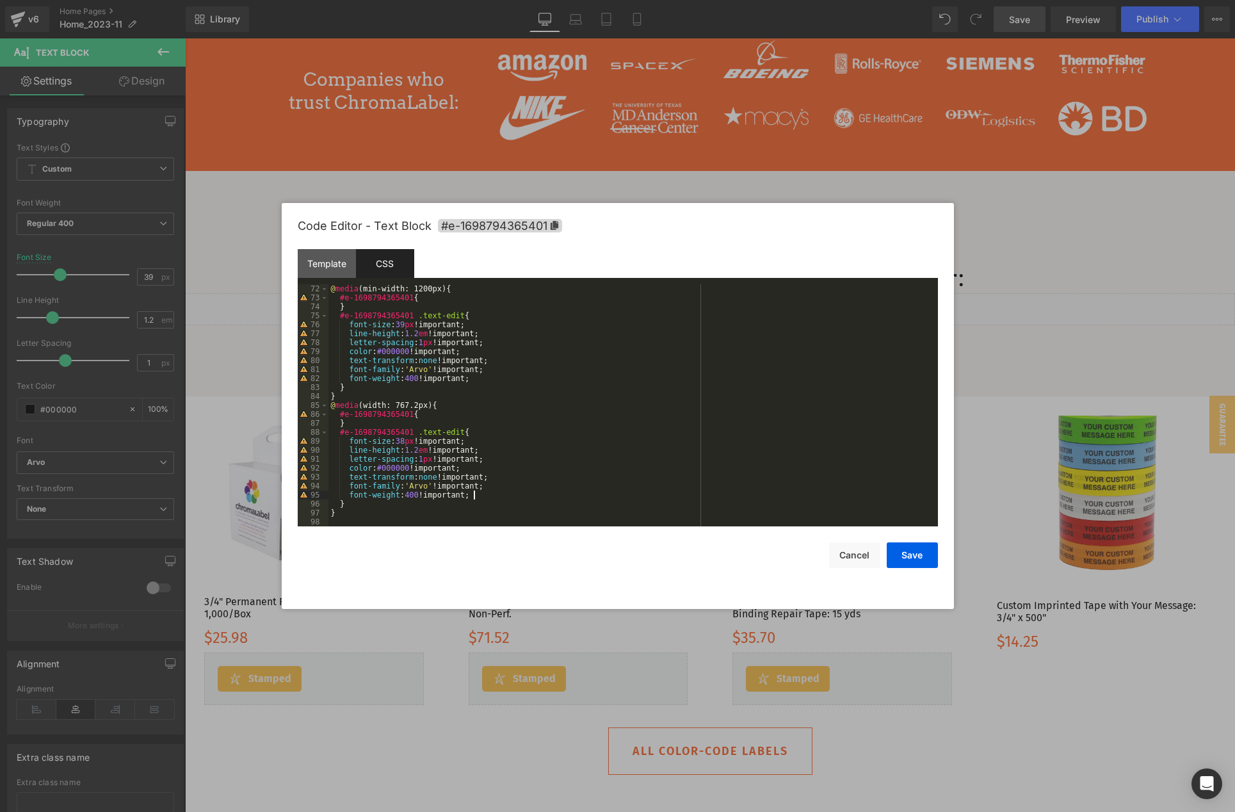
click at [515, 497] on div "@ media (min-width: 1200px) { #e-1698794365401 { } #e-1698794365401 .text-edit …" at bounding box center [630, 414] width 604 height 260
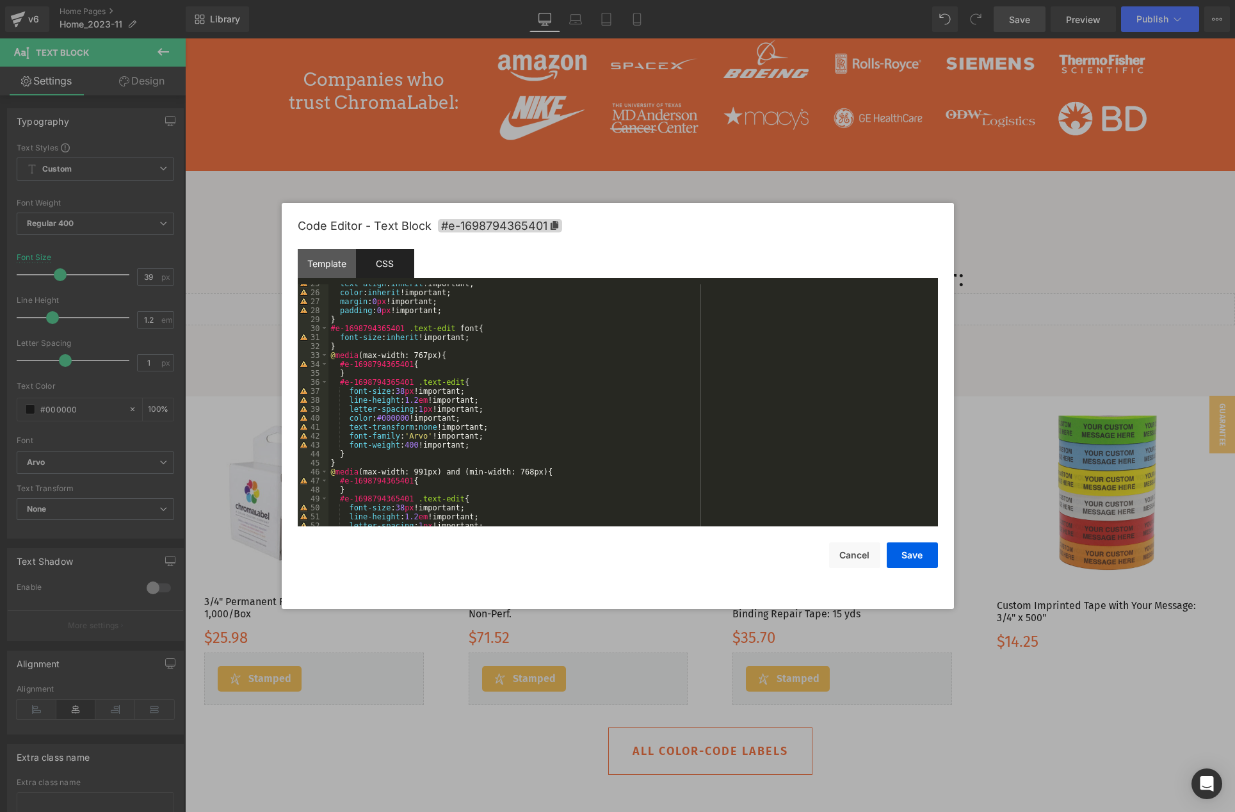
scroll to position [0, 0]
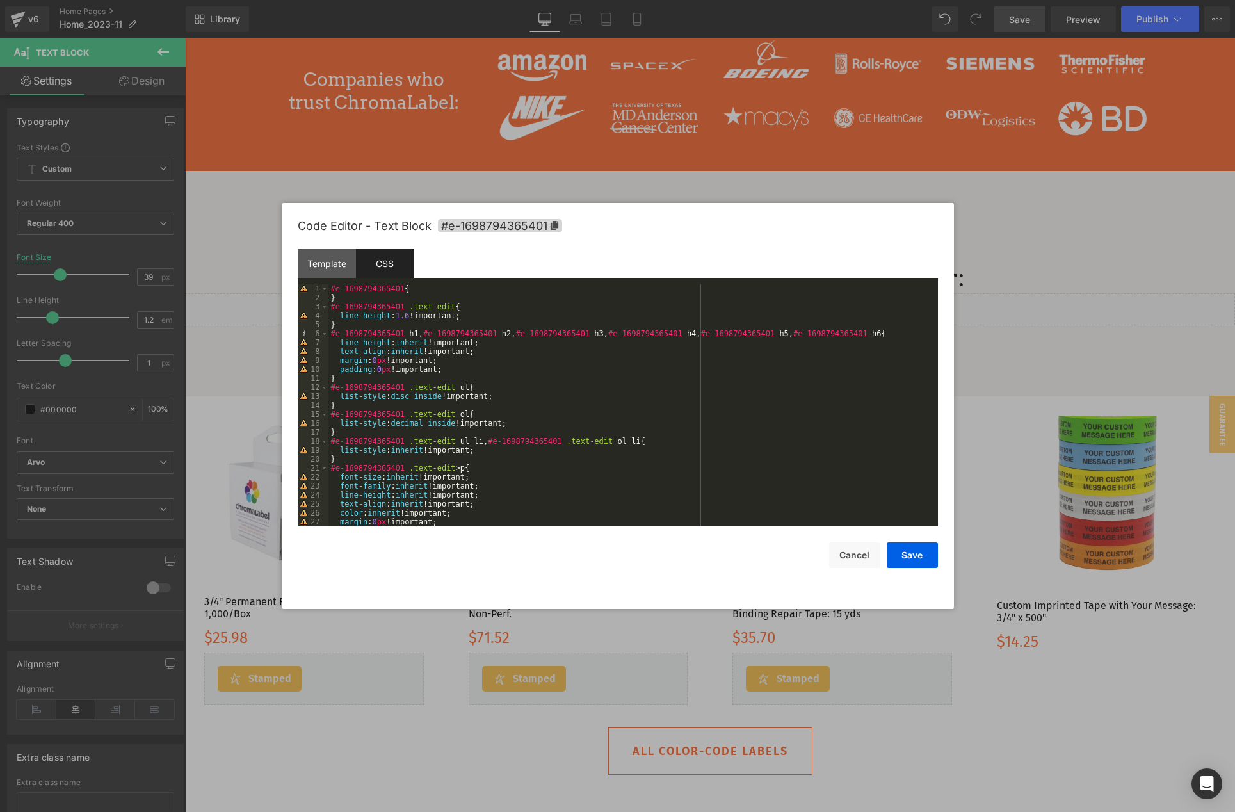
click at [738, 485] on div "#e-1698794365401 { } #e-1698794365401 .text-edit { line-height : 1.6 !important…" at bounding box center [630, 414] width 604 height 260
click at [430, 333] on div "#e-1698794365401 { } #e-1698794365401 .text-edit { line-height : 1.6 !important…" at bounding box center [630, 414] width 604 height 260
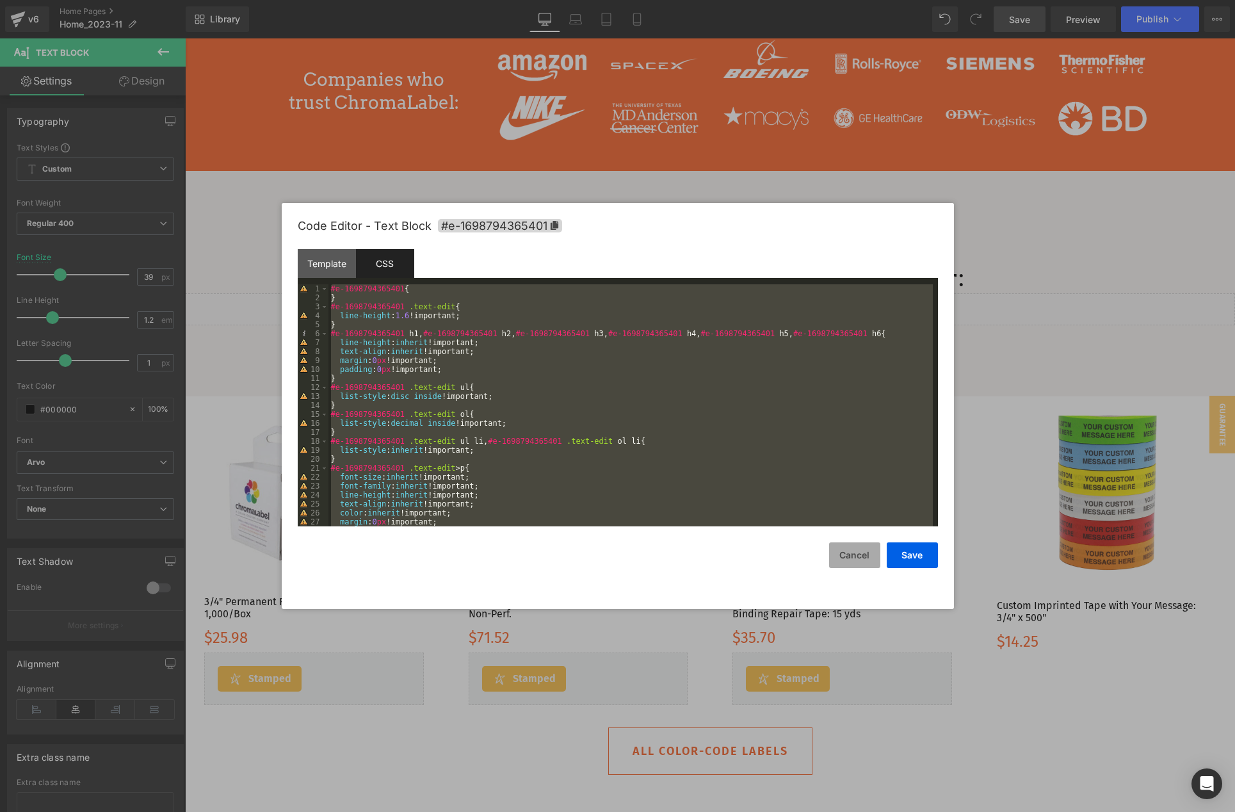
click at [859, 555] on button "Cancel" at bounding box center [854, 555] width 51 height 26
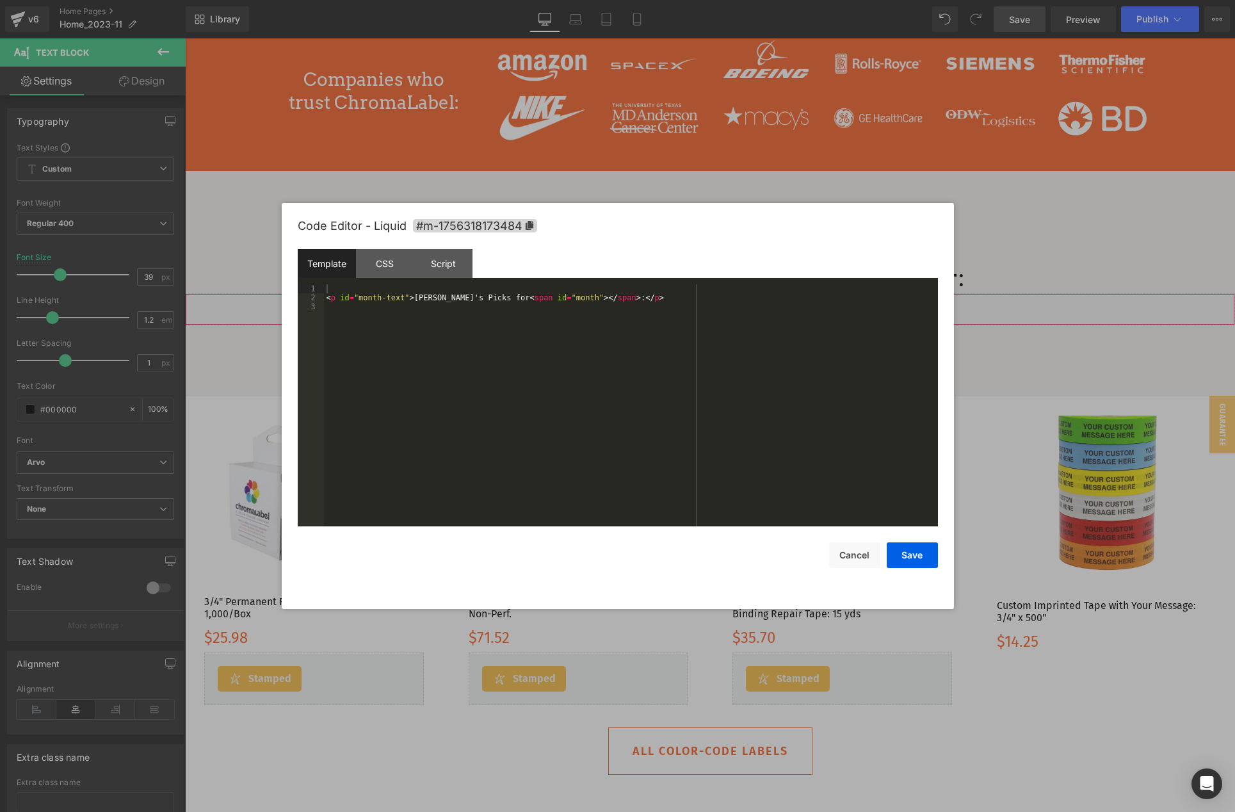
click at [629, 0] on div "Liquid You are previewing how the will restyle your page. You can not edit Elem…" at bounding box center [617, 0] width 1235 height 0
click at [391, 263] on div "CSS" at bounding box center [385, 263] width 58 height 29
drag, startPoint x: 326, startPoint y: 287, endPoint x: 398, endPoint y: 287, distance: 71.7
click at [398, 287] on div "#m-1756318173484 { }" at bounding box center [631, 414] width 614 height 260
click at [533, 324] on div "#m-1756318173484 { }" at bounding box center [631, 414] width 614 height 260
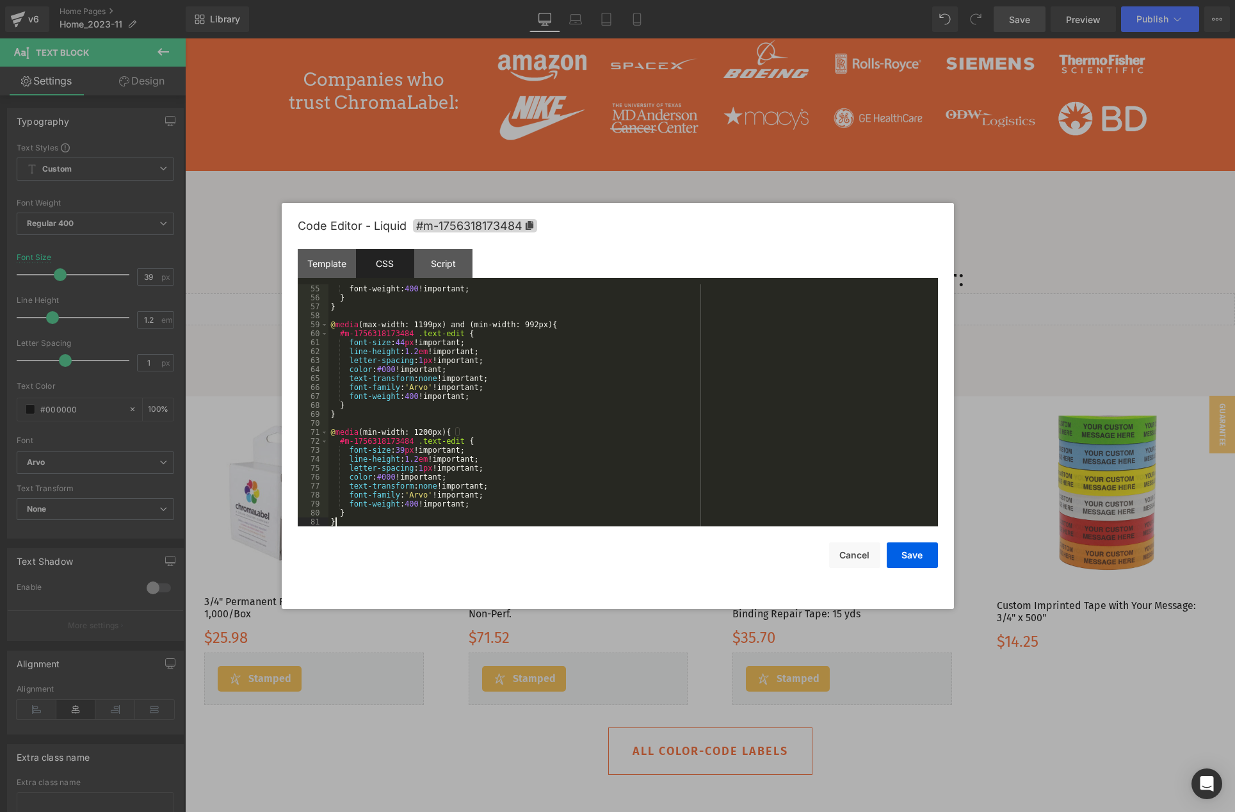
scroll to position [484, 0]
click at [910, 560] on button "Save" at bounding box center [912, 555] width 51 height 26
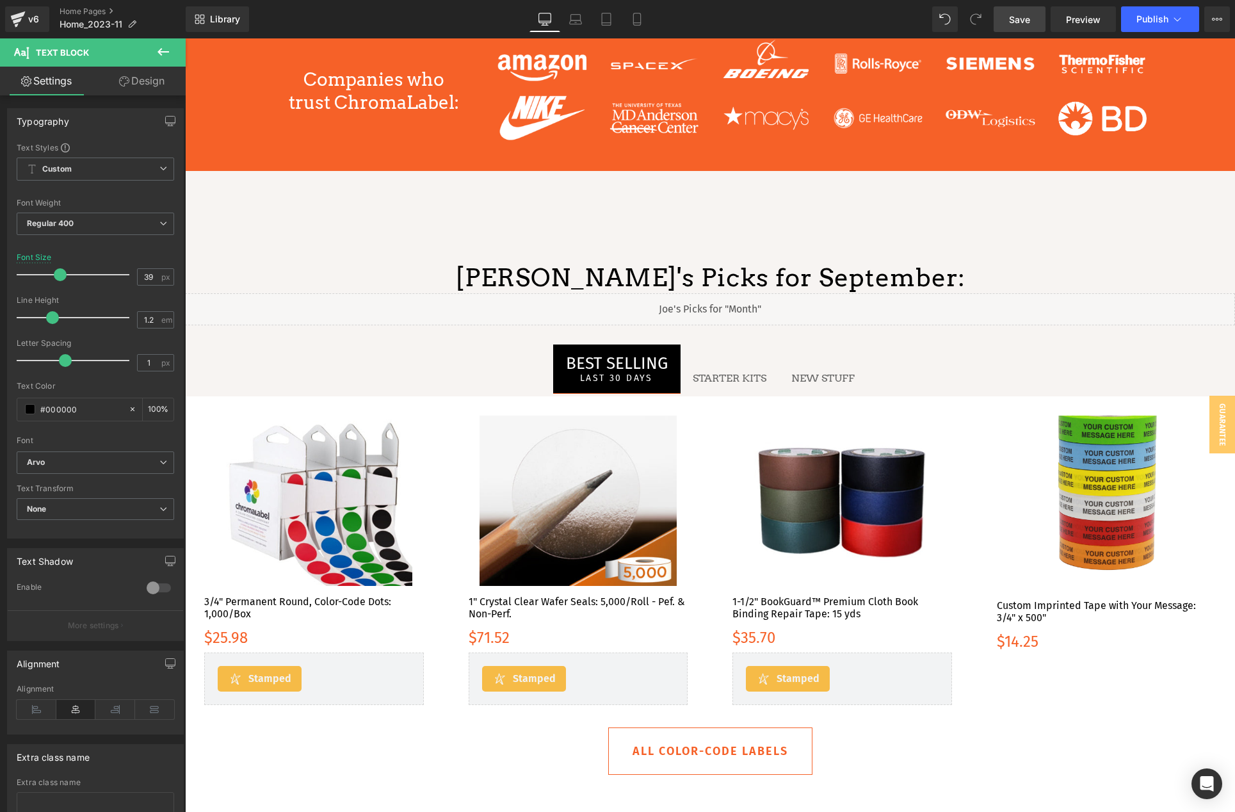
click at [1021, 19] on span "Save" at bounding box center [1019, 19] width 21 height 13
click at [1078, 17] on span "Preview" at bounding box center [1083, 19] width 35 height 13
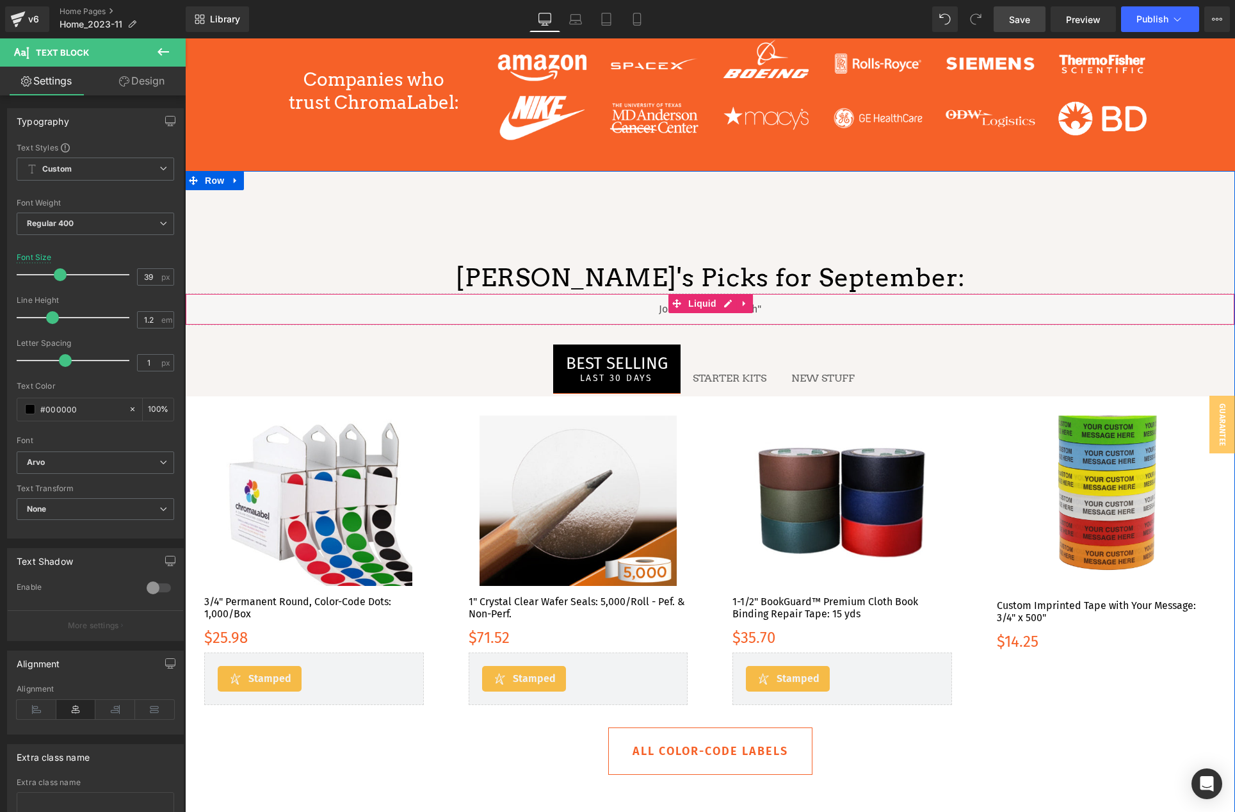
click at [724, 302] on div "Liquid" at bounding box center [710, 309] width 1050 height 32
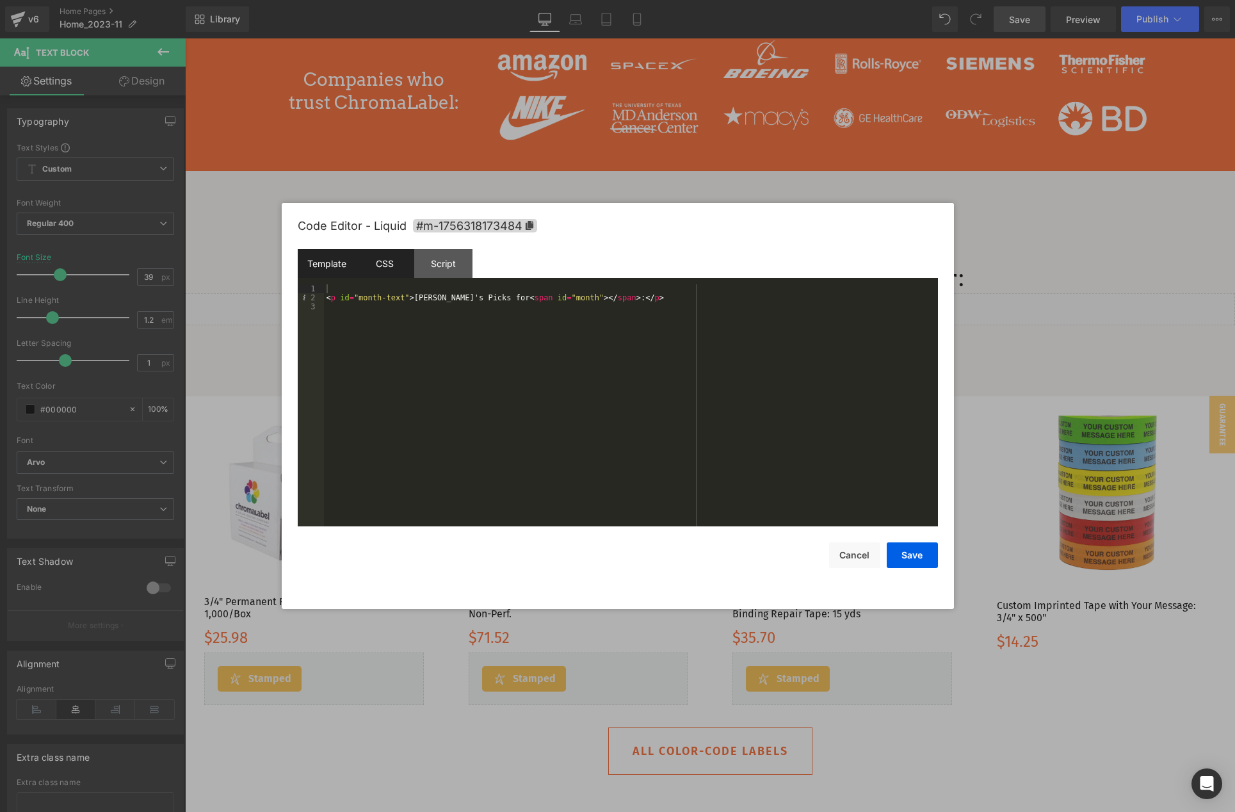
click at [396, 265] on div "CSS" at bounding box center [385, 263] width 58 height 29
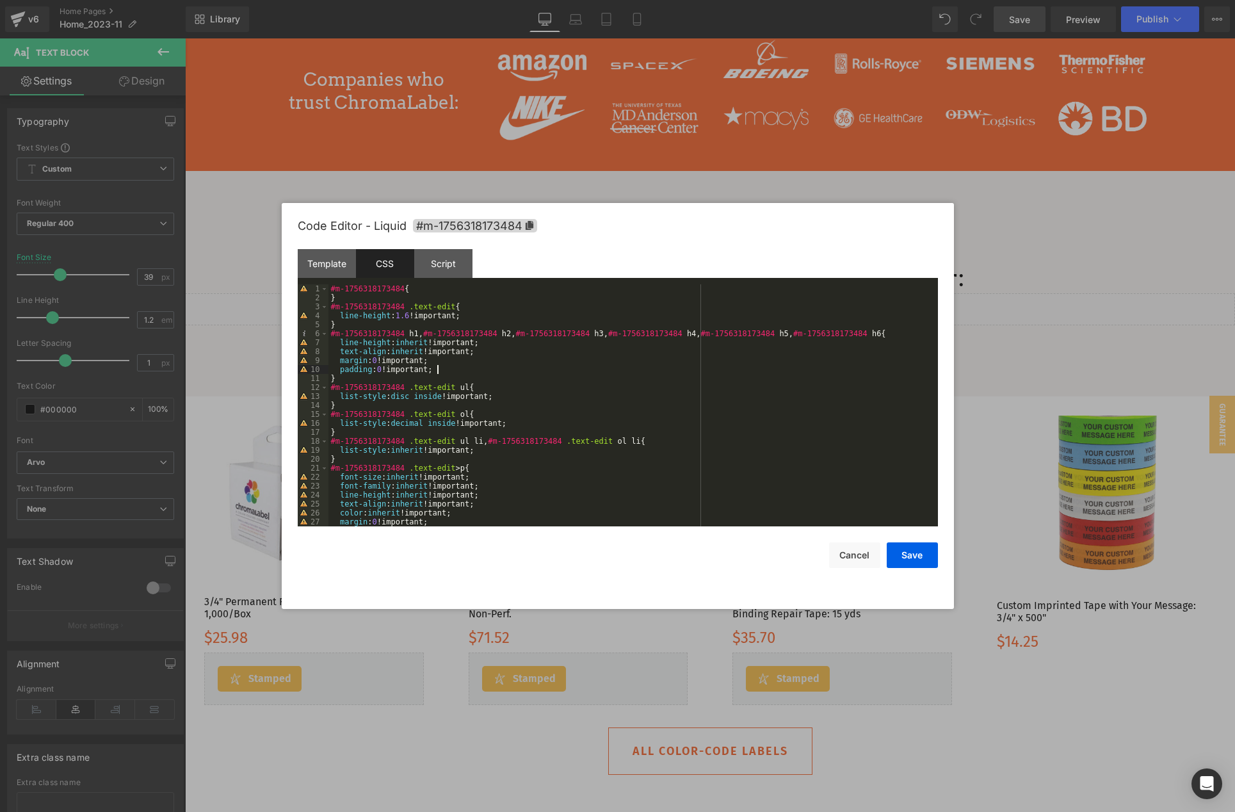
click at [522, 368] on div "#m-1756318173484 { } #m-1756318173484 .text-edit { line-height : 1.6 !important…" at bounding box center [630, 414] width 604 height 260
drag, startPoint x: 457, startPoint y: 303, endPoint x: 410, endPoint y: 304, distance: 46.7
click at [410, 304] on div "#m-1756318173484 { } #m-1756318173484 .text-edit { line-height : 1.6 !important…" at bounding box center [630, 414] width 604 height 260
drag, startPoint x: 458, startPoint y: 385, endPoint x: 412, endPoint y: 382, distance: 46.3
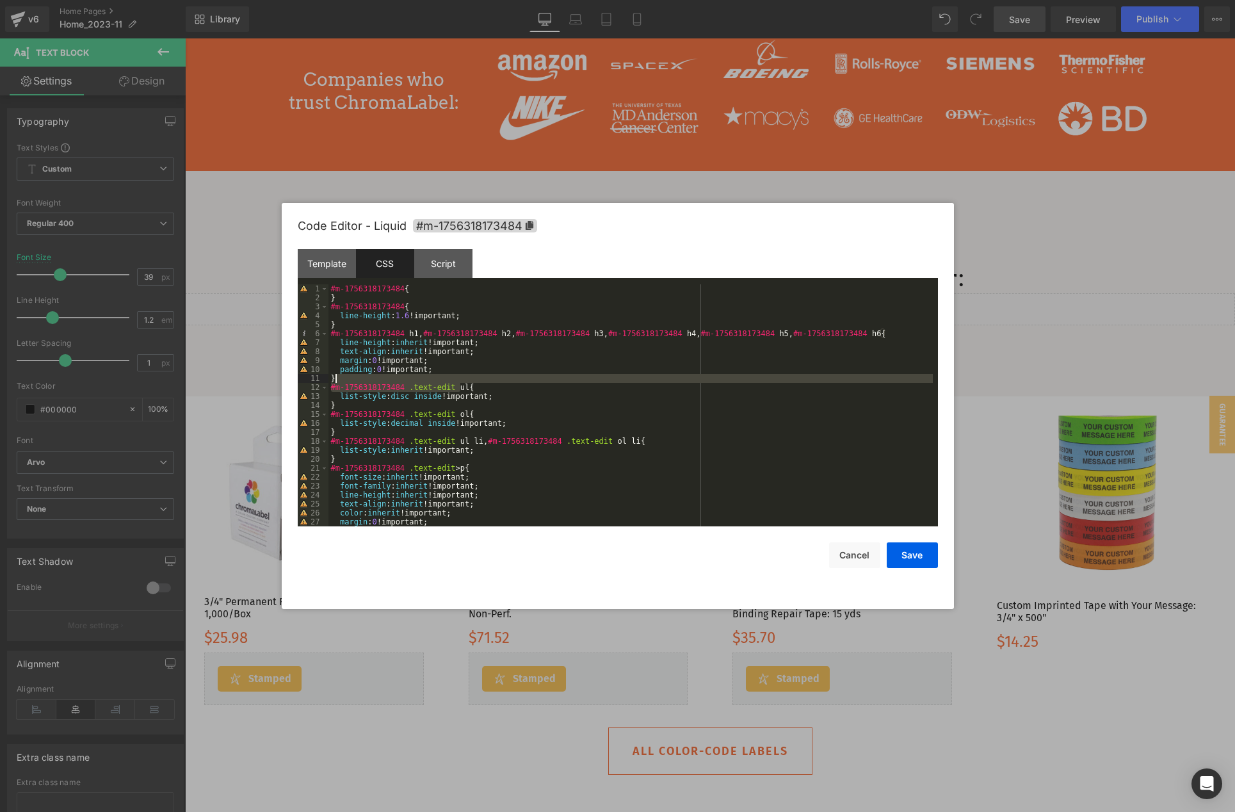
click at [412, 382] on div "#m-1756318173484 { } #m-1756318173484 { line-height : 1.6 !important; } #m-1756…" at bounding box center [630, 414] width 604 height 260
click at [412, 382] on div "#m-1756318173484 { } #m-1756318173484 { line-height : 1.6 !important; } #m-1756…" at bounding box center [630, 405] width 604 height 242
drag, startPoint x: 410, startPoint y: 389, endPoint x: 455, endPoint y: 385, distance: 45.6
click at [457, 385] on div "#m-1756318173484 { } #m-1756318173484 { line-height : 1.6 !important; } #m-1756…" at bounding box center [630, 414] width 604 height 260
drag, startPoint x: 469, startPoint y: 467, endPoint x: 410, endPoint y: 466, distance: 58.3
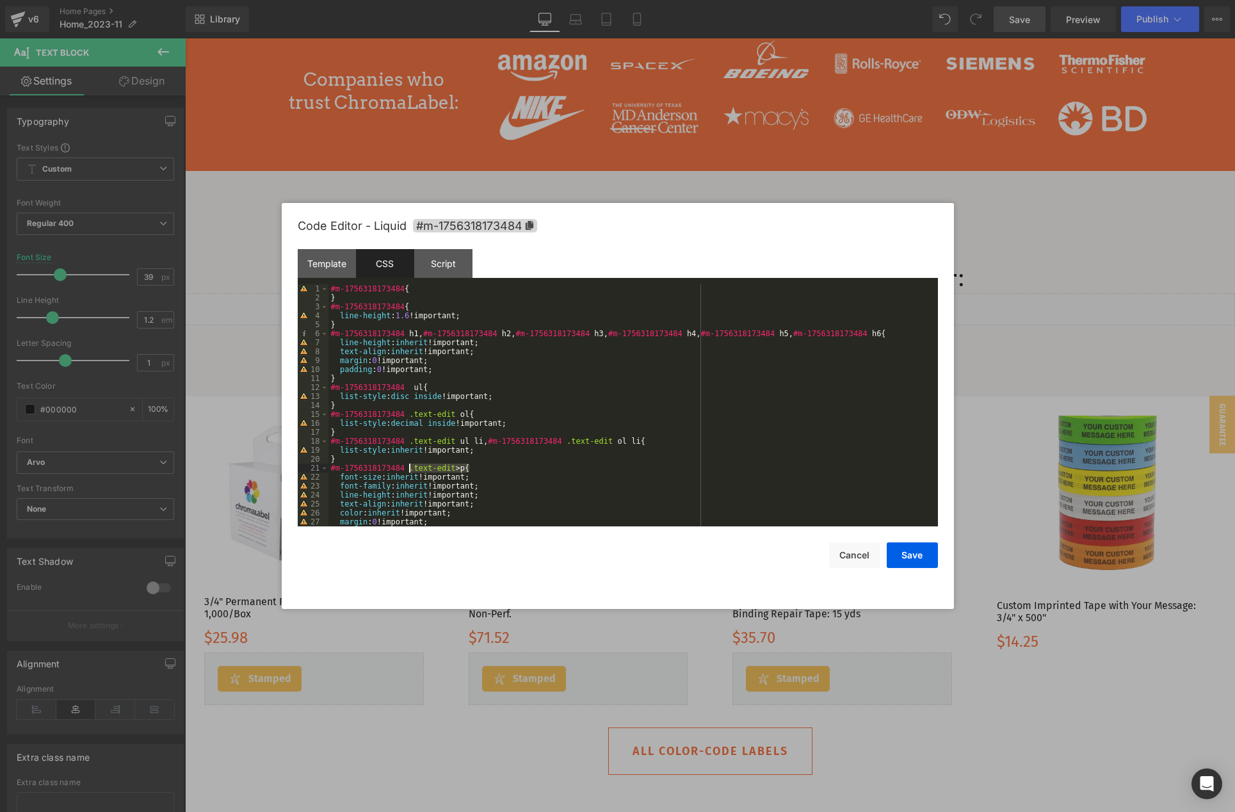
click at [410, 466] on div "#m-1756318173484 { } #m-1756318173484 { line-height : 1.6 !important; } #m-1756…" at bounding box center [630, 414] width 604 height 260
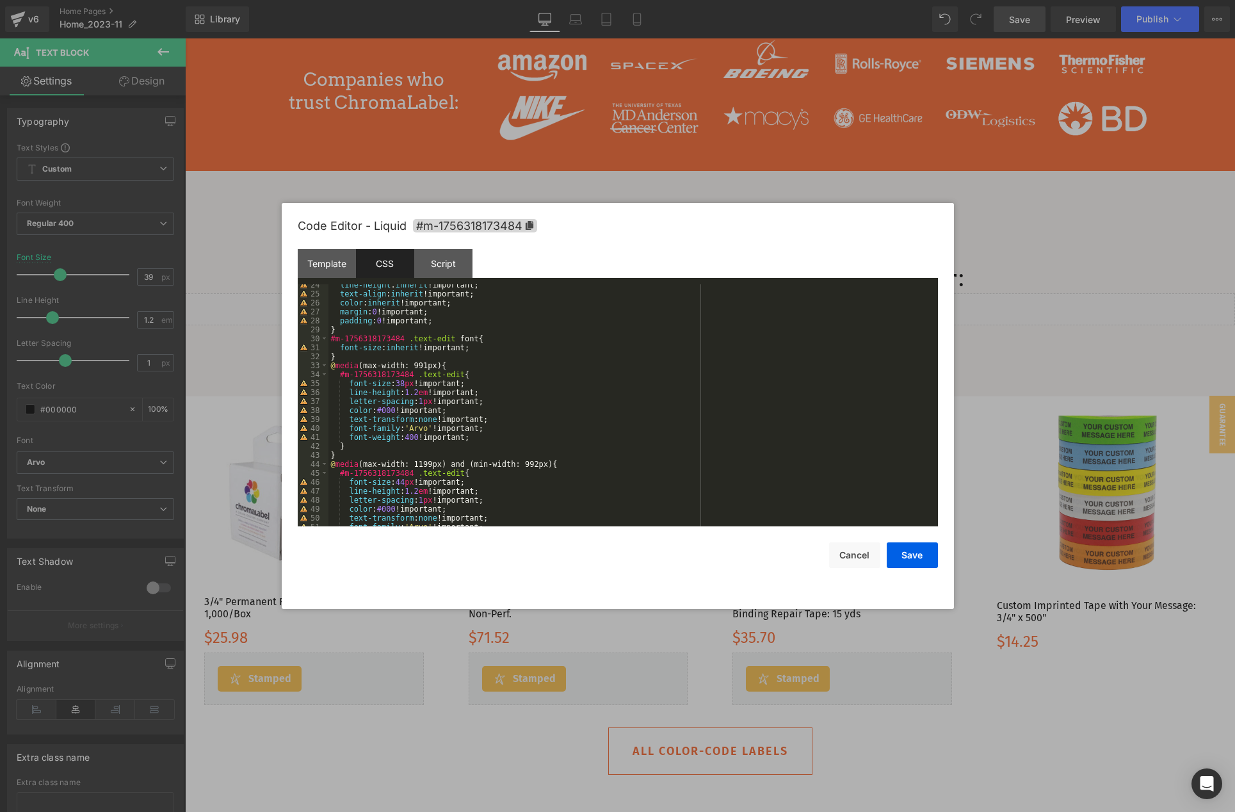
scroll to position [159, 0]
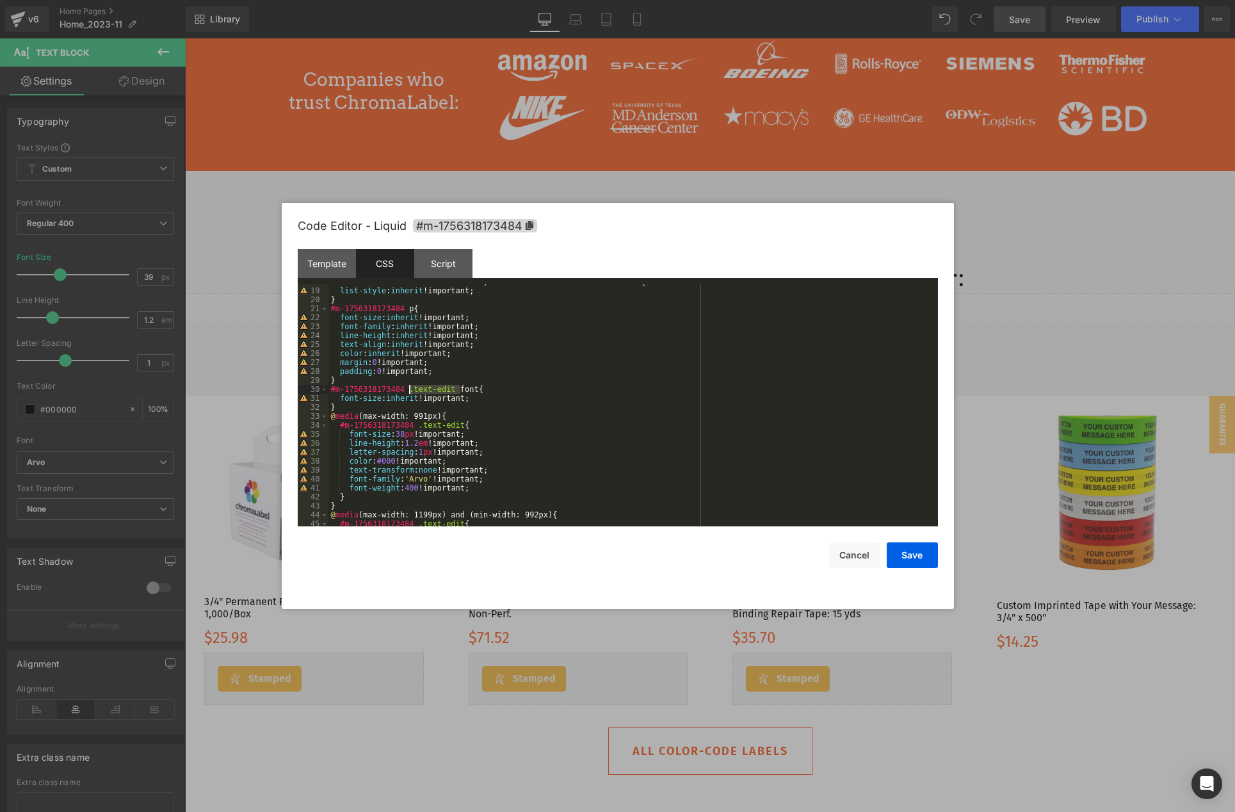
drag, startPoint x: 459, startPoint y: 389, endPoint x: 409, endPoint y: 390, distance: 49.9
click at [409, 390] on div "#m-1756318173484 .text-edit ul li , #m-1756318173484 .text-edit ol li { list-st…" at bounding box center [630, 407] width 604 height 260
drag, startPoint x: 464, startPoint y: 423, endPoint x: 420, endPoint y: 424, distance: 43.5
click at [420, 424] on div "#m-1756318173484 .text-edit ul li , #m-1756318173484 .text-edit ol li { list-st…" at bounding box center [630, 407] width 604 height 260
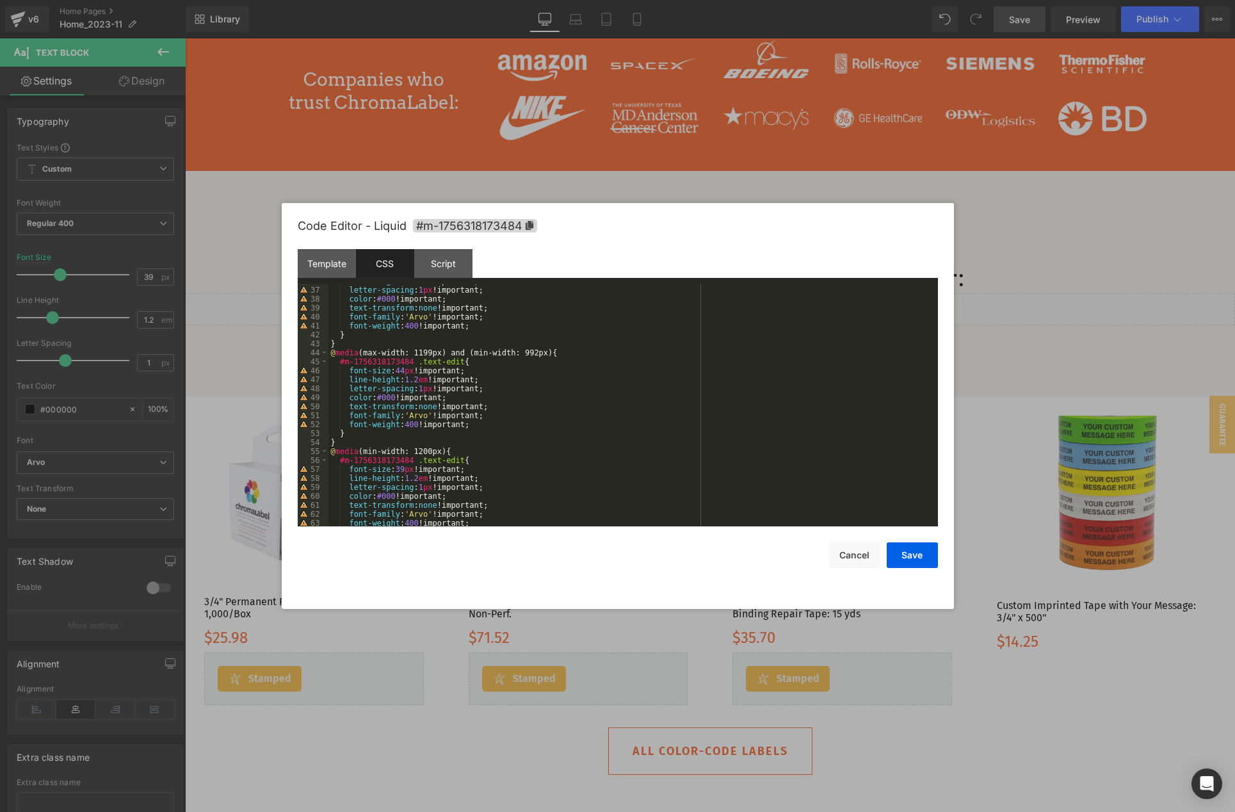
scroll to position [326, 0]
drag, startPoint x: 465, startPoint y: 357, endPoint x: 421, endPoint y: 354, distance: 44.9
click at [420, 354] on div "letter-spacing : 1 px !important; color : #000 !important; text-transform : non…" at bounding box center [630, 412] width 604 height 260
drag, startPoint x: 467, startPoint y: 455, endPoint x: 420, endPoint y: 454, distance: 46.8
click at [420, 454] on div "letter-spacing : 1 px !important; color : #000 !important; text-transform : non…" at bounding box center [630, 412] width 604 height 260
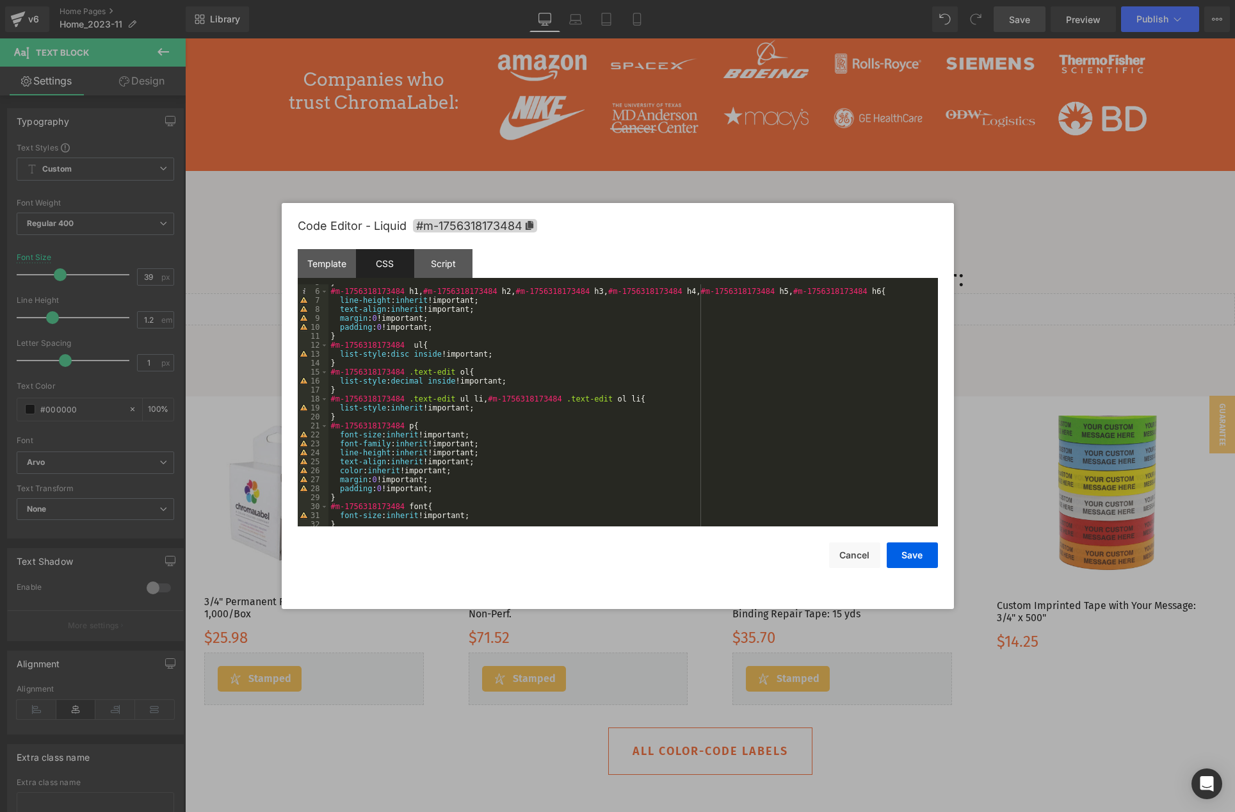
scroll to position [0, 0]
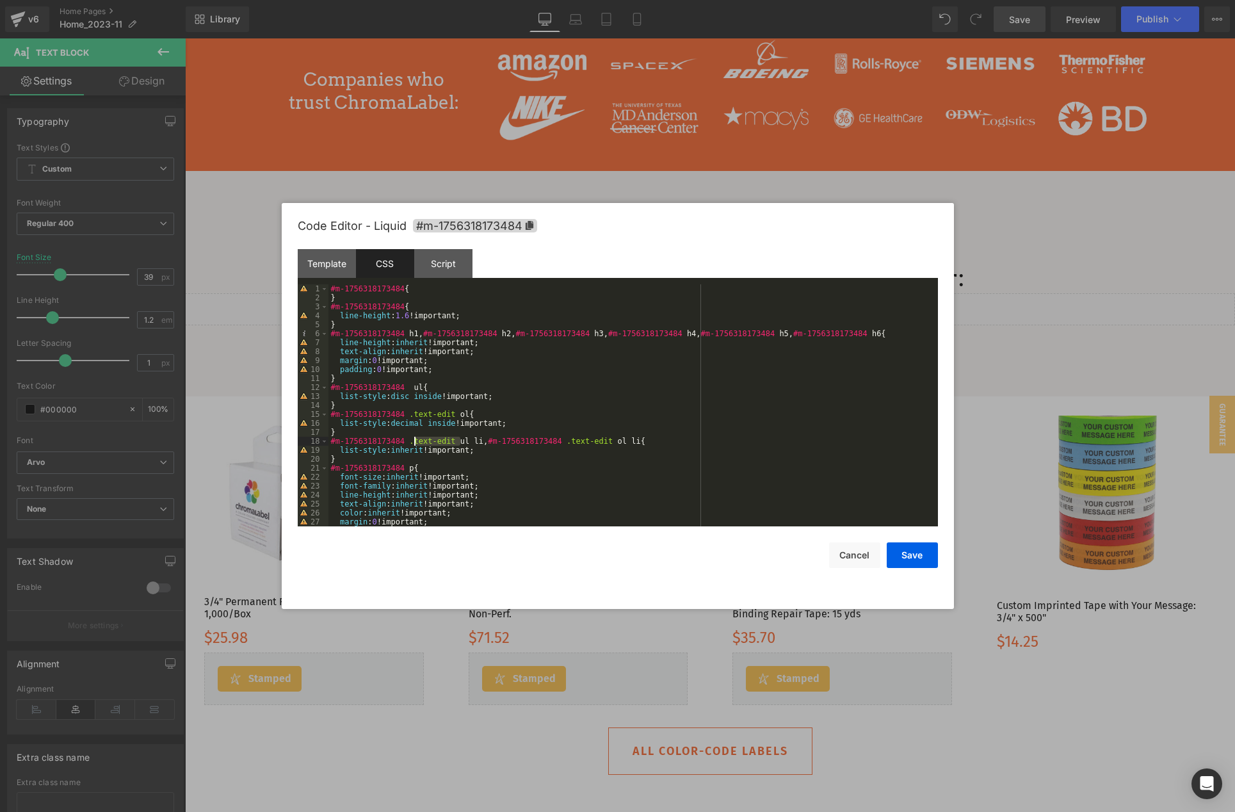
drag, startPoint x: 458, startPoint y: 441, endPoint x: 412, endPoint y: 440, distance: 46.1
click at [412, 440] on div "#m-1756318173484 { } #m-1756318173484 { line-height : 1.6 !important; } #m-1756…" at bounding box center [630, 414] width 604 height 260
drag, startPoint x: 566, startPoint y: 440, endPoint x: 517, endPoint y: 439, distance: 49.3
click at [517, 439] on div "#m-1756318173484 { } #m-1756318173484 { line-height : 1.6 !important; } #m-1756…" at bounding box center [630, 414] width 604 height 260
drag, startPoint x: 457, startPoint y: 410, endPoint x: 410, endPoint y: 411, distance: 46.7
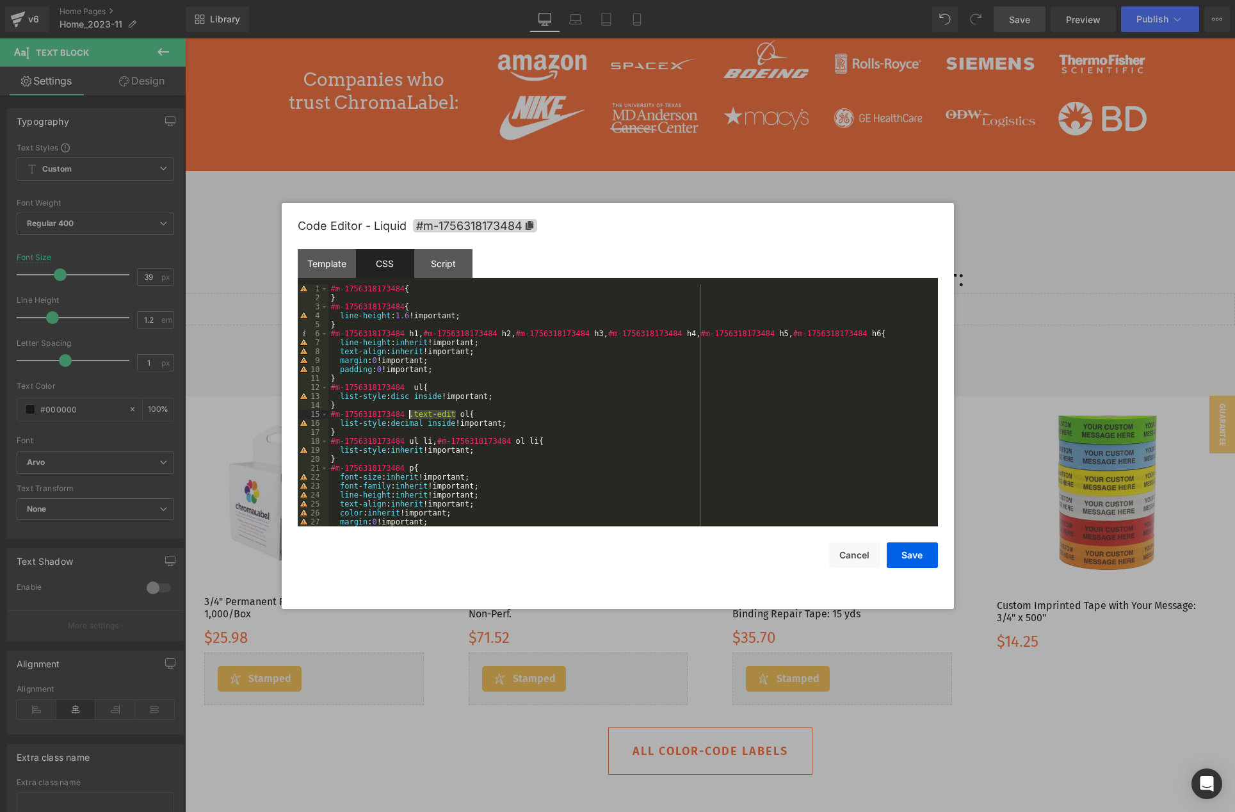
click at [410, 411] on div "#m-1756318173484 { } #m-1756318173484 { line-height : 1.6 !important; } #m-1756…" at bounding box center [630, 414] width 604 height 260
click at [515, 439] on div "#m-1756318173484 { } #m-1756318173484 { line-height : 1.6 !important; } #m-1756…" at bounding box center [630, 414] width 604 height 260
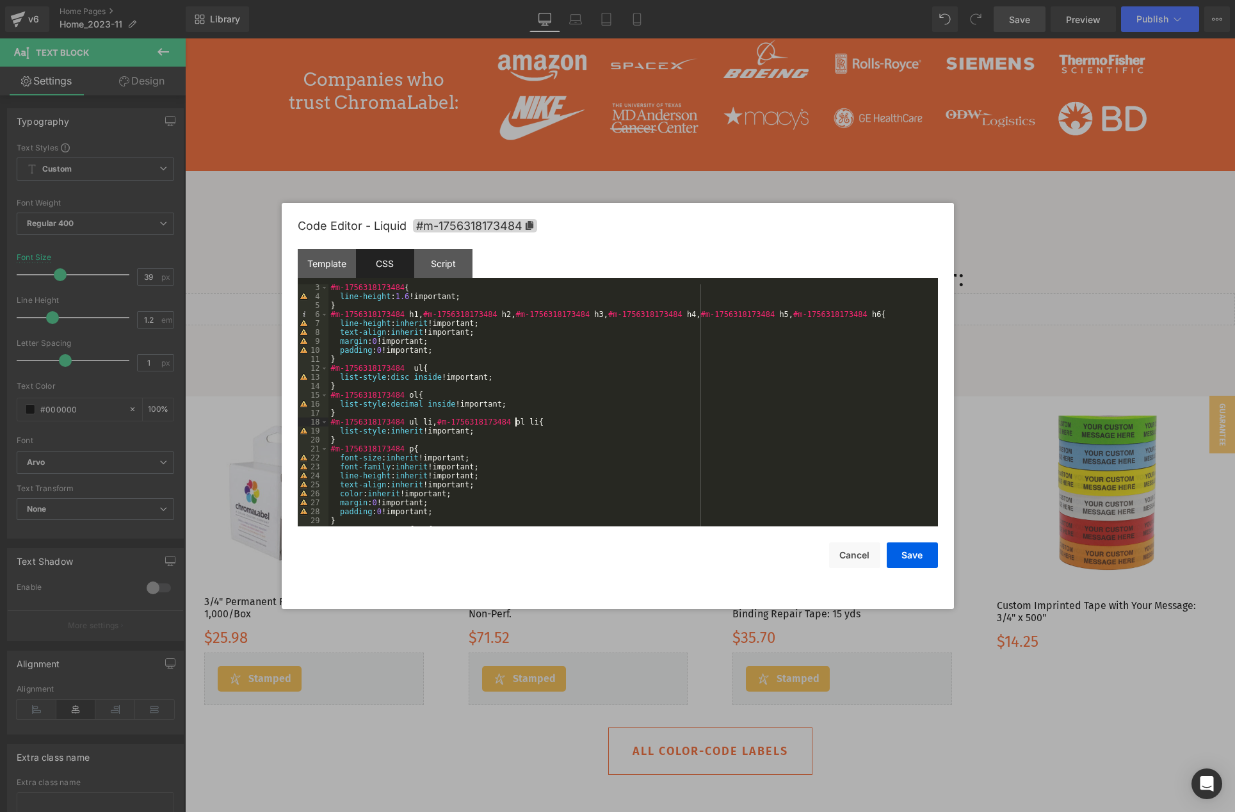
scroll to position [350, 0]
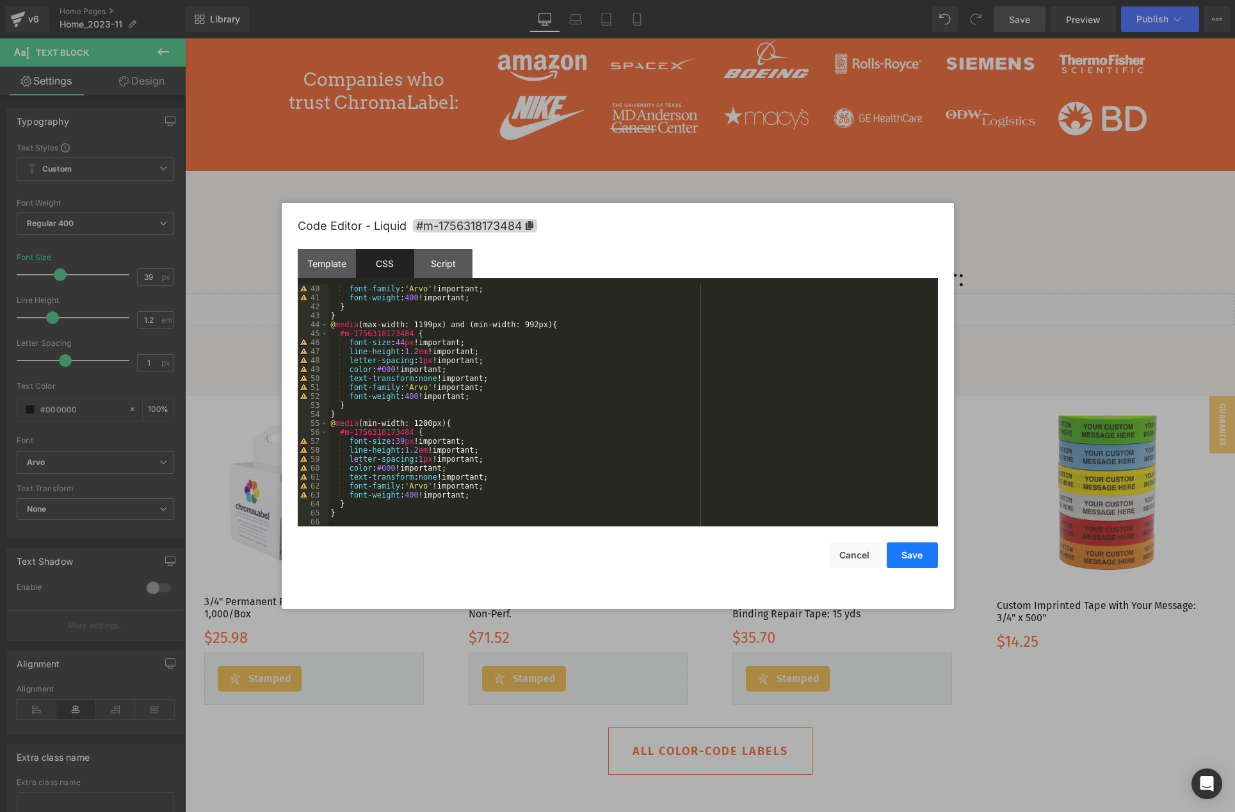
click at [916, 556] on button "Save" at bounding box center [912, 555] width 51 height 26
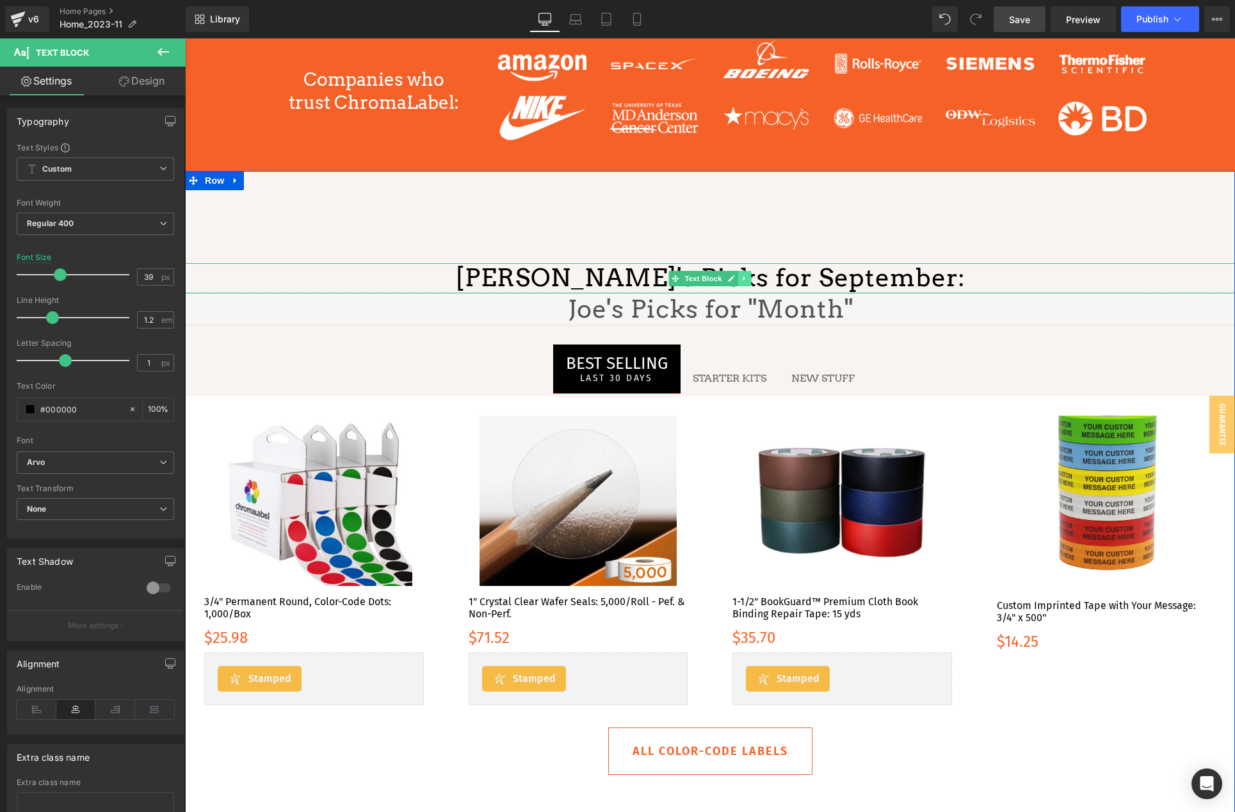
click at [745, 278] on icon at bounding box center [744, 279] width 7 height 8
click at [750, 275] on icon at bounding box center [751, 278] width 7 height 7
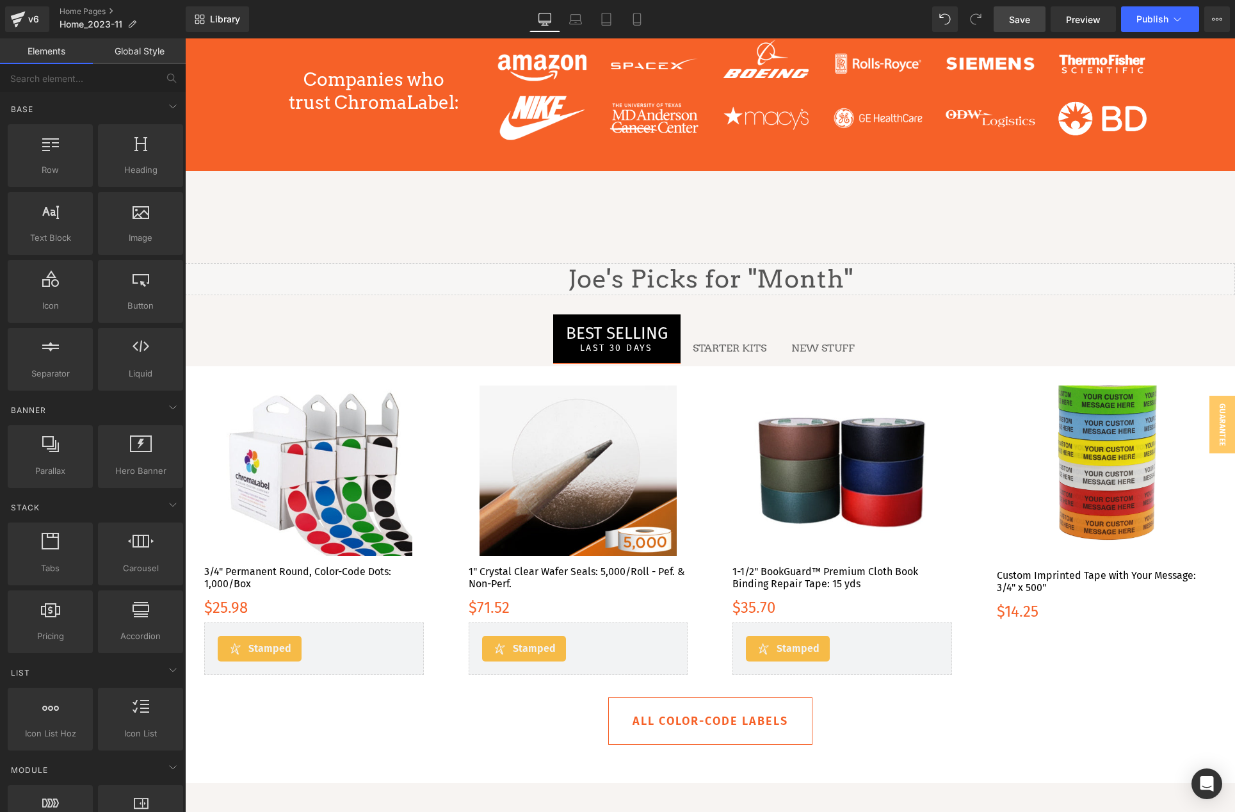
click at [1034, 12] on link "Save" at bounding box center [1020, 19] width 52 height 26
click at [1085, 19] on span "Preview" at bounding box center [1083, 19] width 35 height 13
click at [723, 271] on div "Liquid" at bounding box center [710, 279] width 1050 height 32
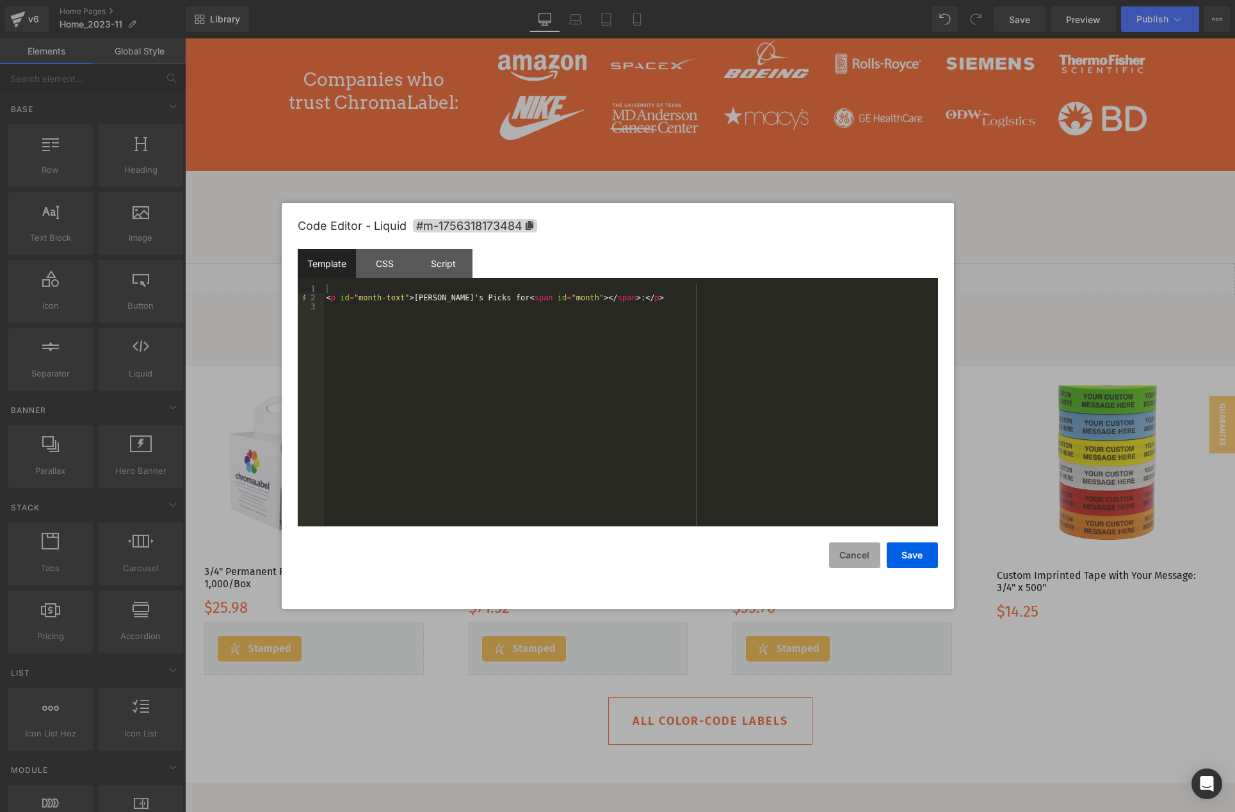
click at [860, 551] on button "Cancel" at bounding box center [854, 555] width 51 height 26
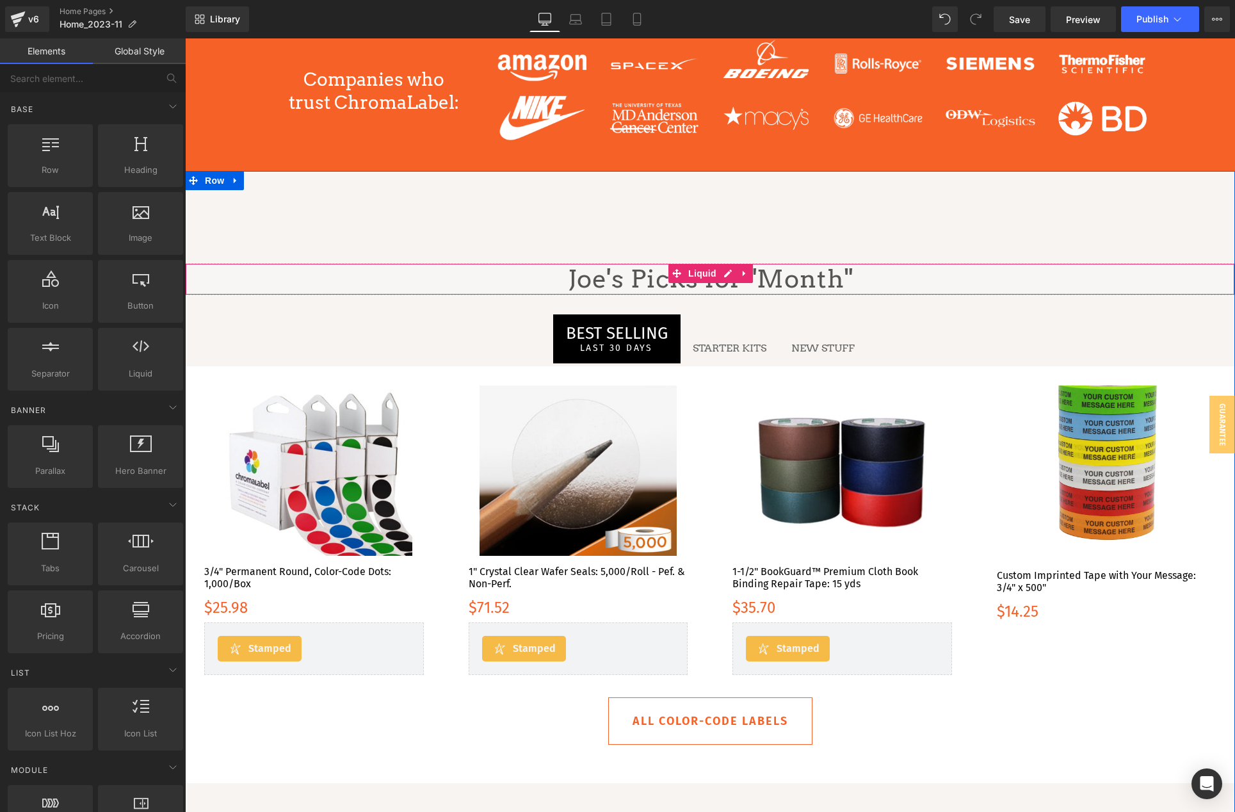
click at [502, 285] on div "Liquid" at bounding box center [710, 279] width 1050 height 32
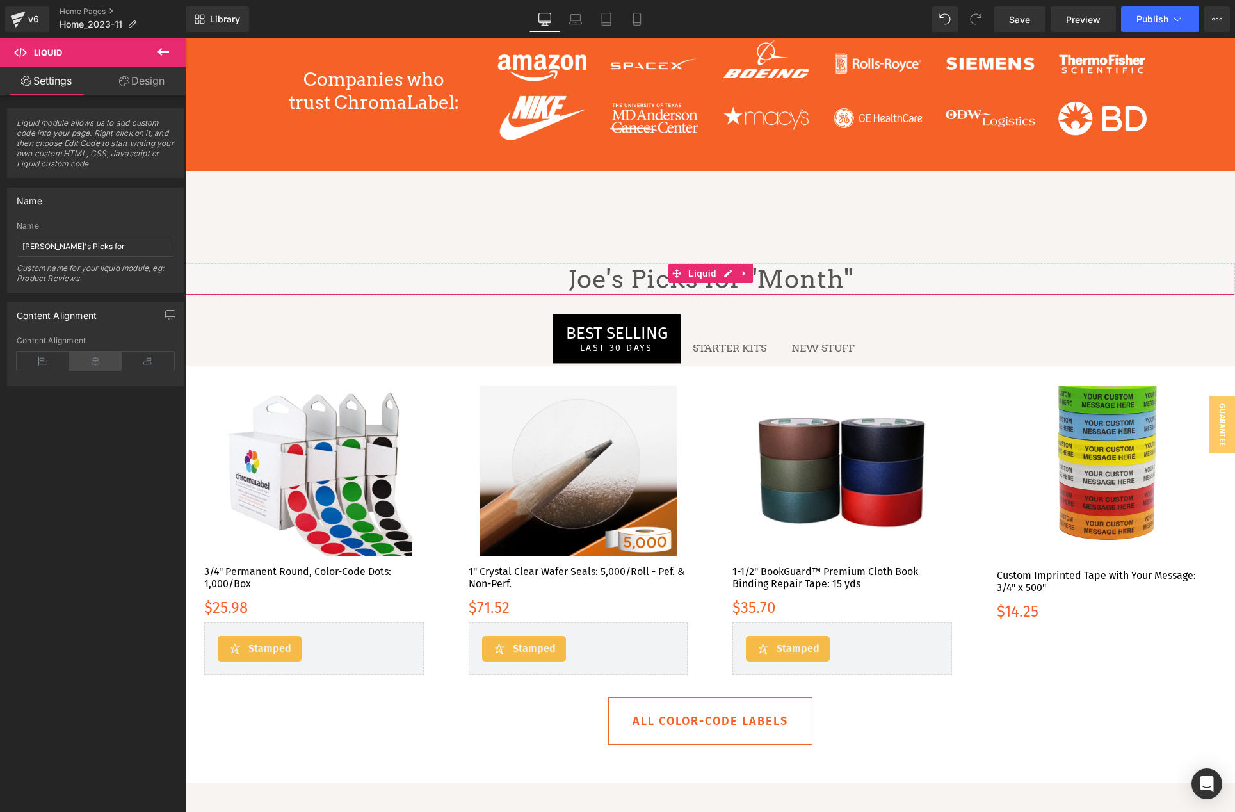
click at [86, 361] on icon at bounding box center [95, 361] width 53 height 19
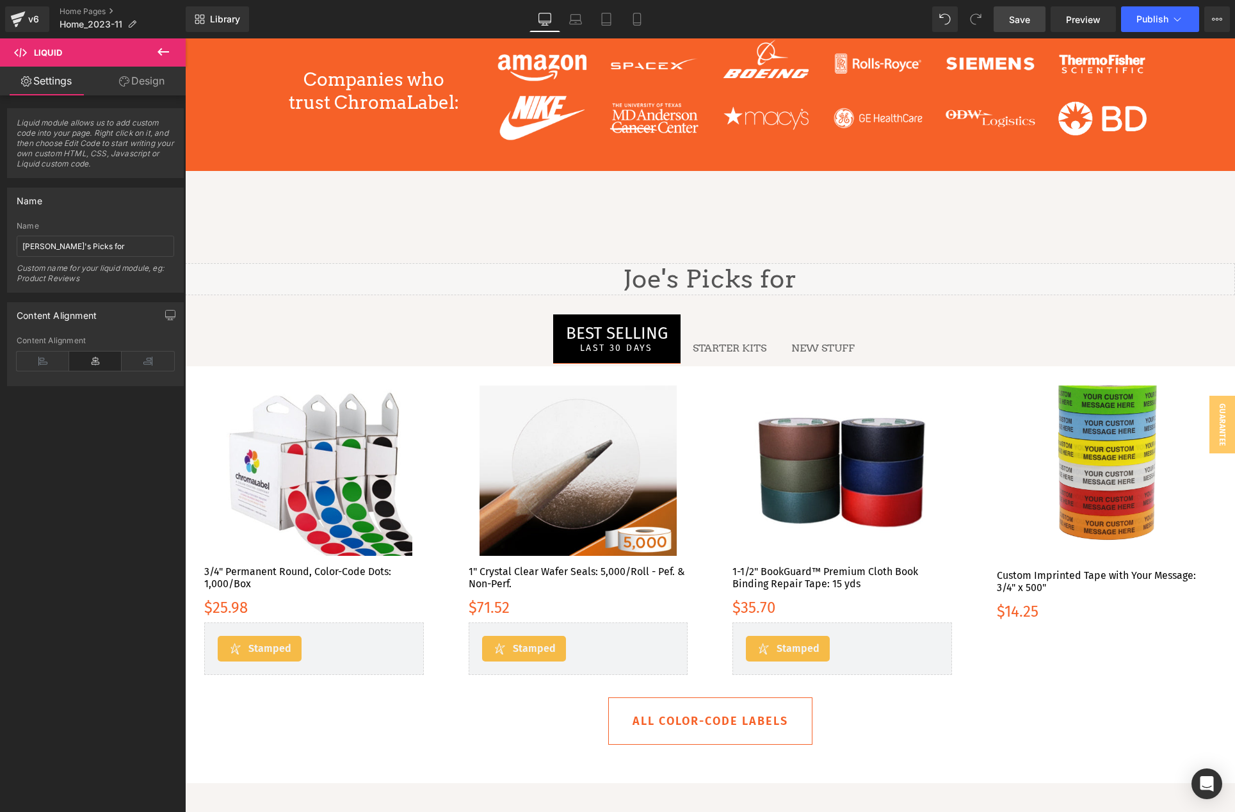
click at [1026, 20] on span "Save" at bounding box center [1019, 19] width 21 height 13
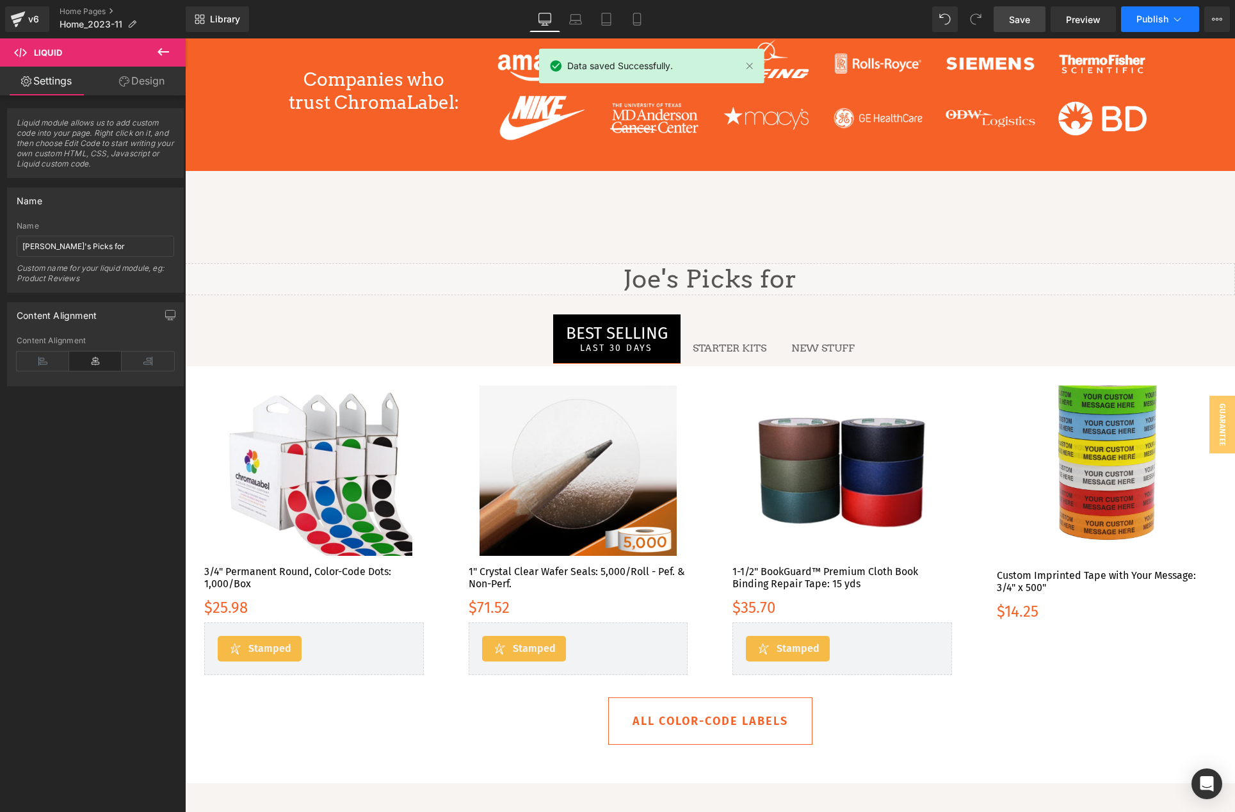
click at [1167, 17] on span "Publish" at bounding box center [1153, 19] width 32 height 10
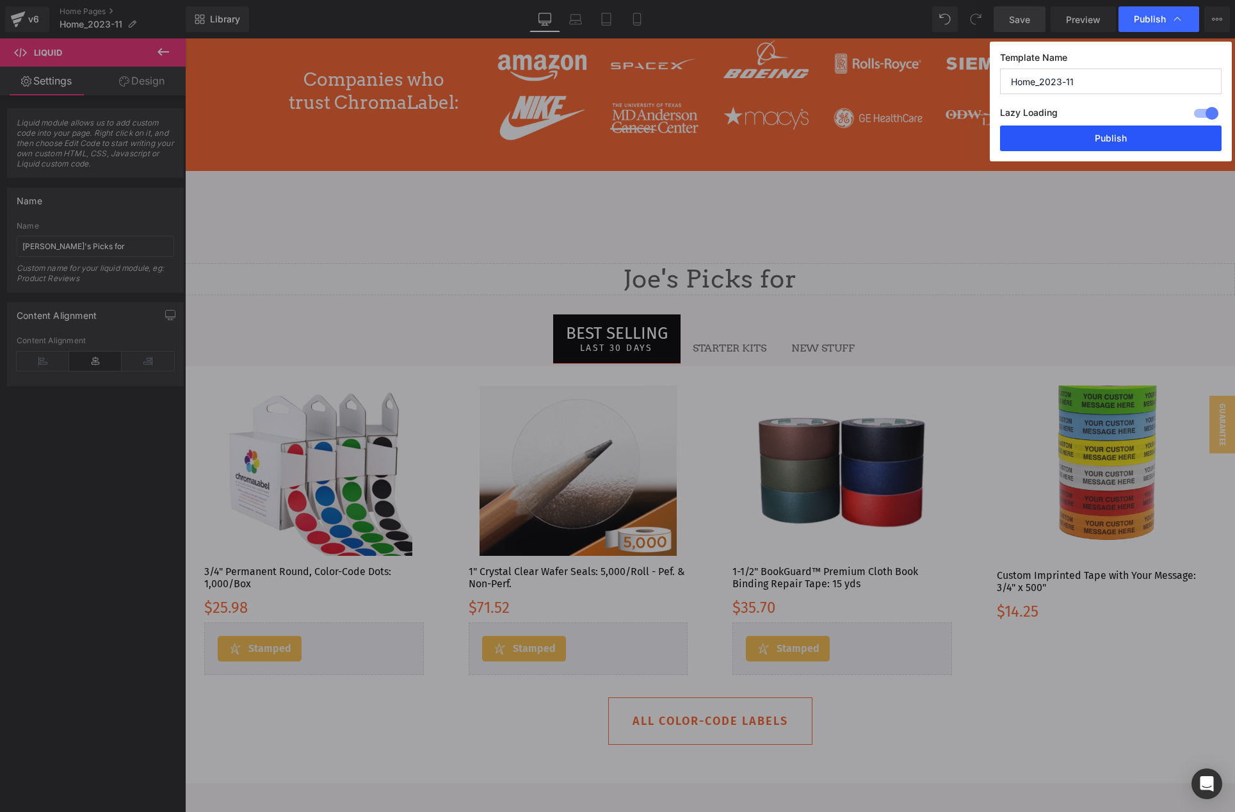
click at [1130, 140] on button "Publish" at bounding box center [1111, 138] width 222 height 26
